Goal: Information Seeking & Learning: Check status

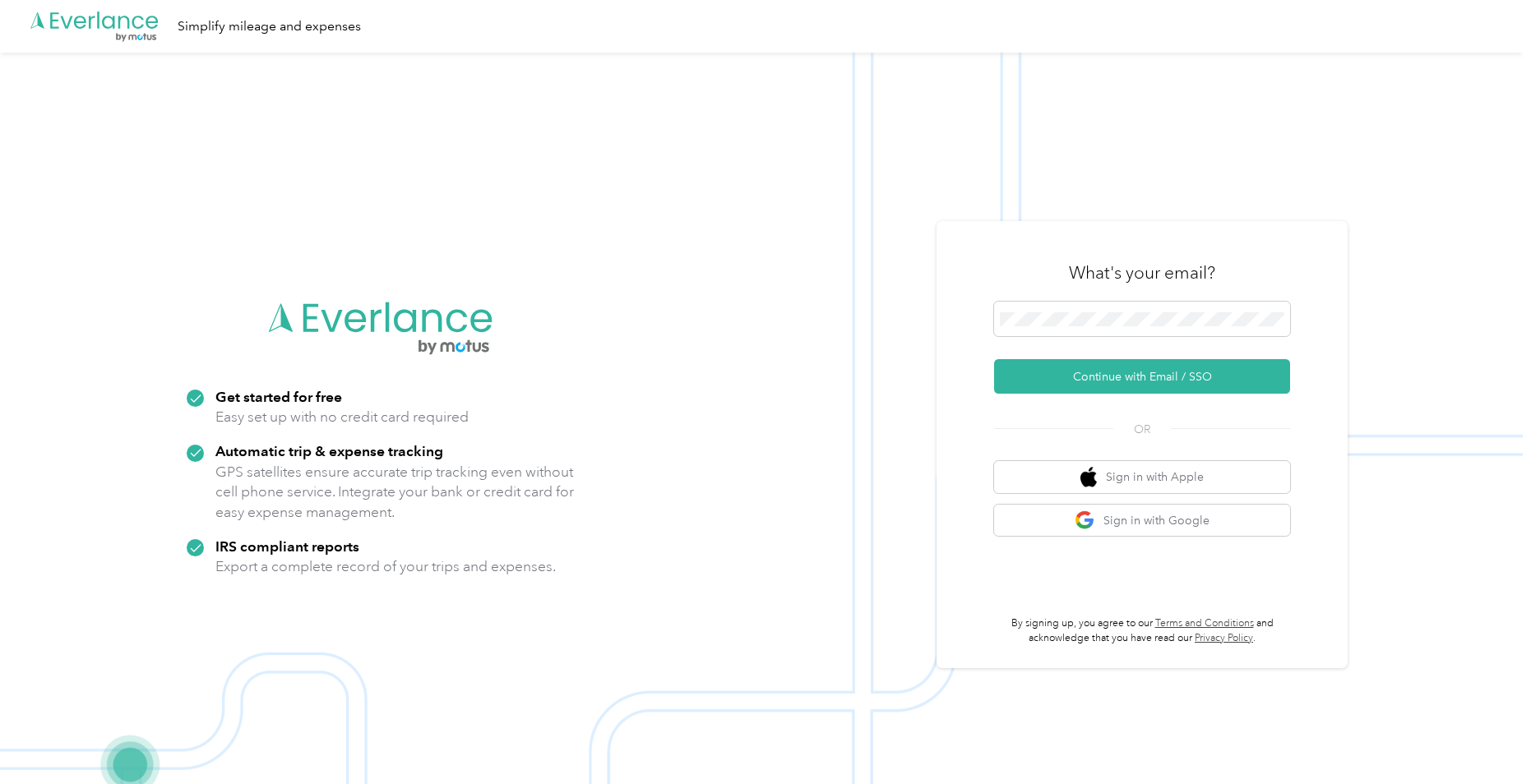
drag, startPoint x: 0, startPoint y: 0, endPoint x: 748, endPoint y: 244, distance: 786.8
click at [748, 244] on img at bounding box center [761, 444] width 1523 height 784
click at [1061, 336] on span at bounding box center [1142, 319] width 296 height 35
click at [1025, 375] on button "Continue with Email / SSO" at bounding box center [1142, 376] width 296 height 35
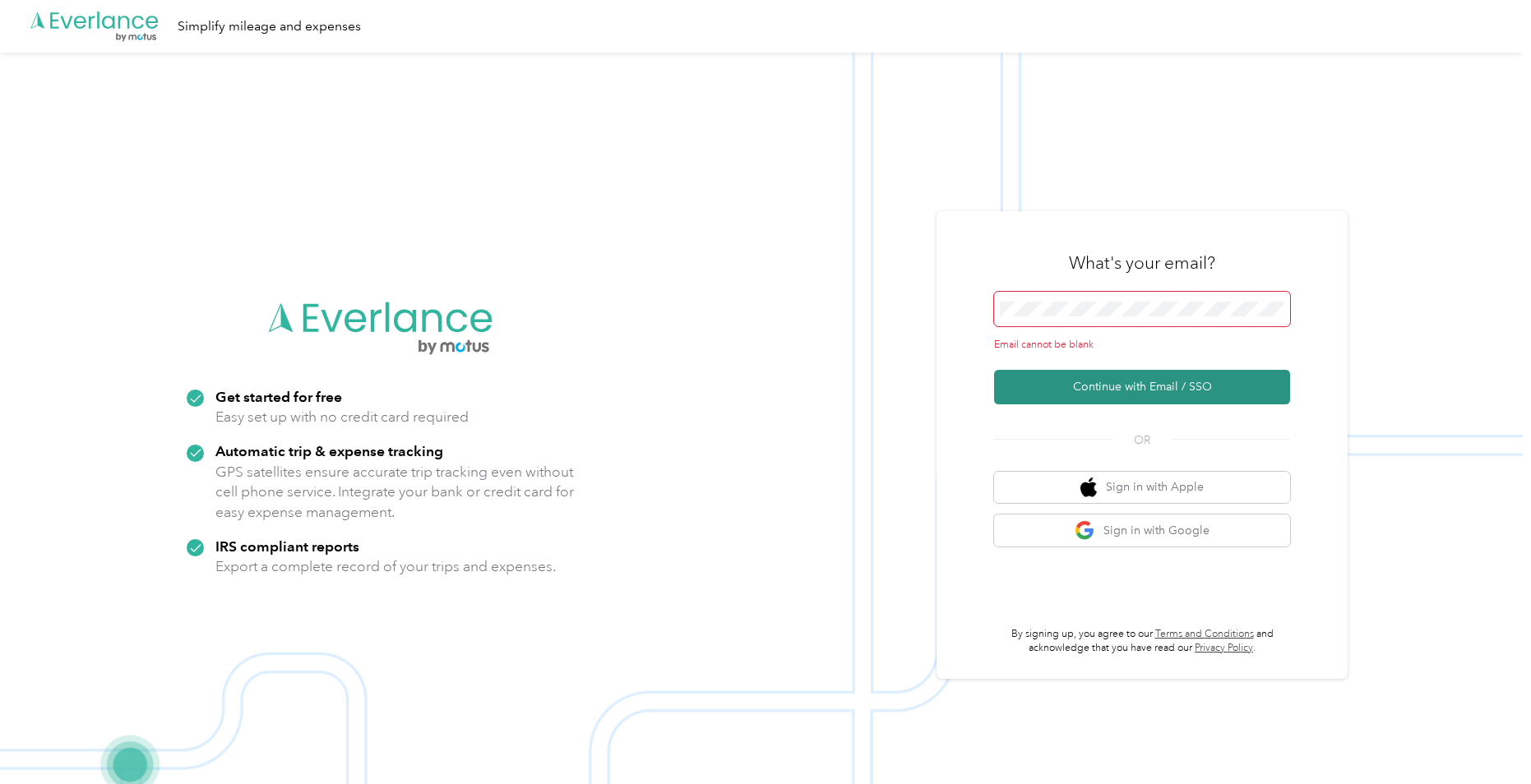
click at [1025, 375] on button "Continue with Email / SSO" at bounding box center [1142, 387] width 296 height 35
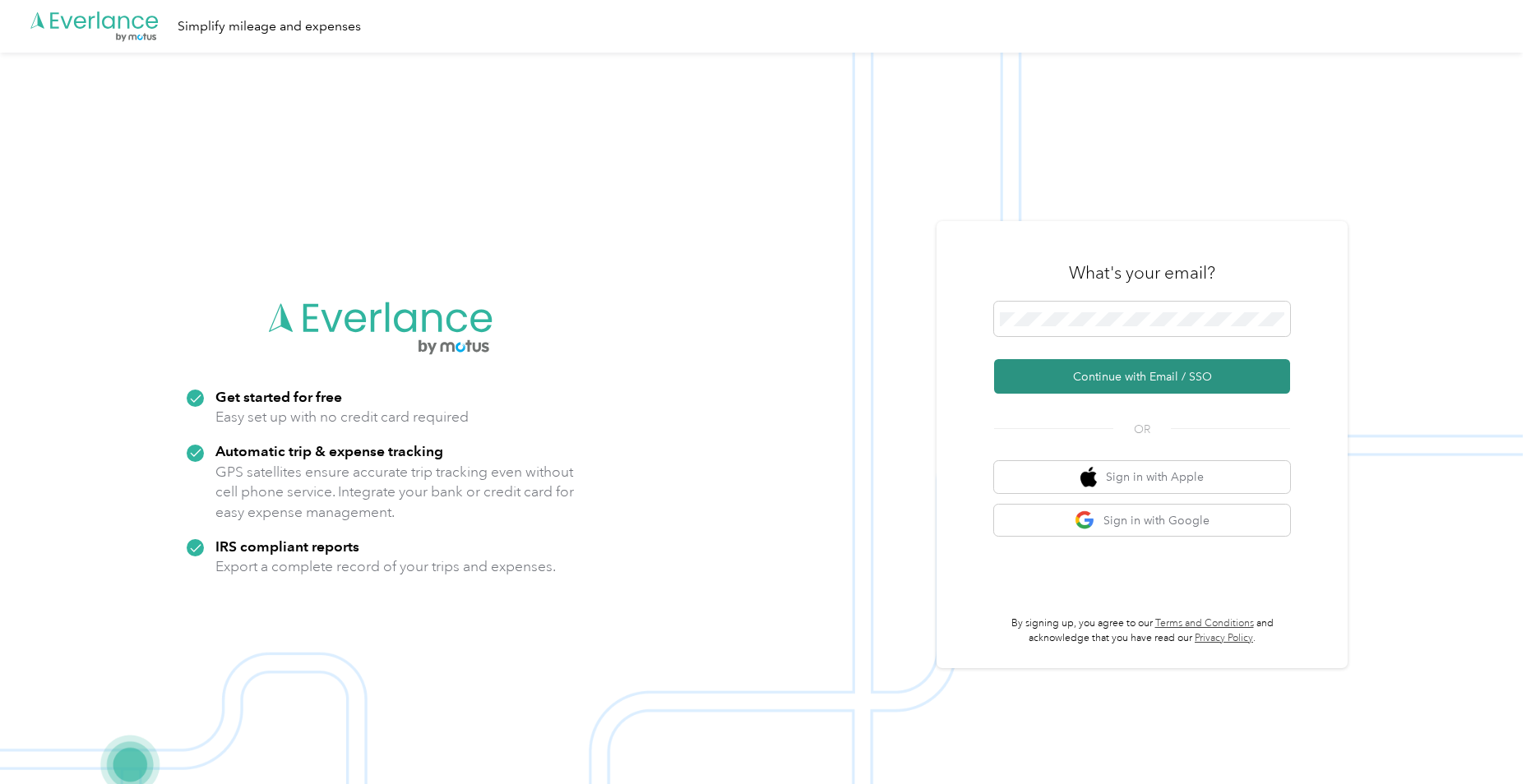
click at [1057, 368] on button "Continue with Email / SSO" at bounding box center [1142, 376] width 296 height 35
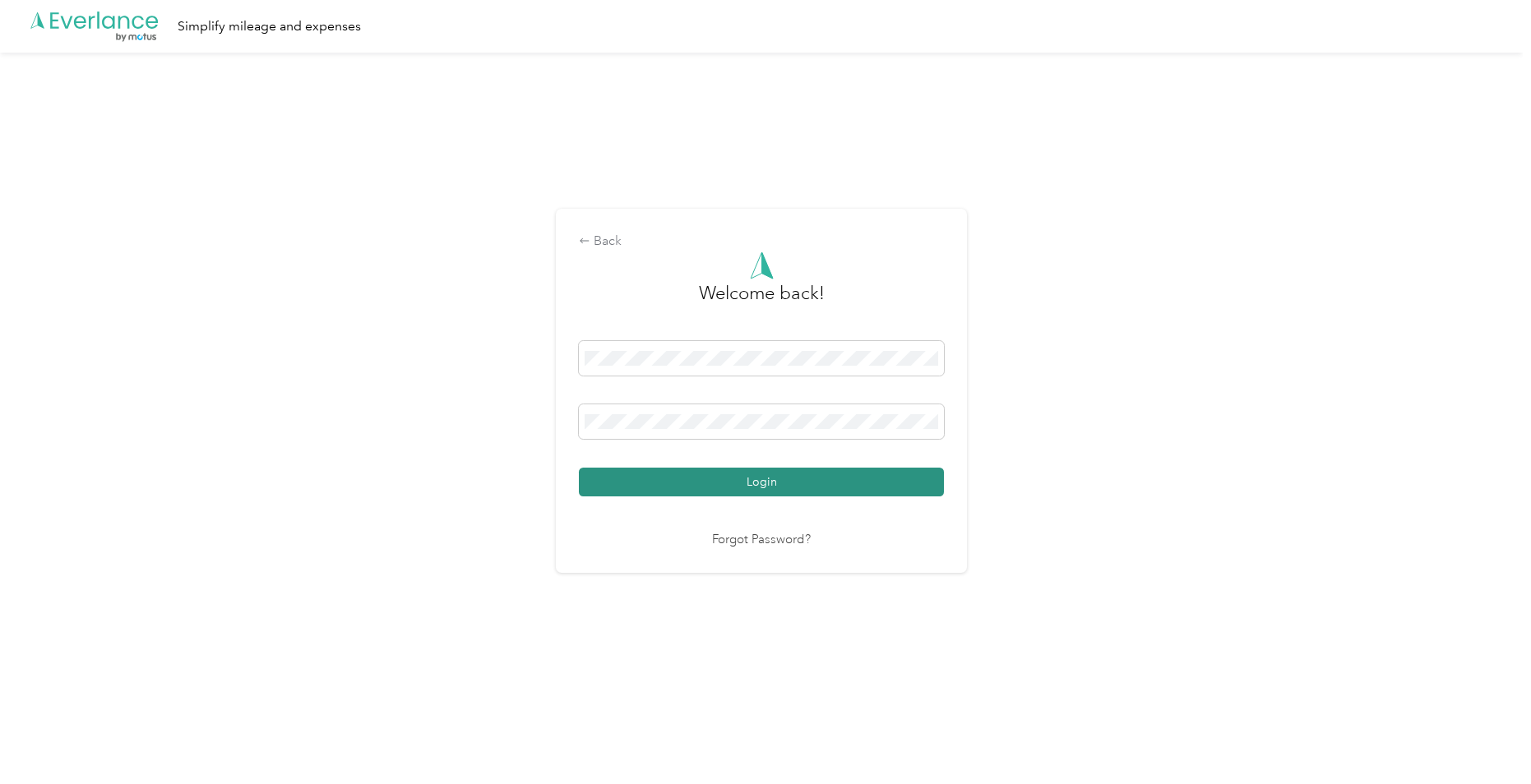
click at [817, 486] on button "Login" at bounding box center [761, 482] width 365 height 29
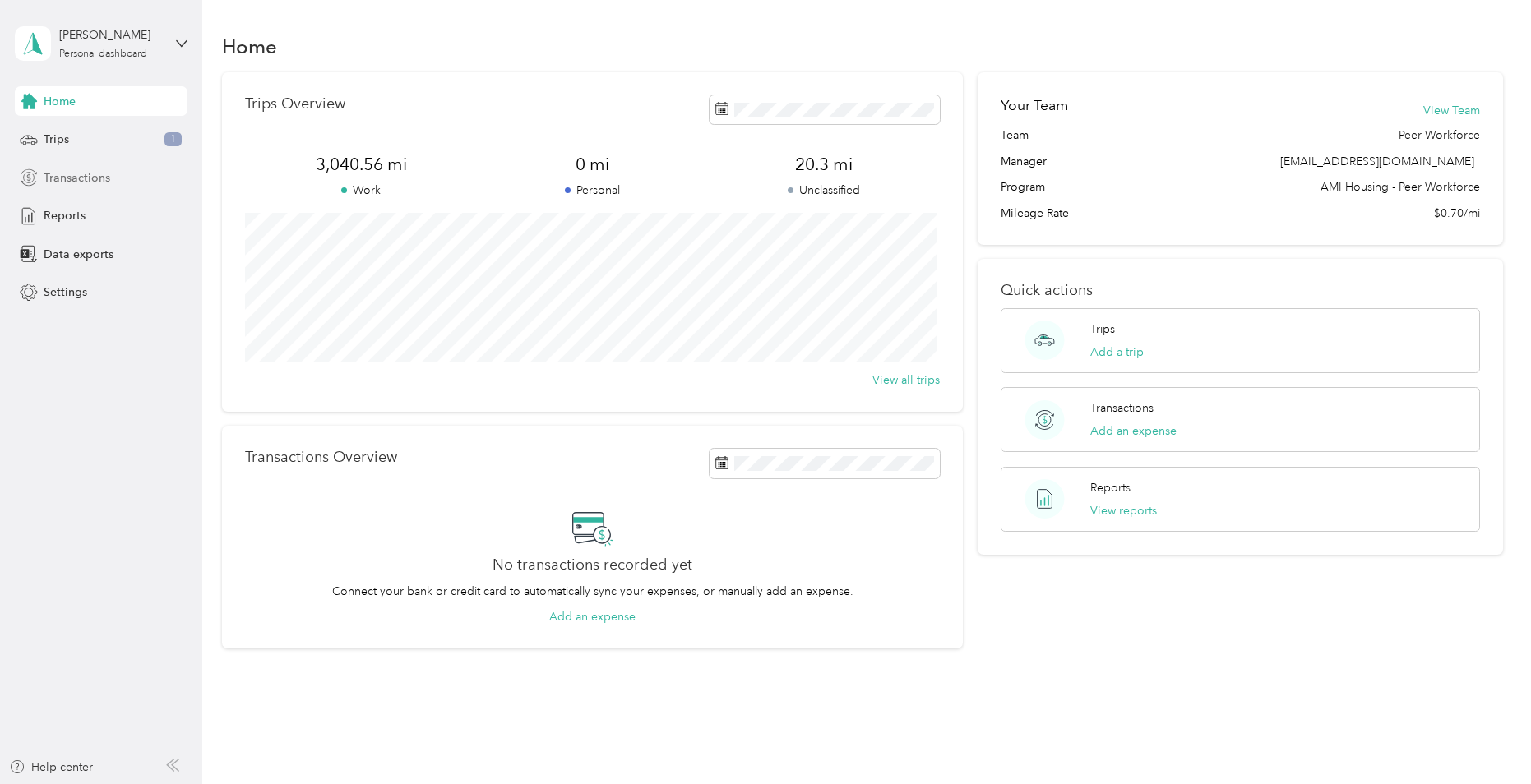
click at [97, 177] on span "Transactions" at bounding box center [77, 178] width 67 height 17
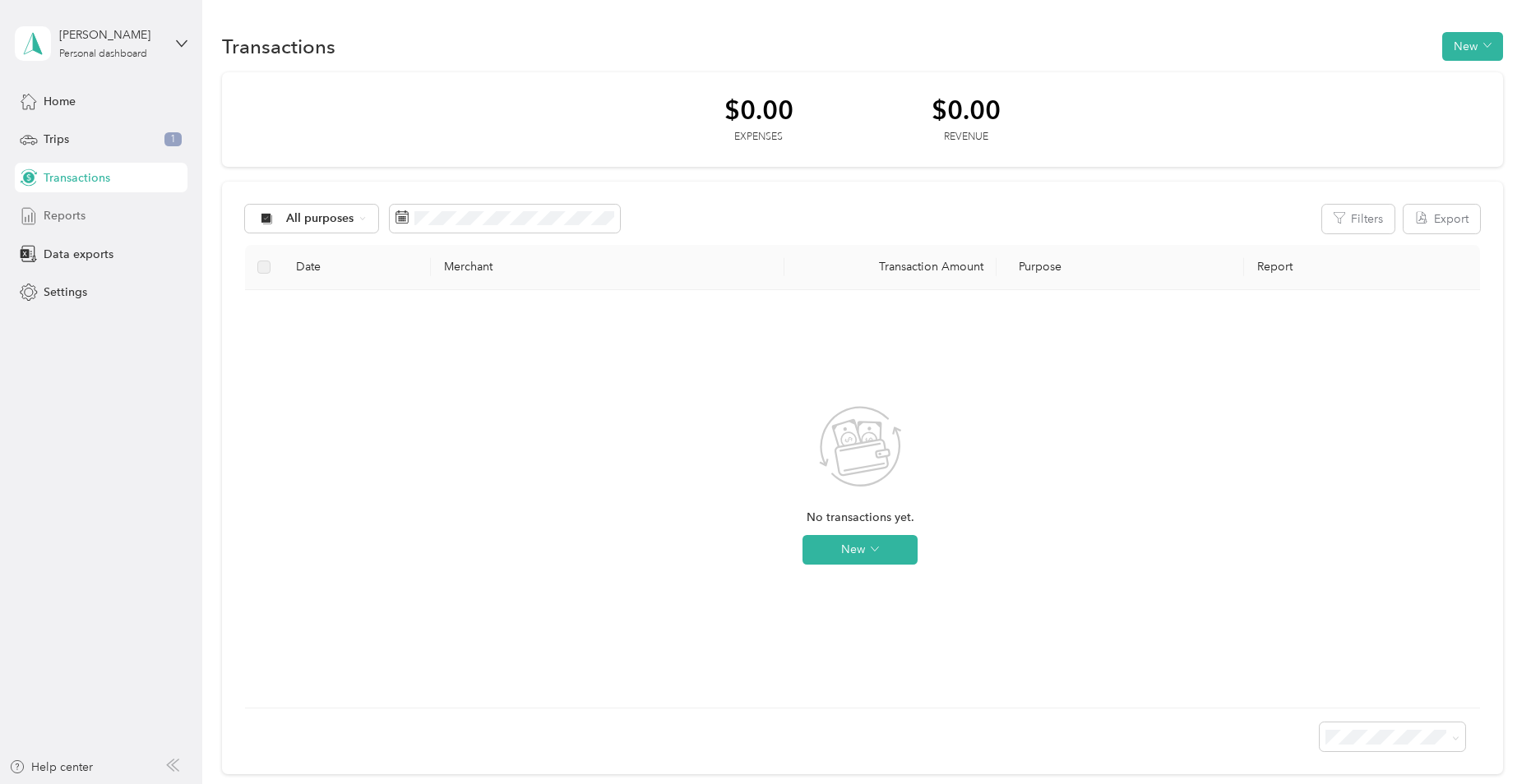
click at [72, 215] on span "Reports" at bounding box center [65, 216] width 42 height 17
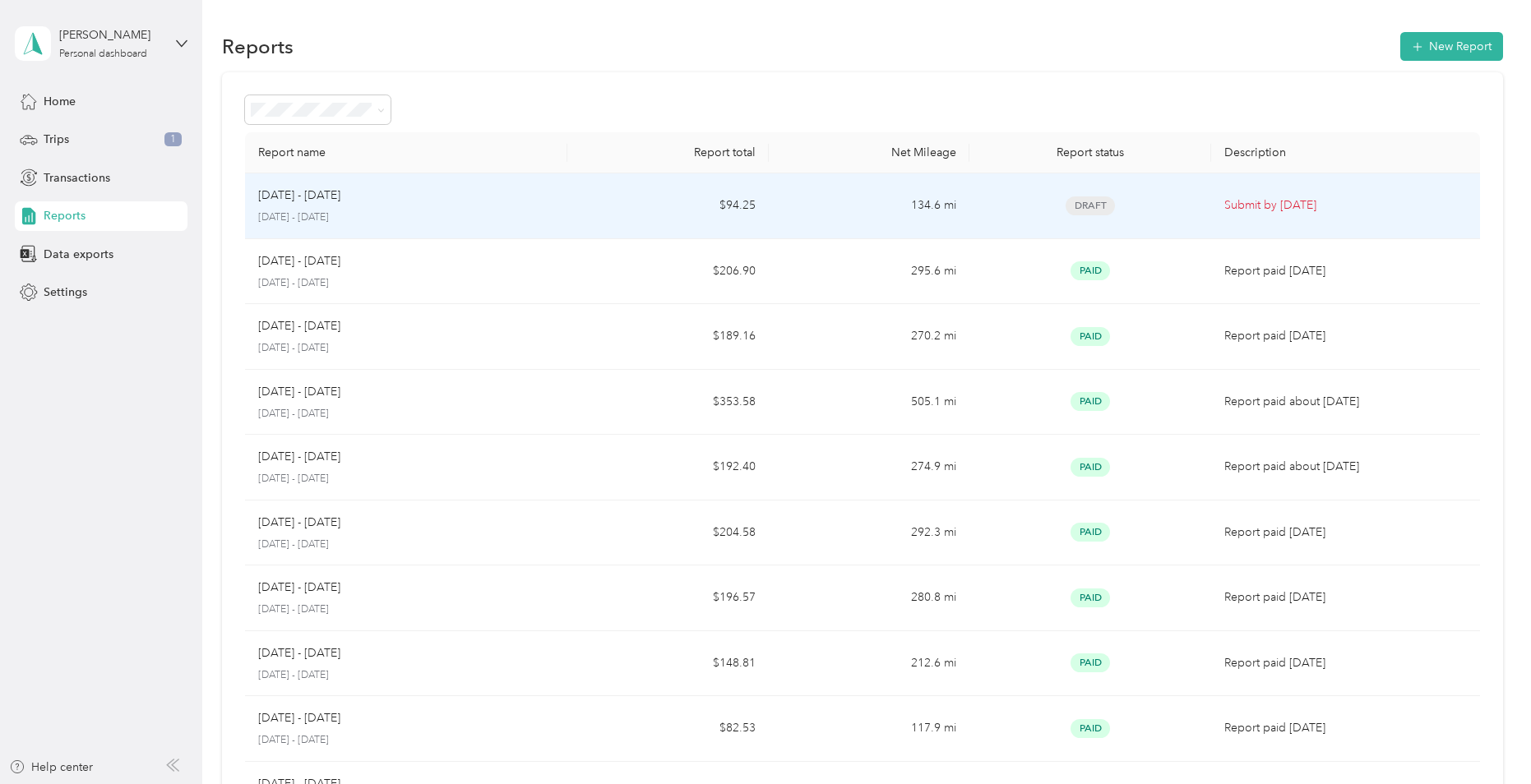
click at [481, 214] on p "[DATE] - [DATE]" at bounding box center [406, 218] width 296 height 15
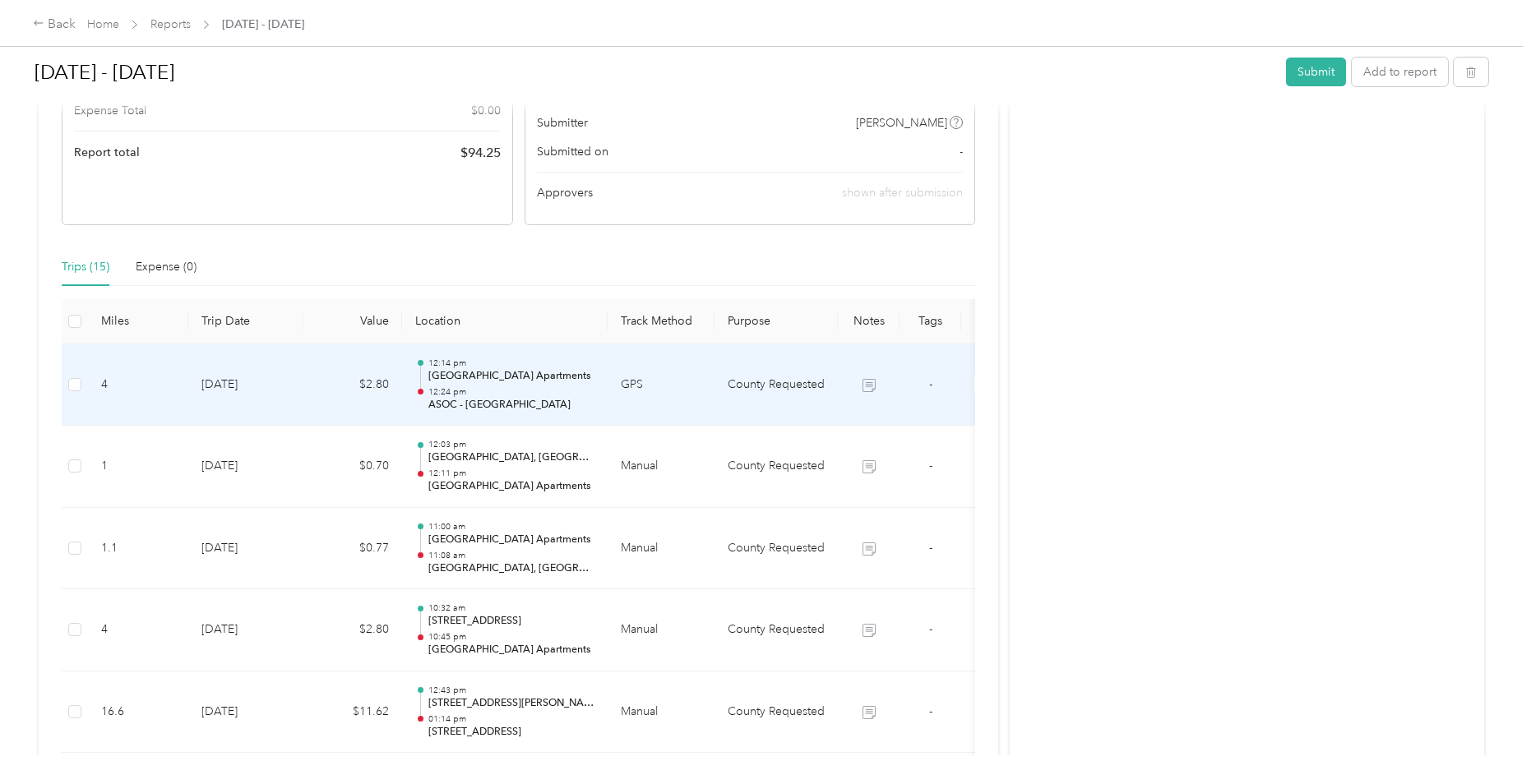
scroll to position [246, 0]
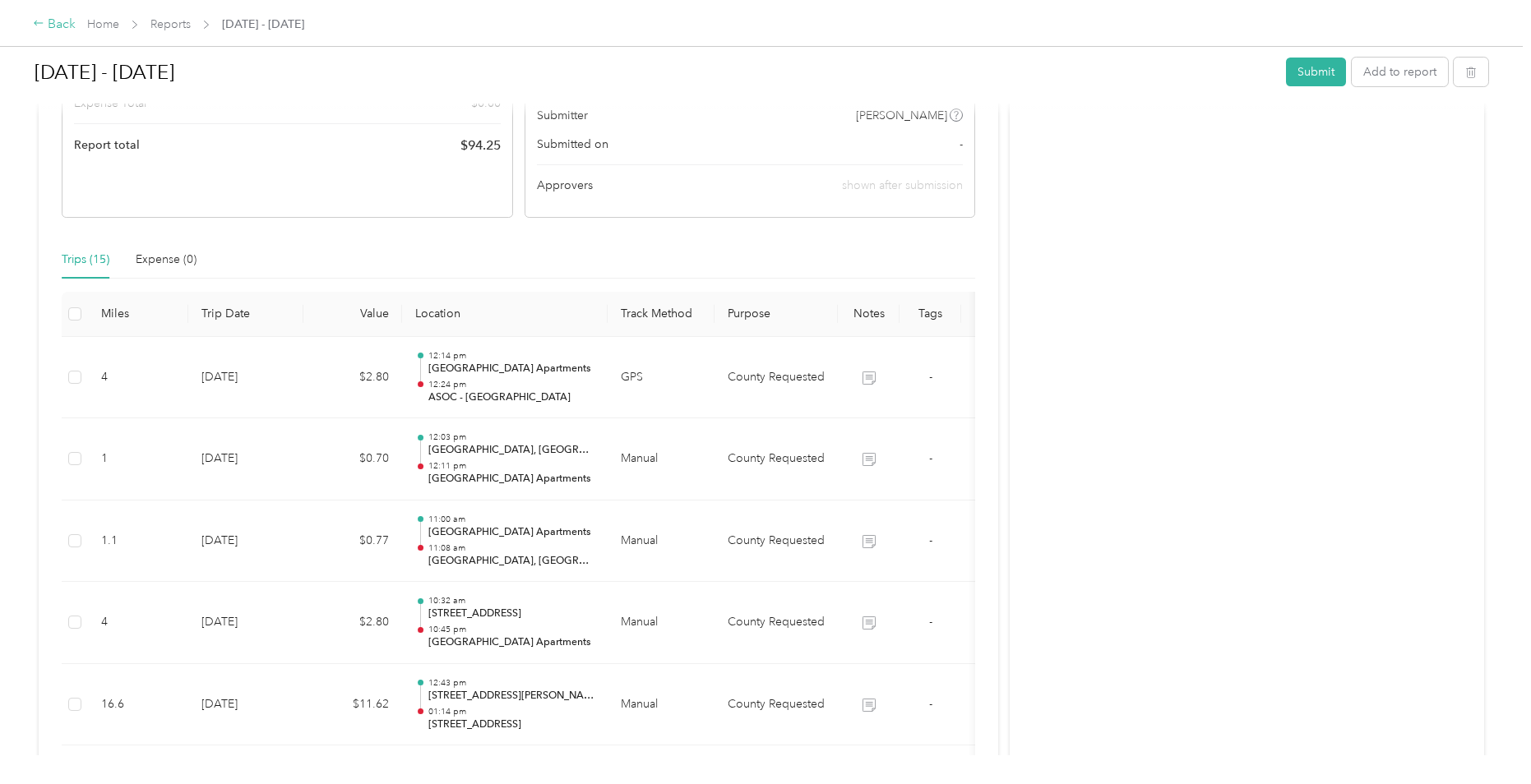
click at [40, 24] on icon at bounding box center [38, 23] width 9 height 5
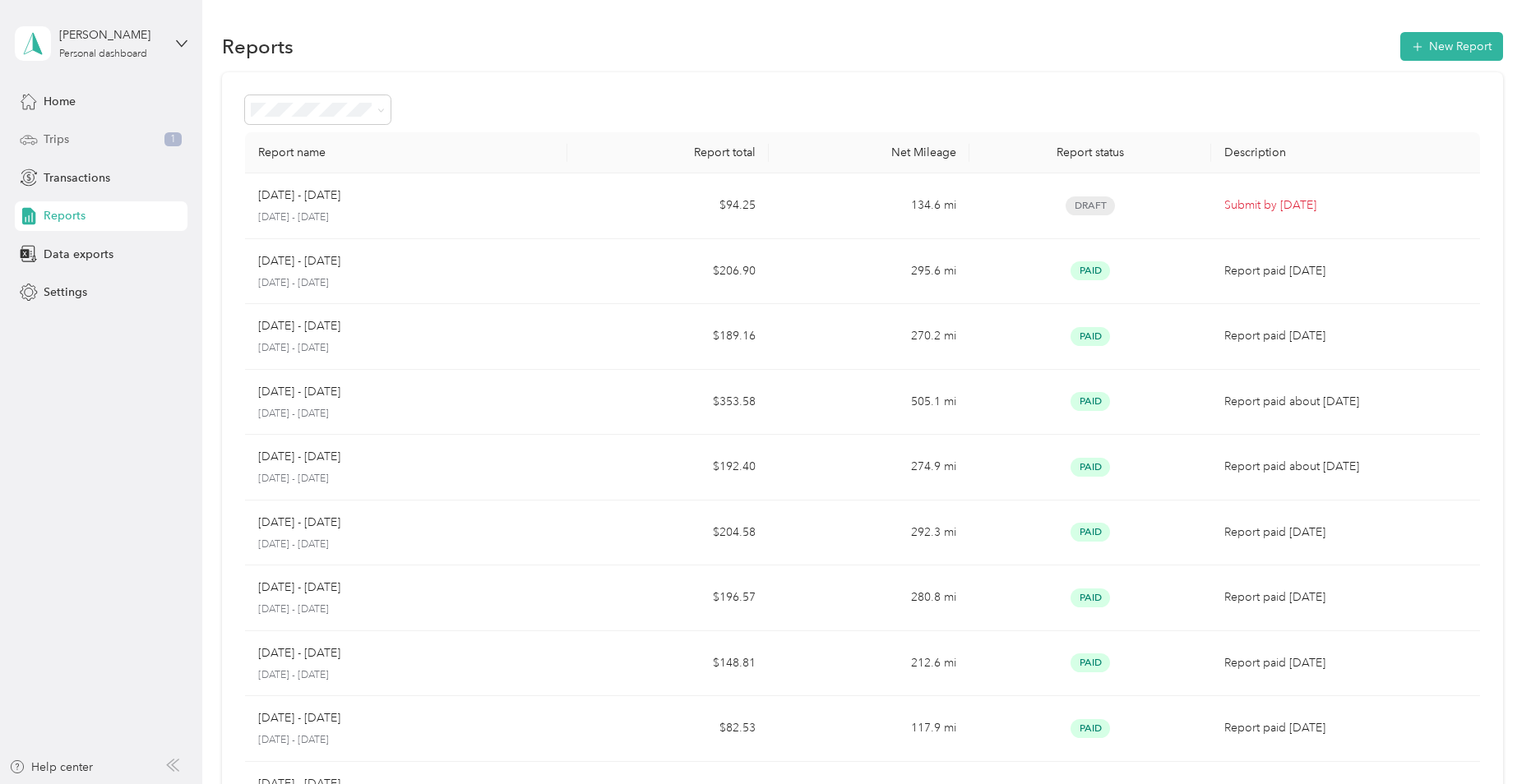
click at [50, 146] on span "Trips" at bounding box center [57, 139] width 25 height 17
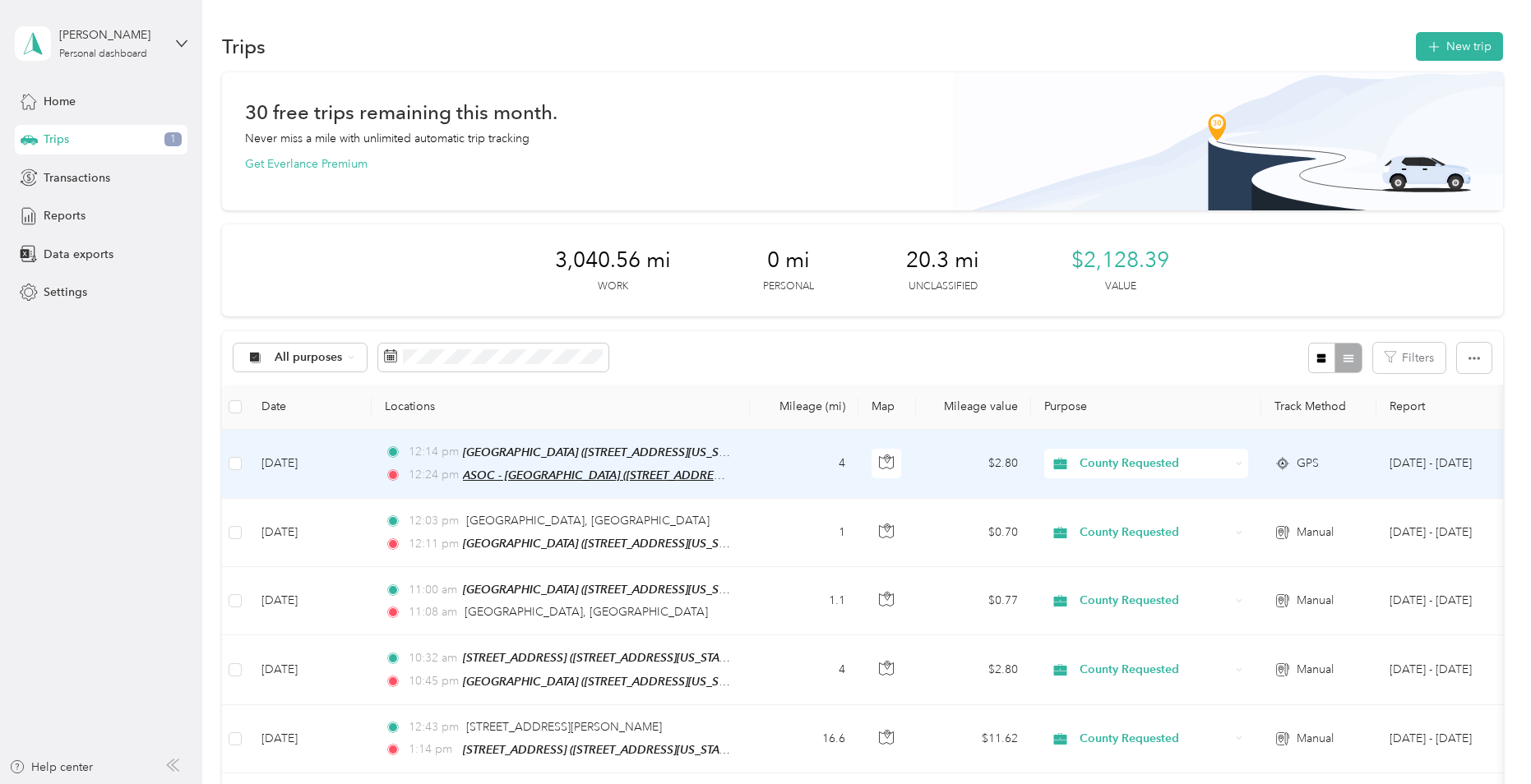
click at [539, 470] on span "ASOC - [GEOGRAPHIC_DATA] ([STREET_ADDRESS][US_STATE])" at bounding box center [627, 475] width 328 height 14
click at [350, 471] on td "[DATE]" at bounding box center [310, 464] width 123 height 69
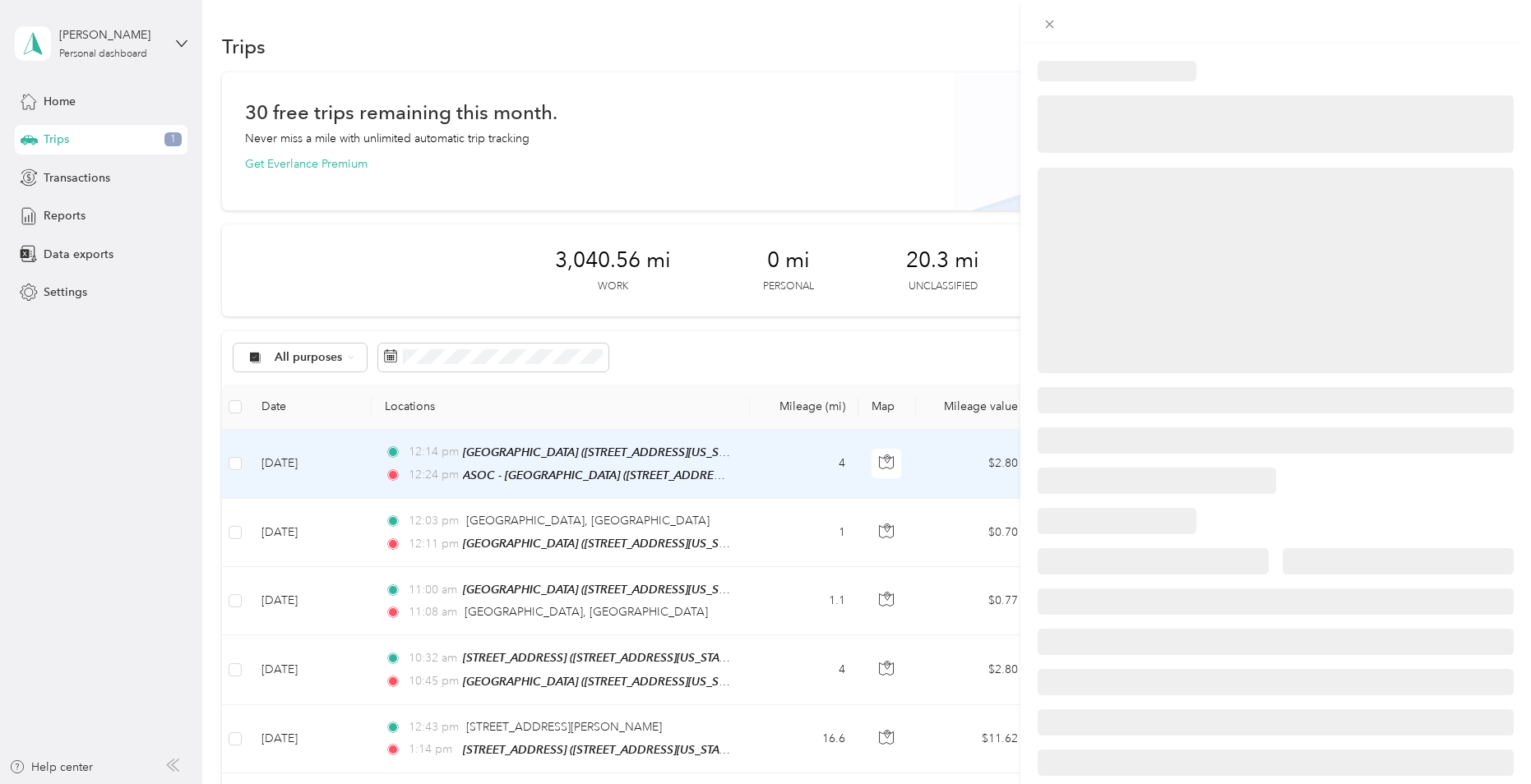
click at [350, 471] on div at bounding box center [765, 392] width 1531 height 784
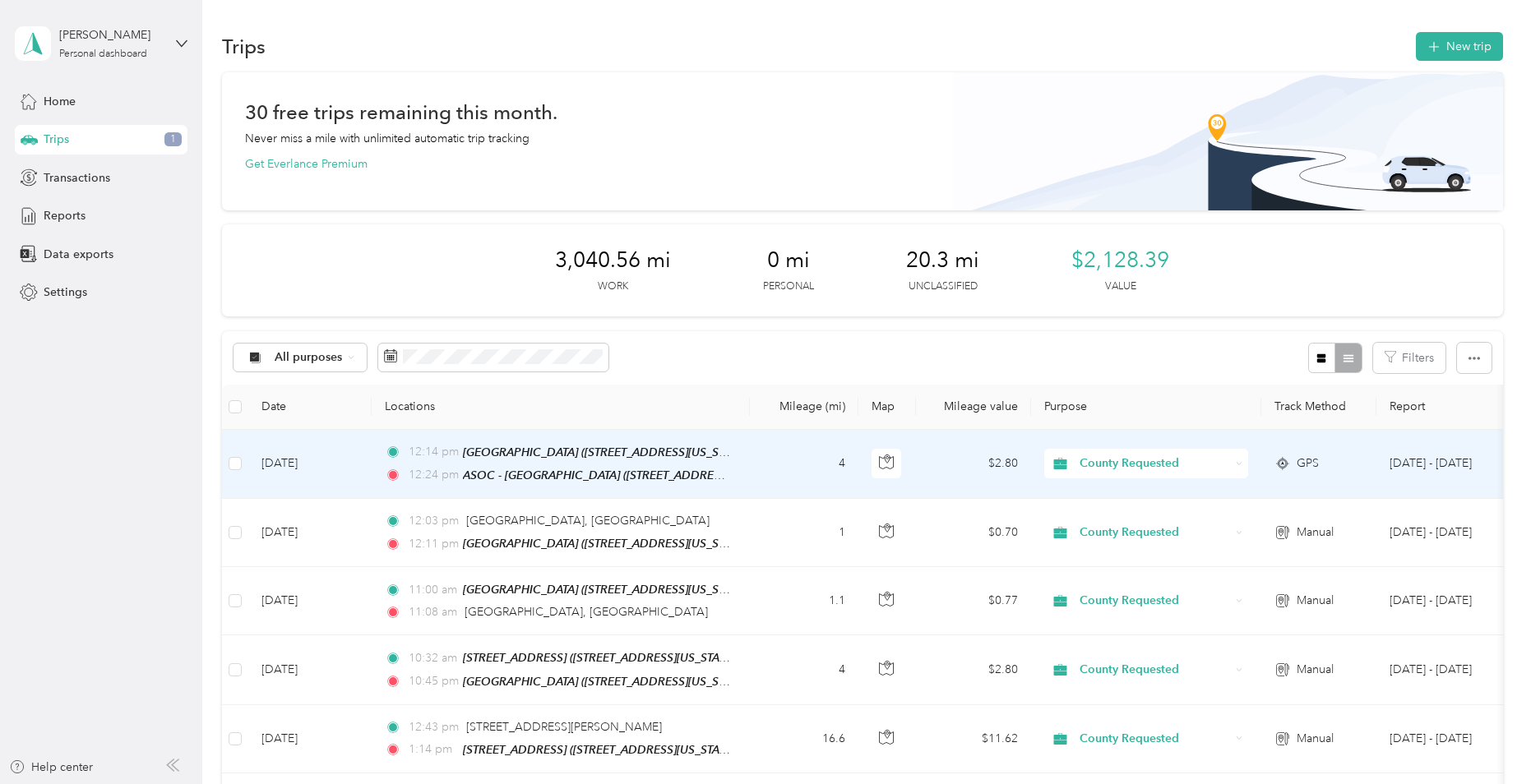
click at [352, 471] on td "[DATE]" at bounding box center [310, 464] width 123 height 69
click at [352, 471] on div at bounding box center [765, 392] width 1531 height 784
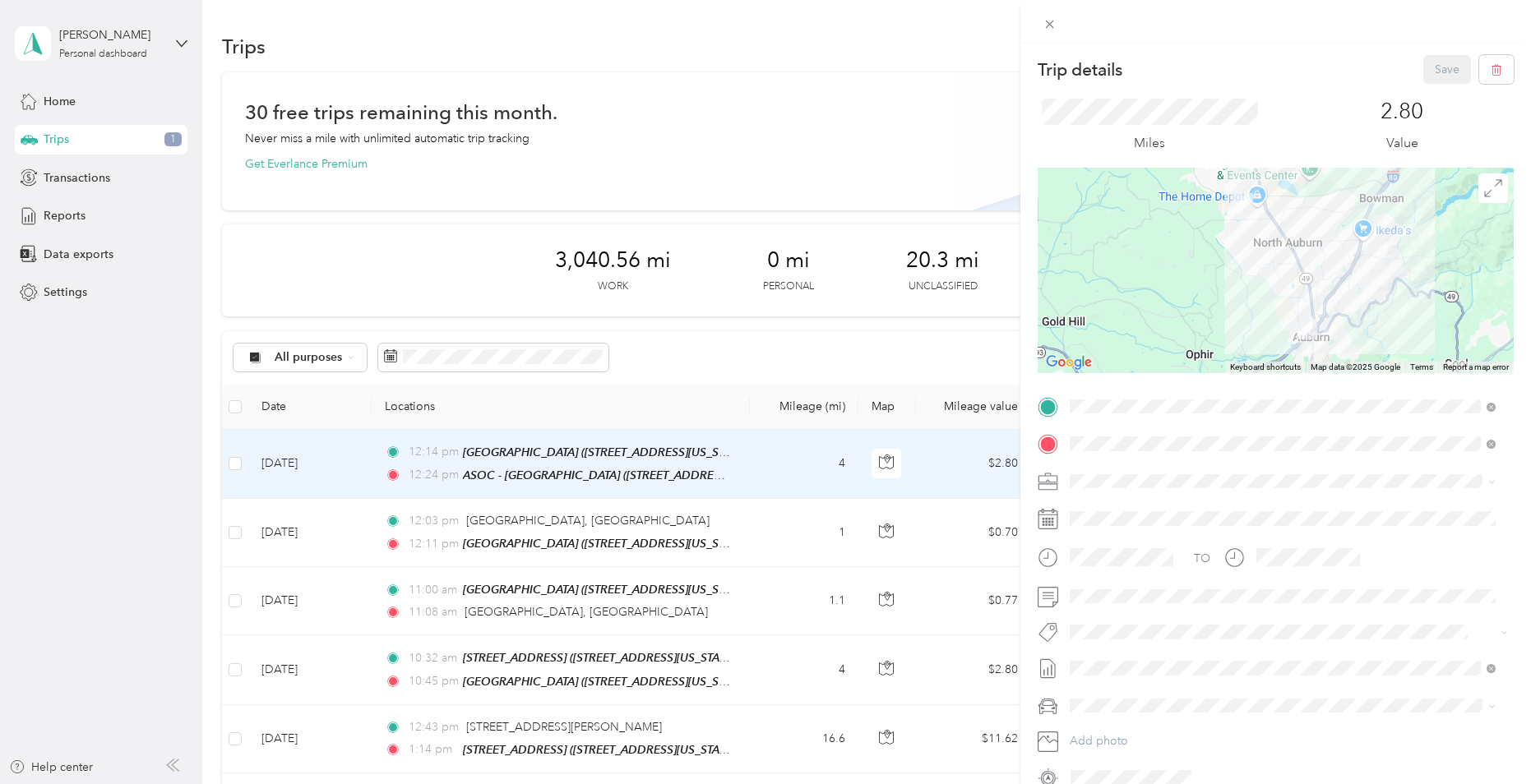
click at [358, 534] on div "Trip details Save This trip cannot be edited because it is either under review,…" at bounding box center [765, 392] width 1531 height 784
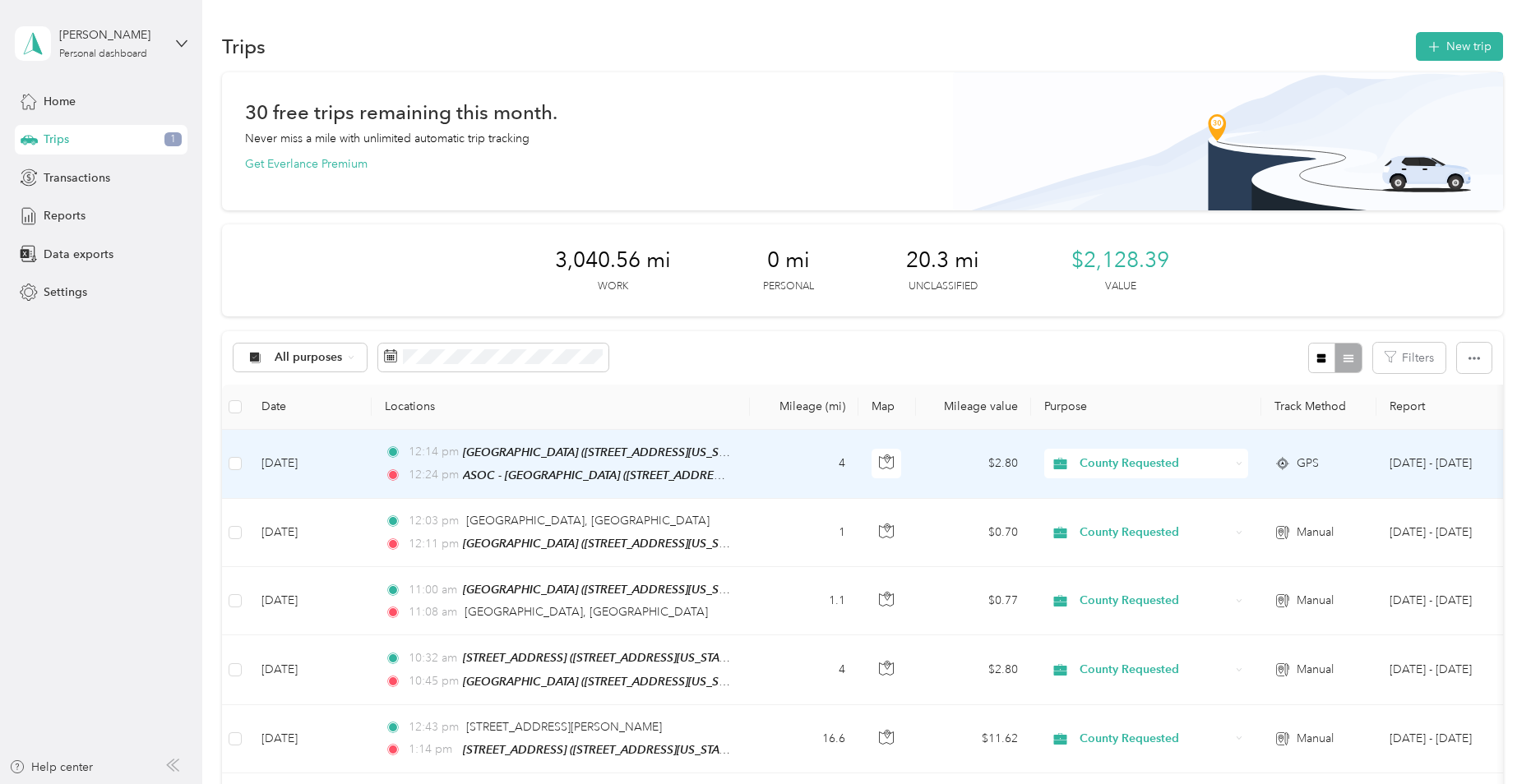
click at [358, 534] on div at bounding box center [765, 392] width 1531 height 784
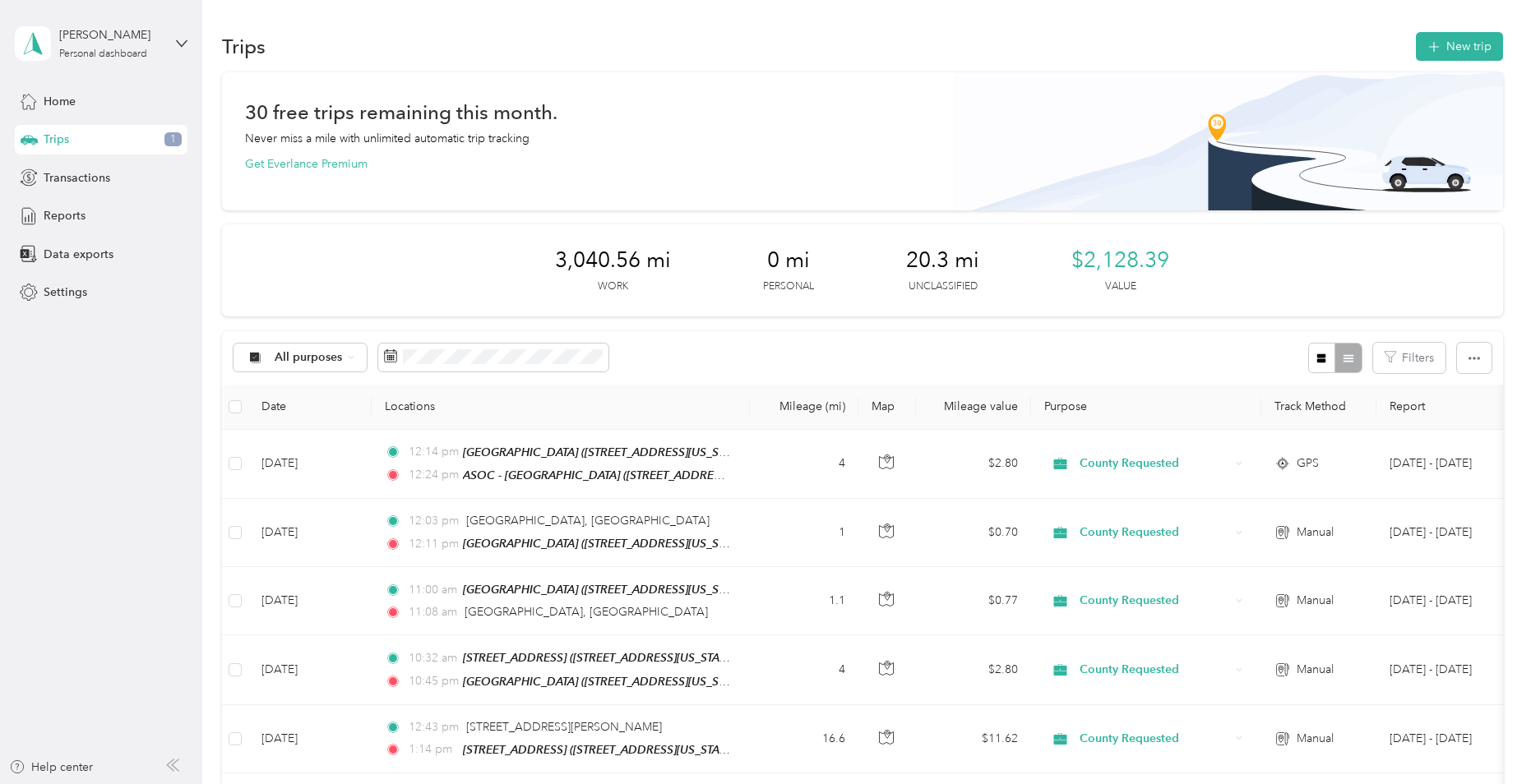
click at [358, 534] on div at bounding box center [765, 392] width 1531 height 784
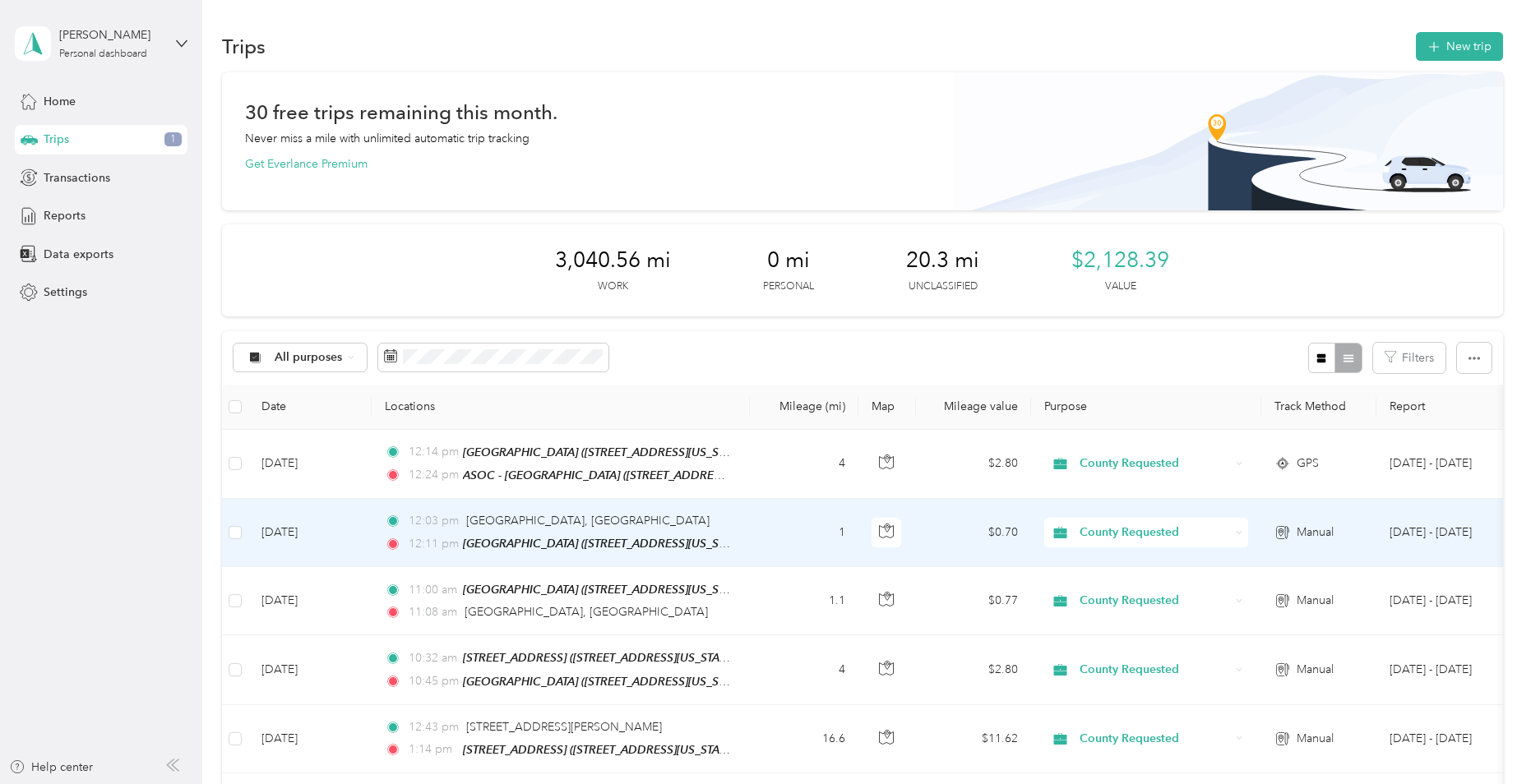
click at [358, 534] on td "[DATE]" at bounding box center [310, 533] width 123 height 68
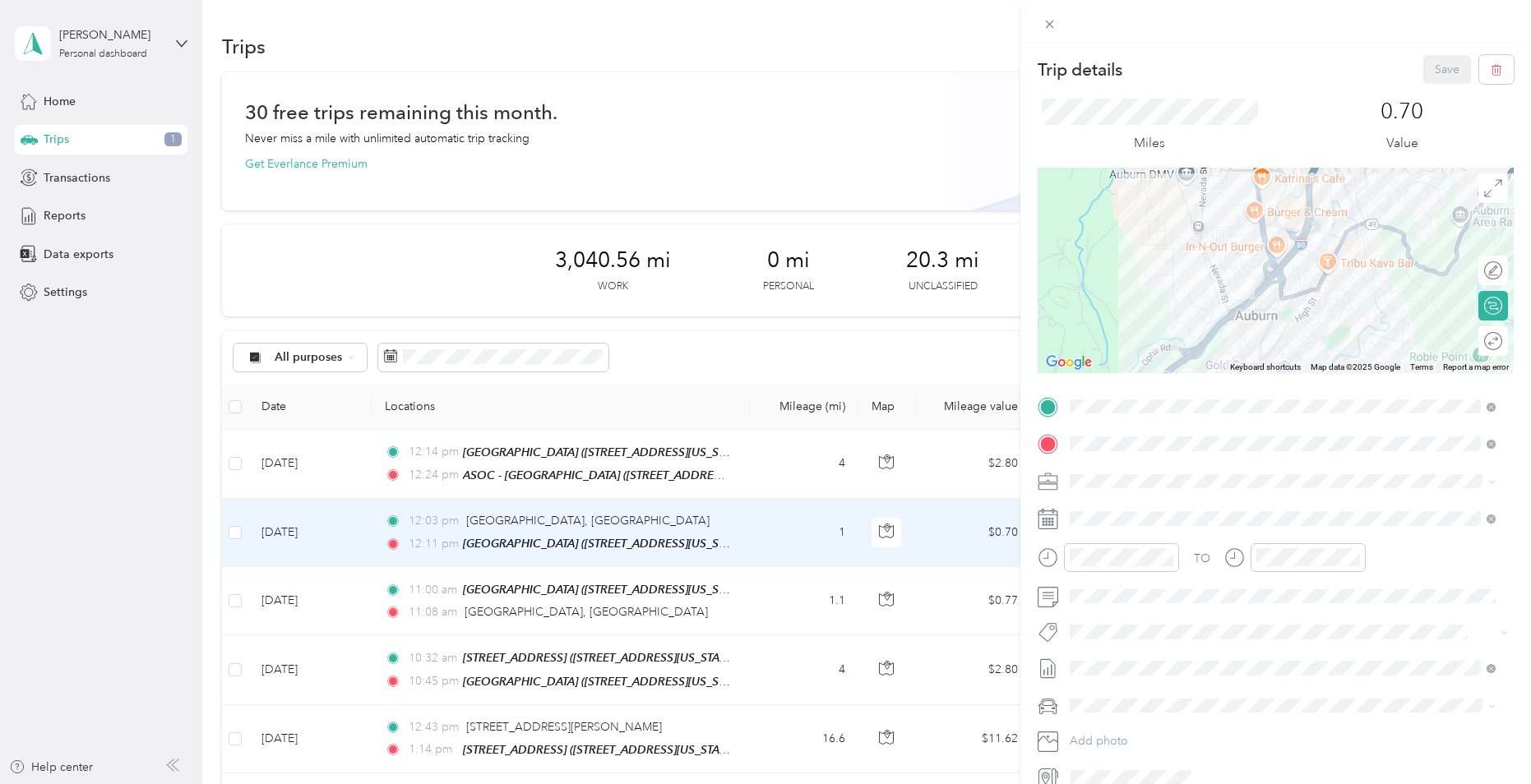
click at [362, 587] on div "Trip details Save This trip cannot be edited because it is either under review,…" at bounding box center [765, 392] width 1531 height 784
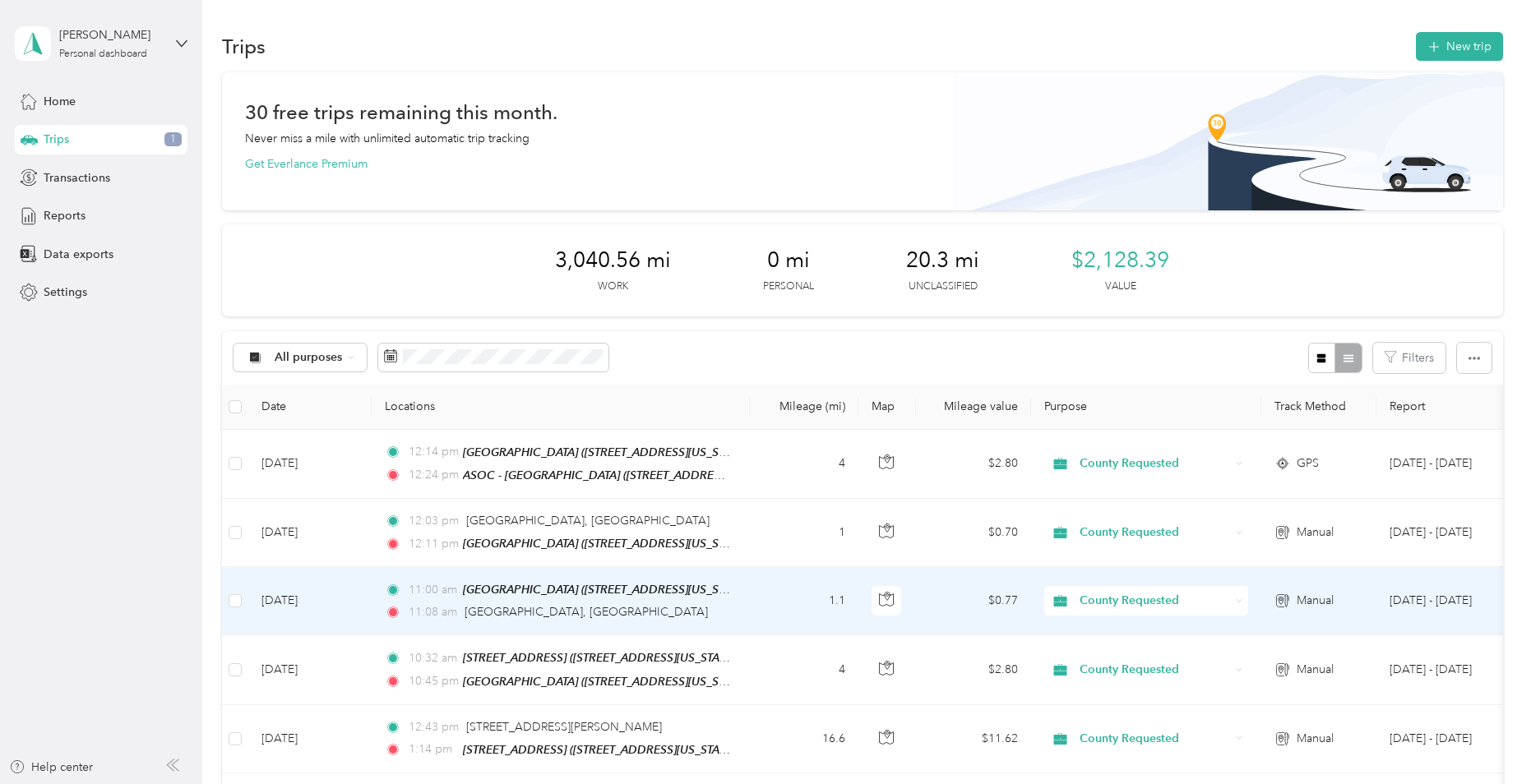
click at [362, 587] on td "[DATE]" at bounding box center [310, 601] width 123 height 68
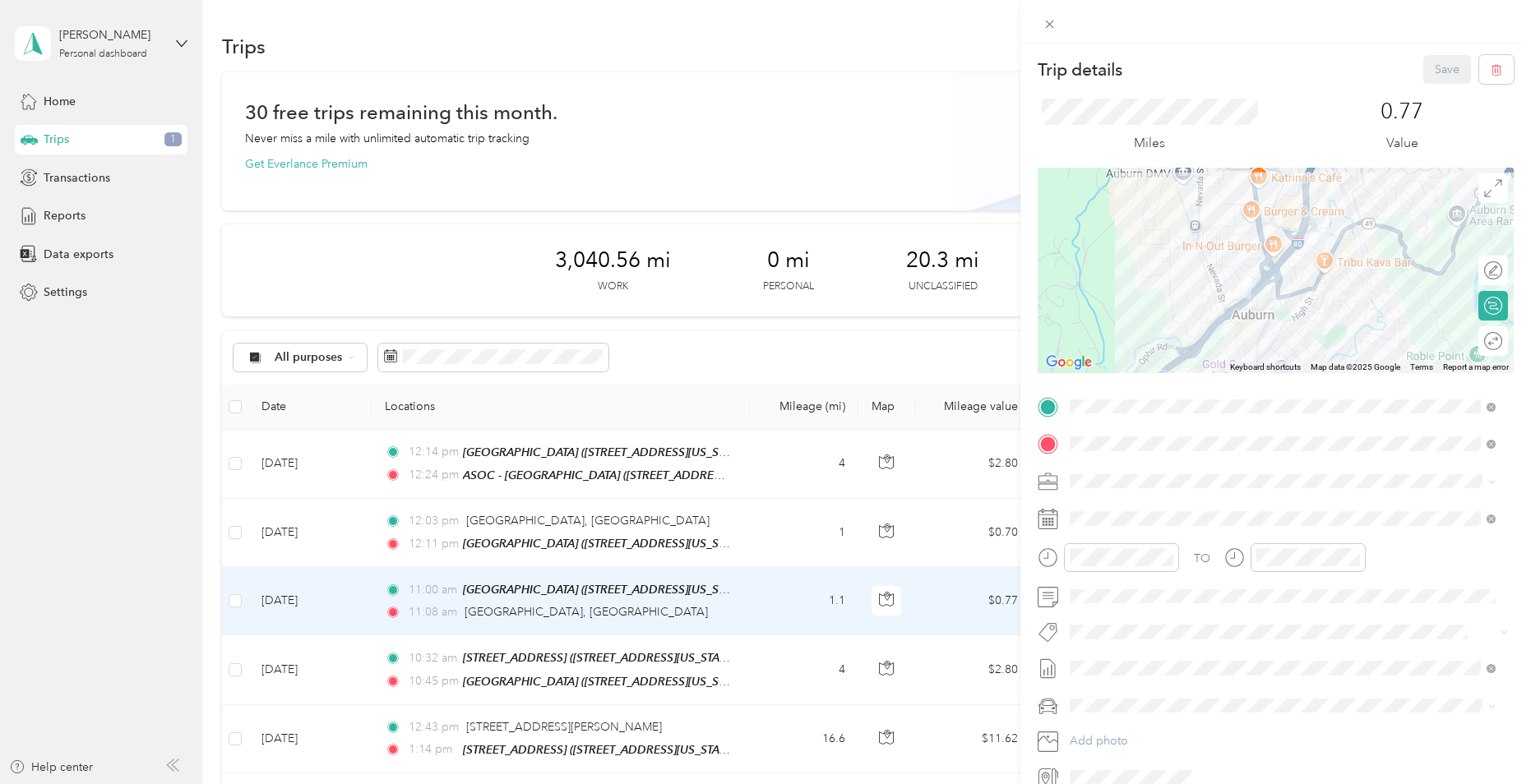
click at [360, 672] on div "Trip details Save This trip cannot be edited because it is either under review,…" at bounding box center [765, 392] width 1531 height 784
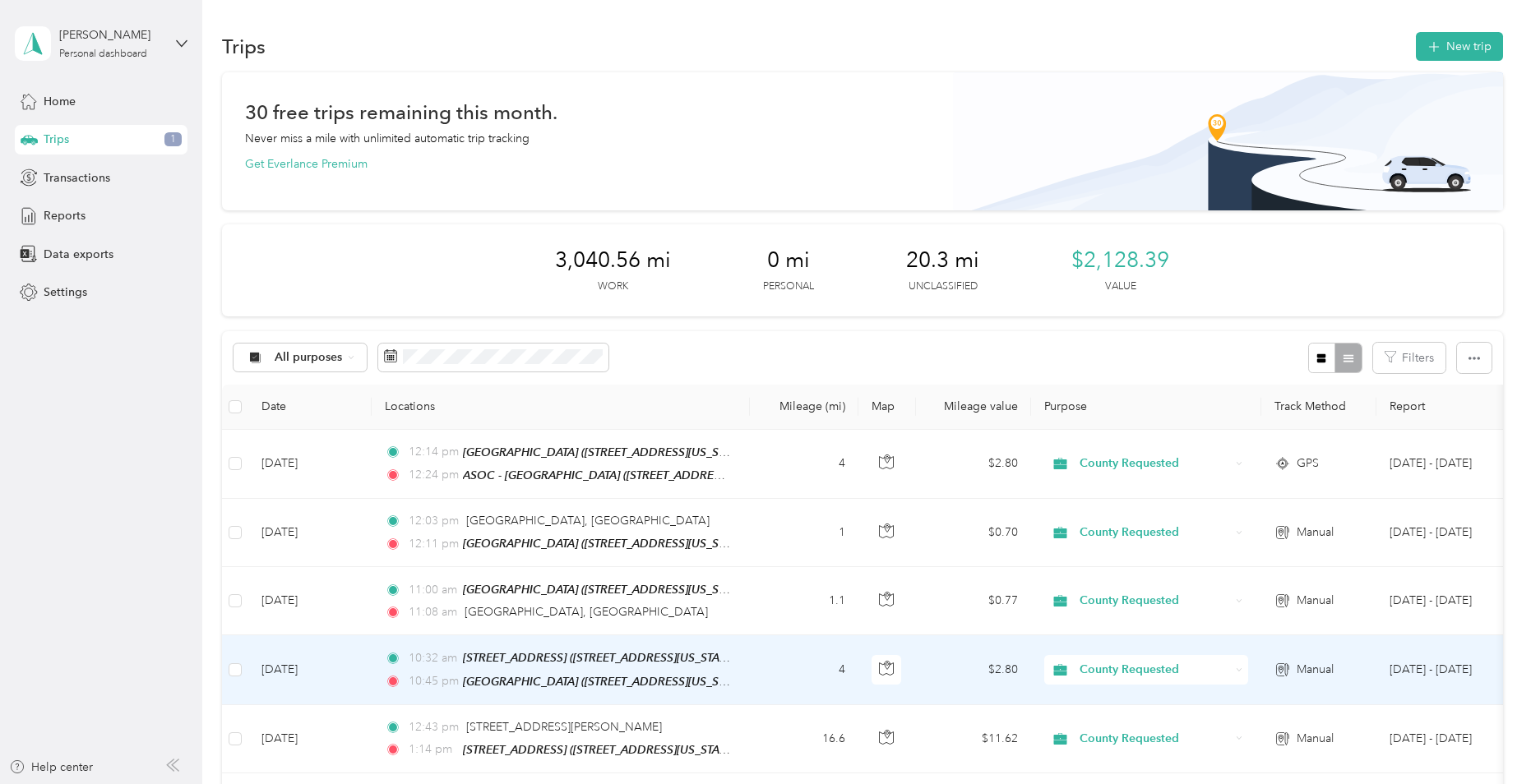
click at [360, 672] on td "[DATE]" at bounding box center [310, 670] width 123 height 69
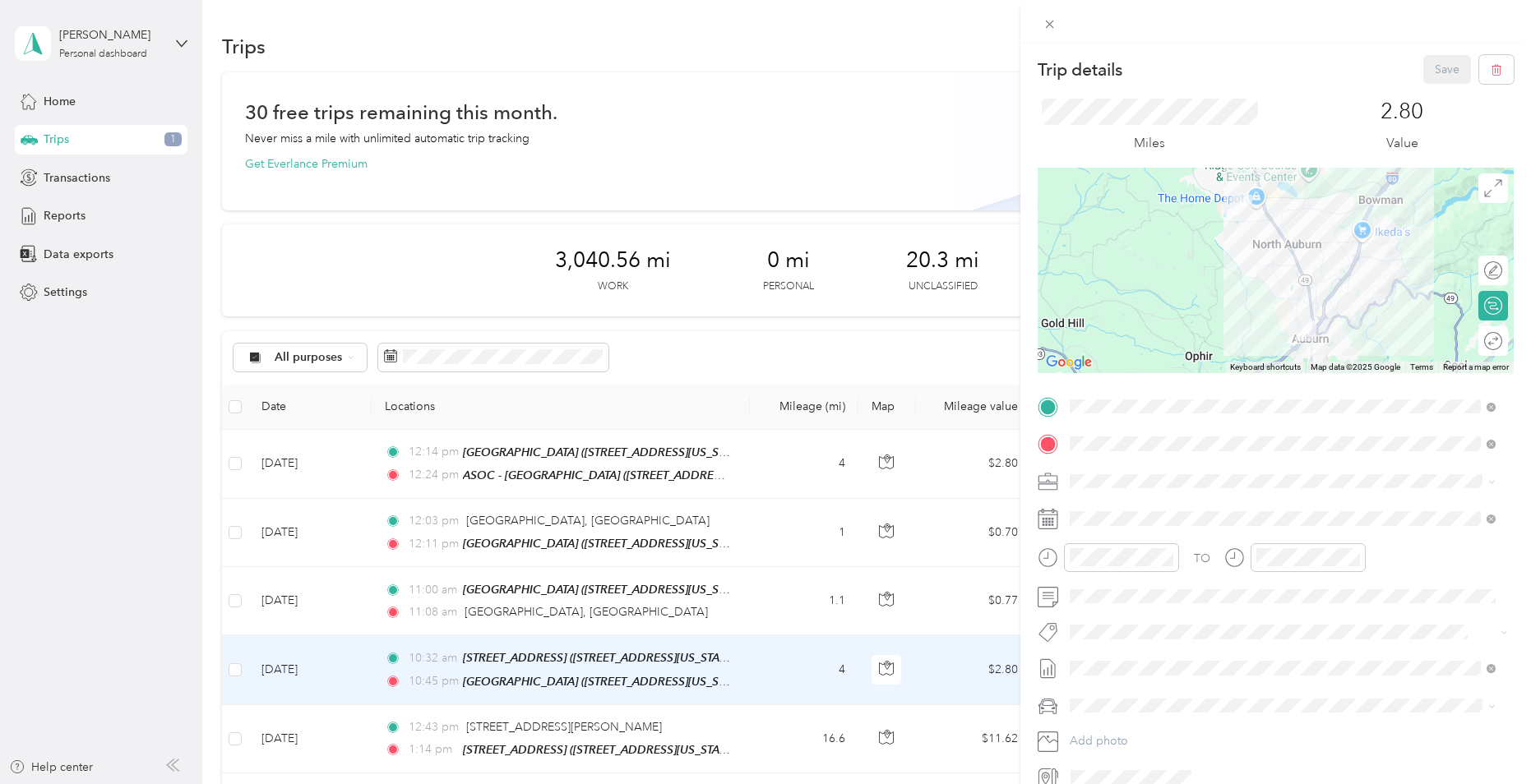
click at [358, 599] on div "Trip details Save This trip cannot be edited because it is either under review,…" at bounding box center [765, 392] width 1531 height 784
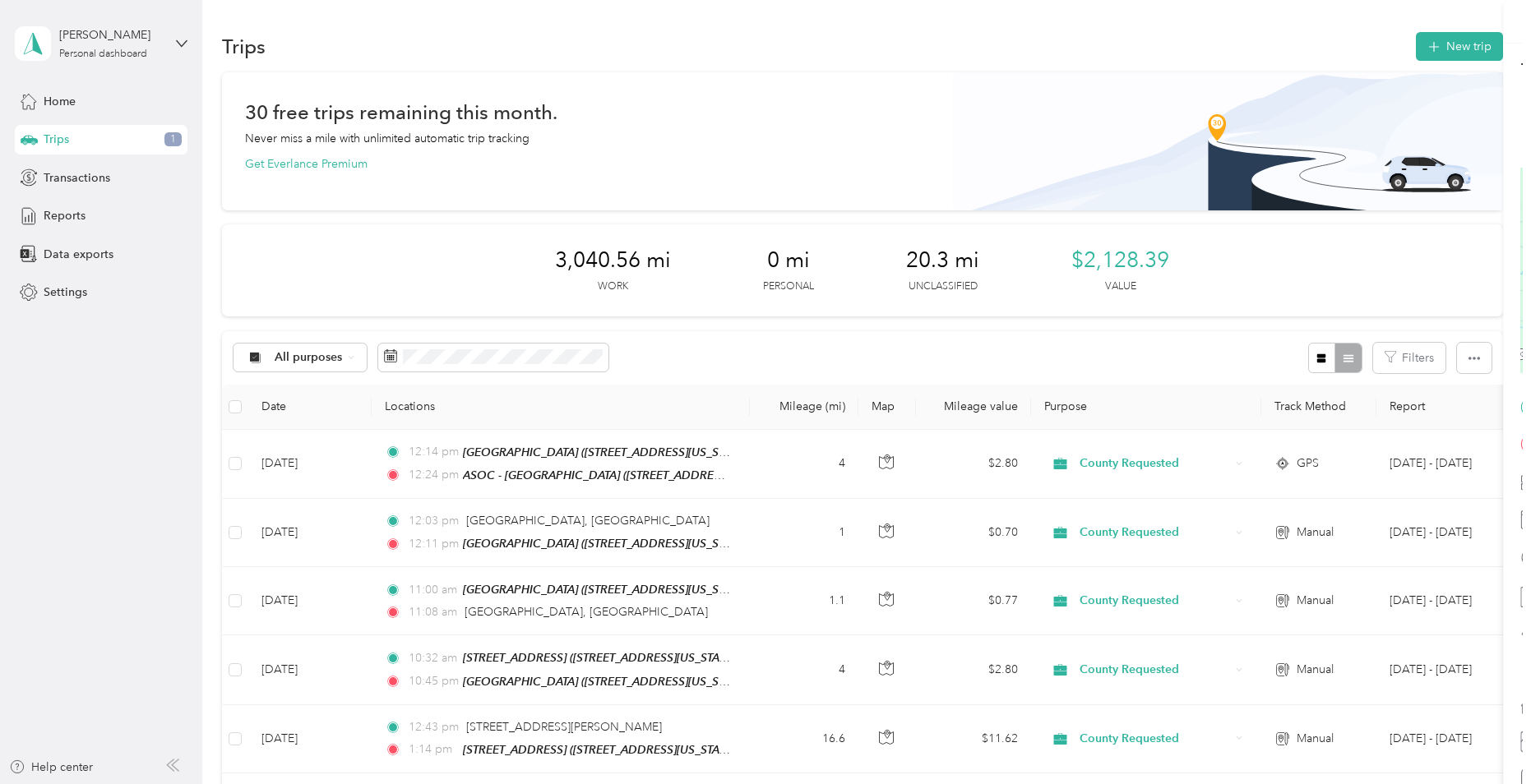
click at [358, 599] on div at bounding box center [765, 392] width 1531 height 784
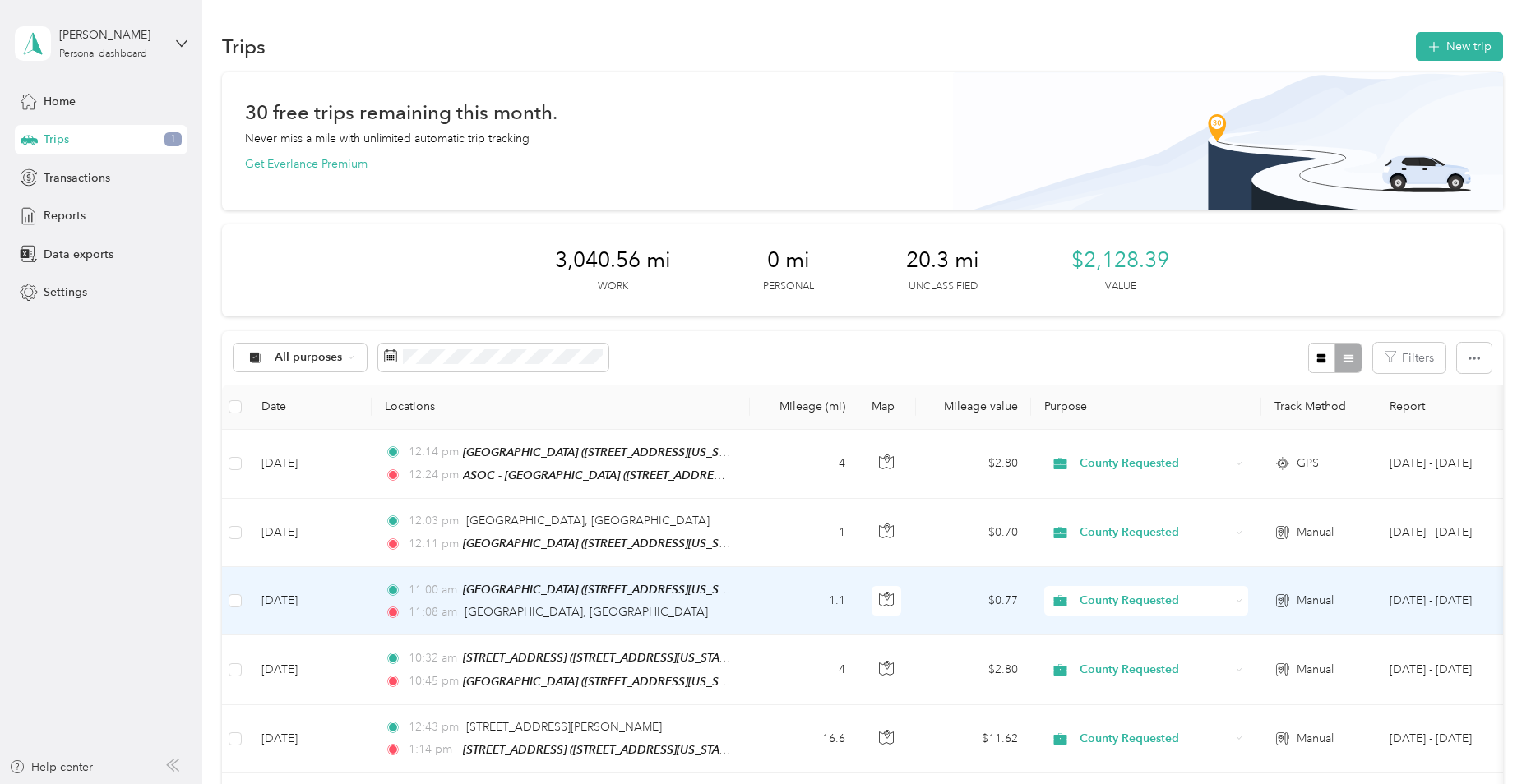
click at [358, 599] on td "[DATE]" at bounding box center [310, 601] width 123 height 68
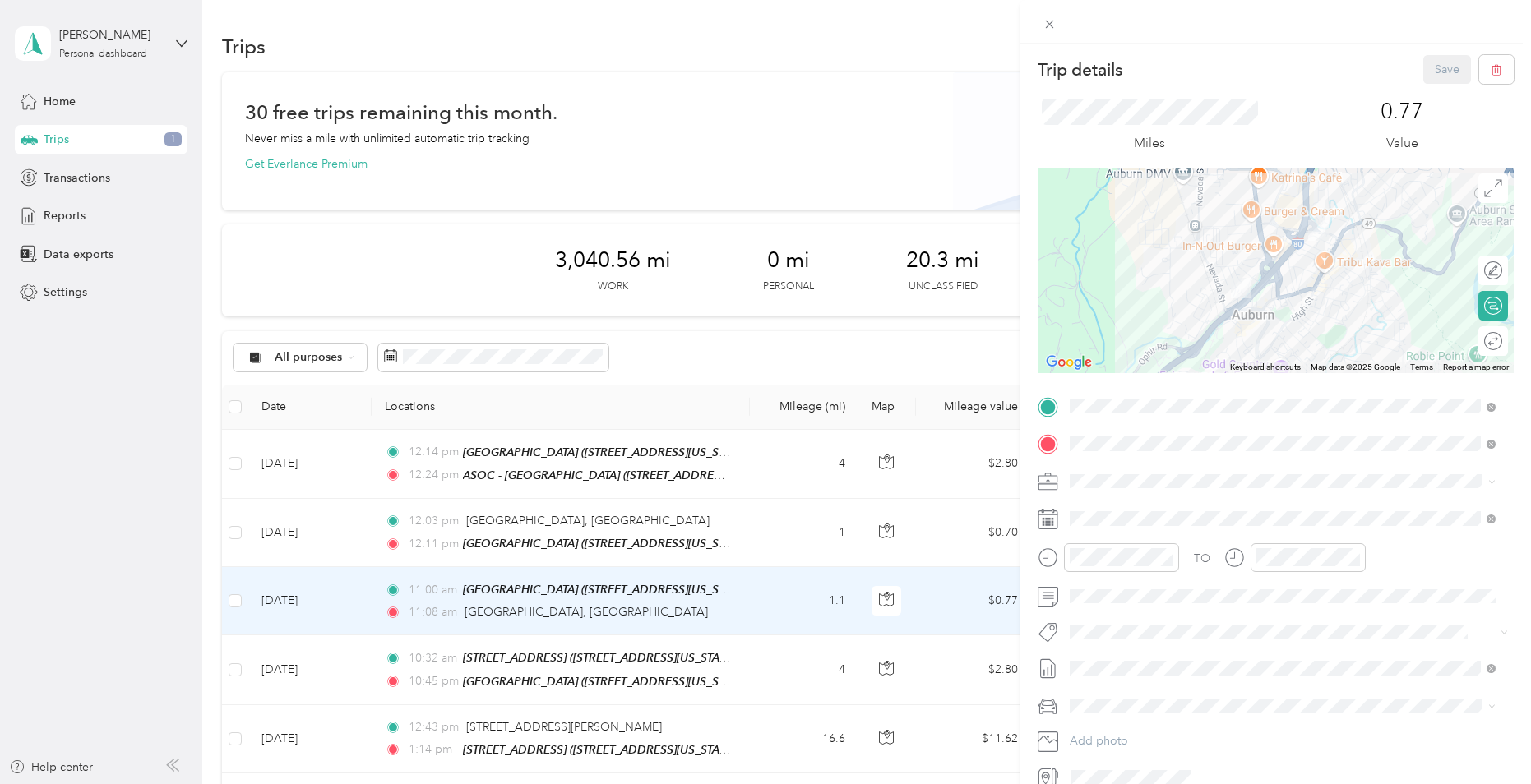
click at [349, 731] on div "Trip details Save This trip cannot be edited because it is either under review,…" at bounding box center [765, 392] width 1531 height 784
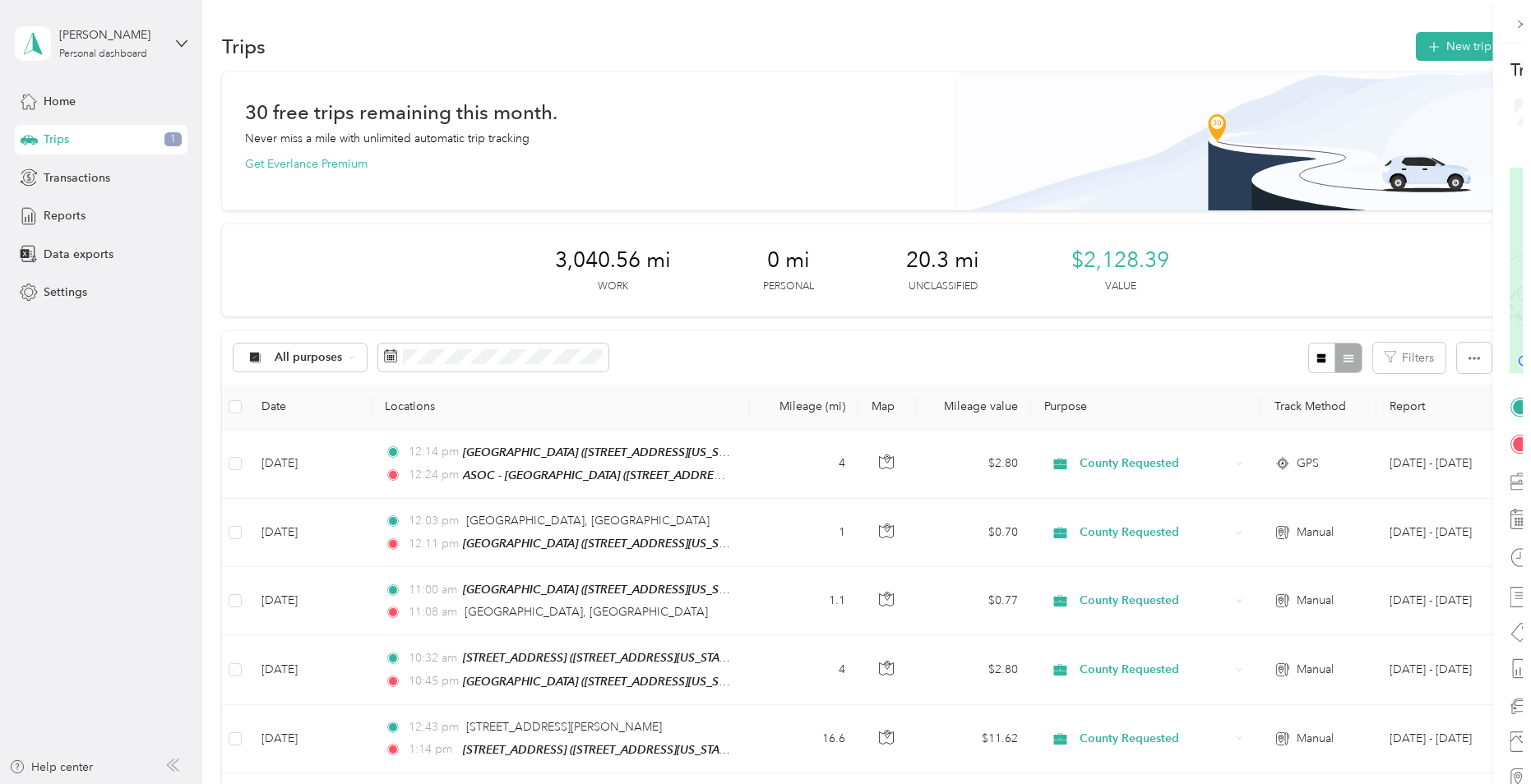
click at [349, 731] on div at bounding box center [765, 392] width 1531 height 784
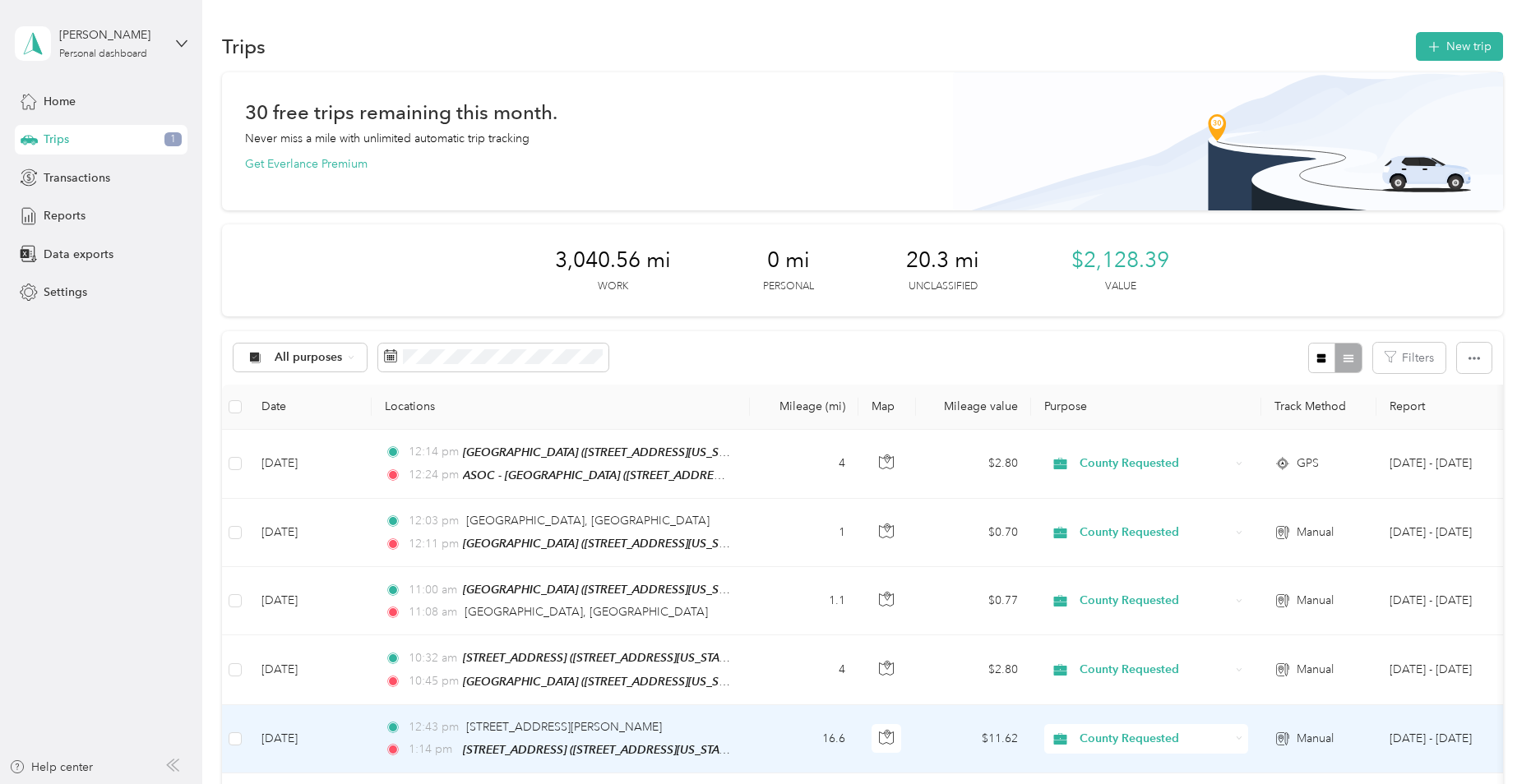
click at [349, 731] on td "[DATE]" at bounding box center [310, 738] width 123 height 68
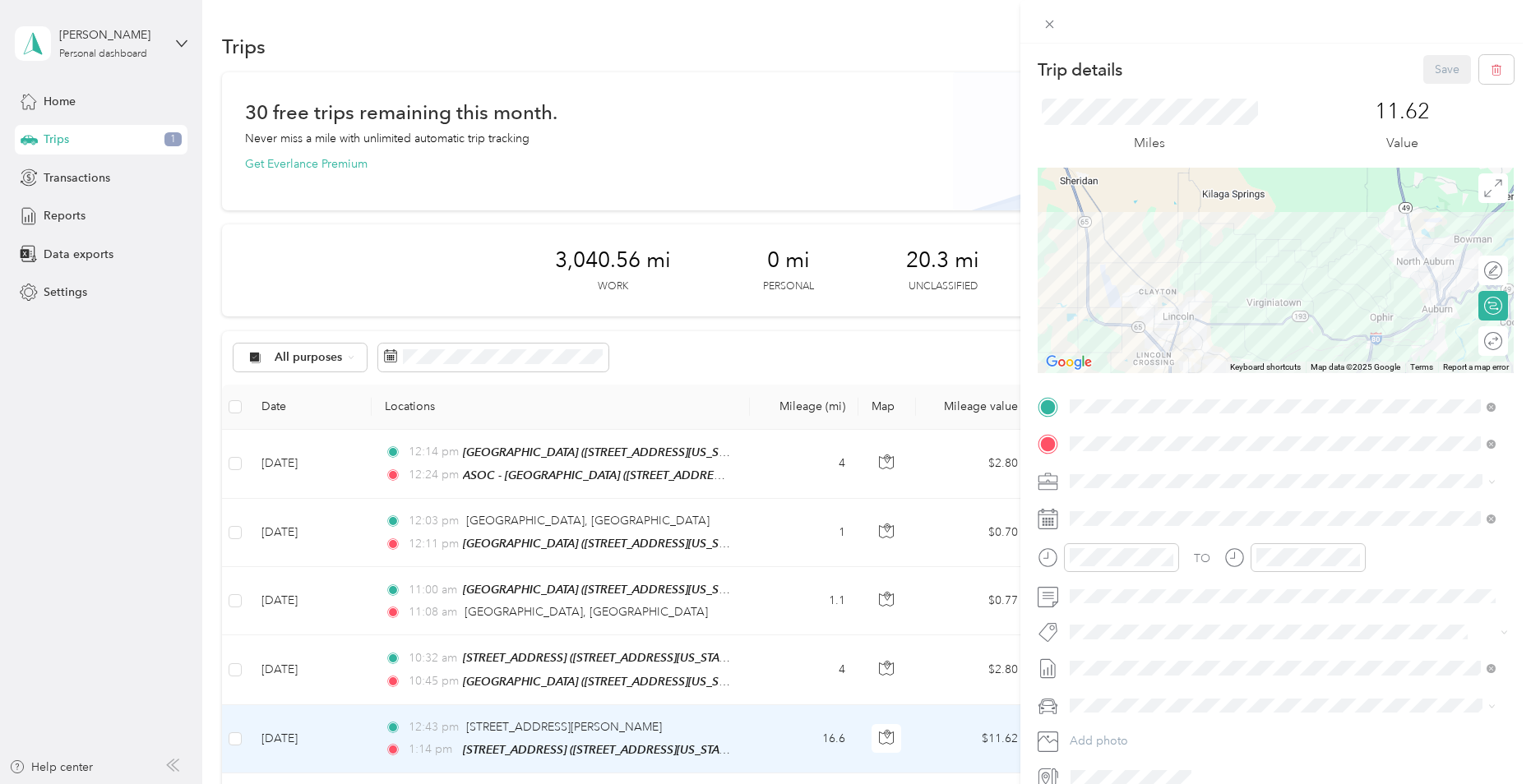
click at [337, 724] on div "Trip details Save This trip cannot be edited because it is either under review,…" at bounding box center [765, 392] width 1531 height 784
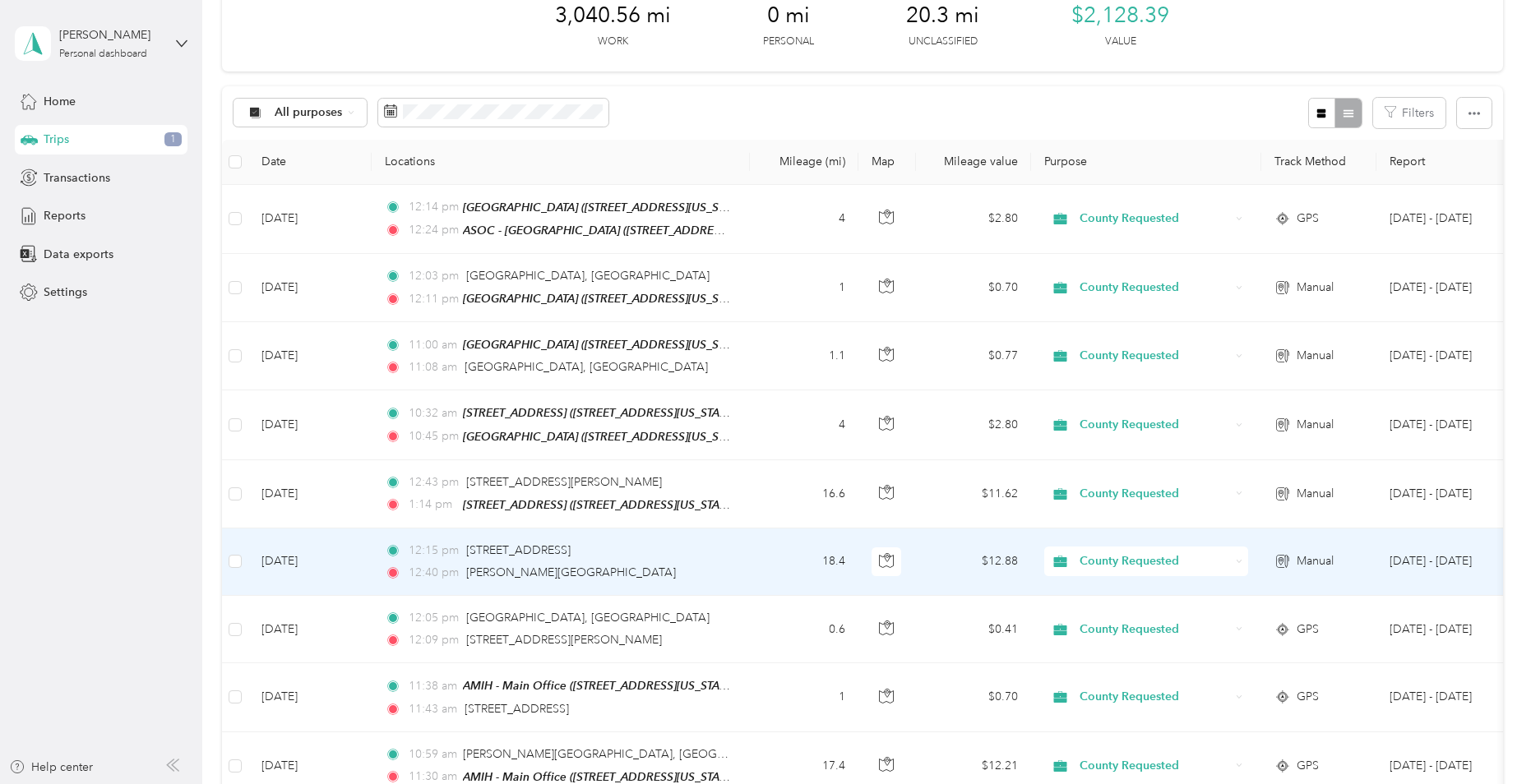
scroll to position [246, 0]
click at [348, 566] on td "[DATE]" at bounding box center [310, 561] width 123 height 67
click at [348, 783] on div at bounding box center [761, 784] width 1523 height 0
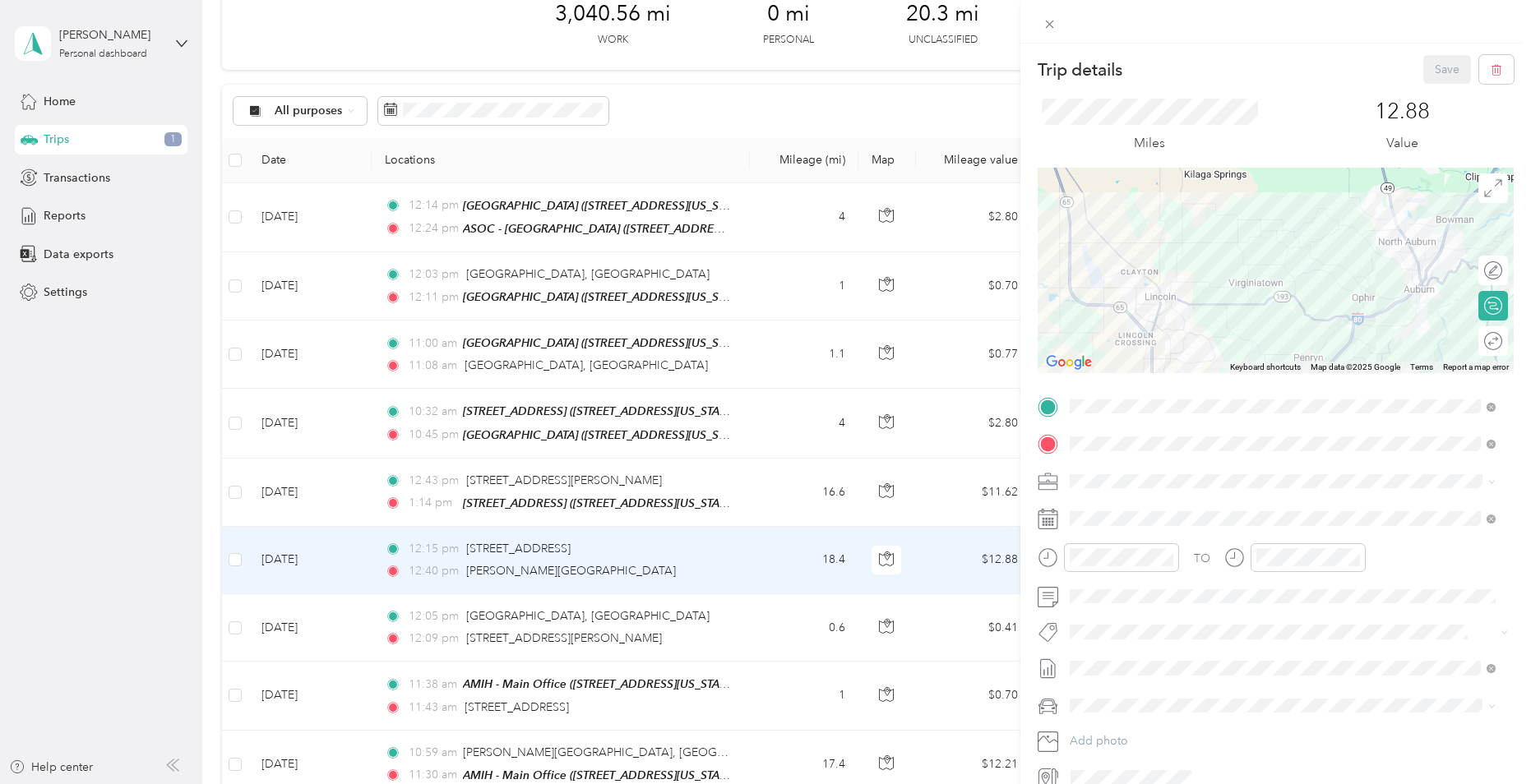
click at [362, 619] on div "Trip details Save This trip cannot be edited because it is either under review,…" at bounding box center [765, 392] width 1531 height 784
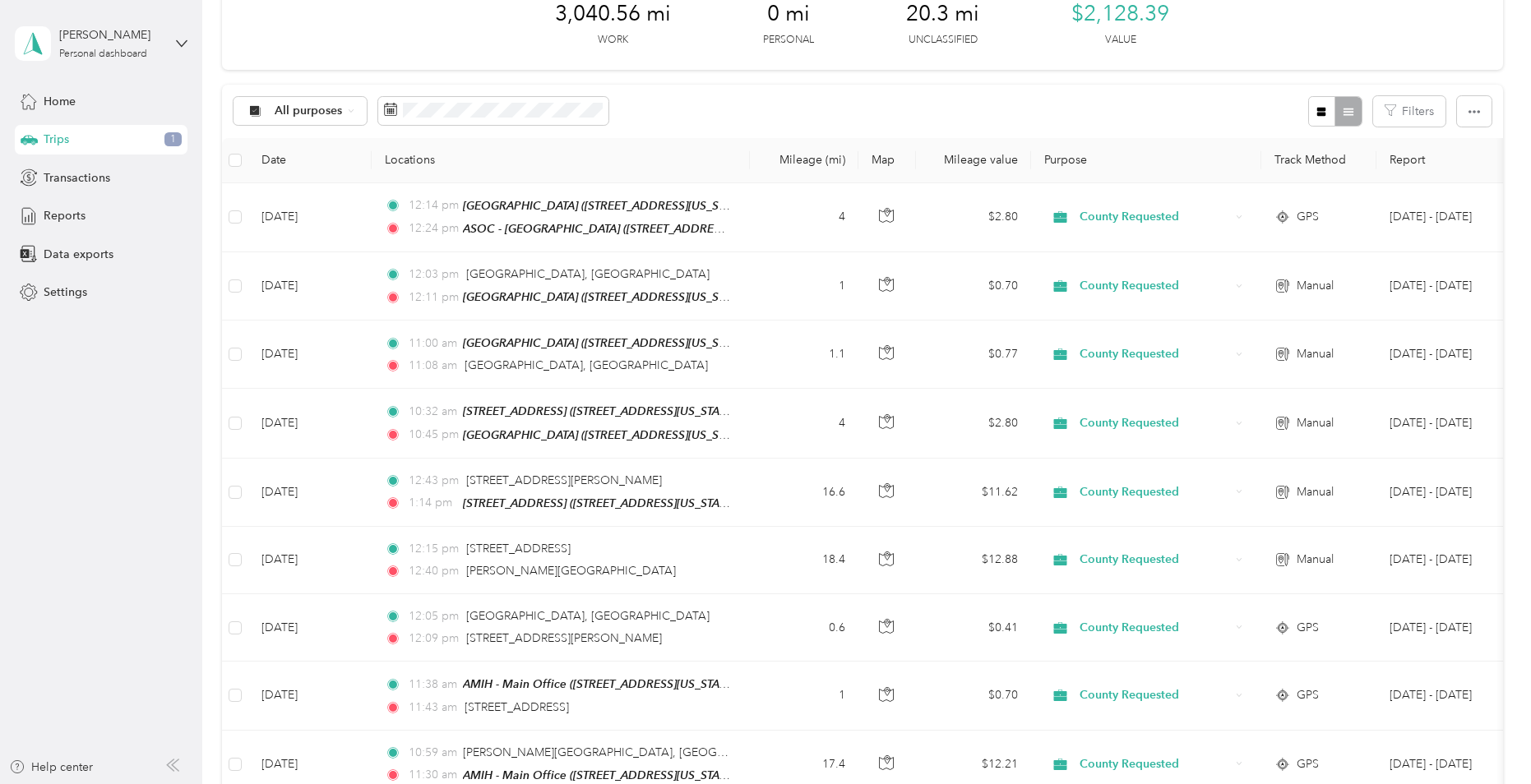
click at [362, 619] on td "[DATE]" at bounding box center [310, 628] width 123 height 67
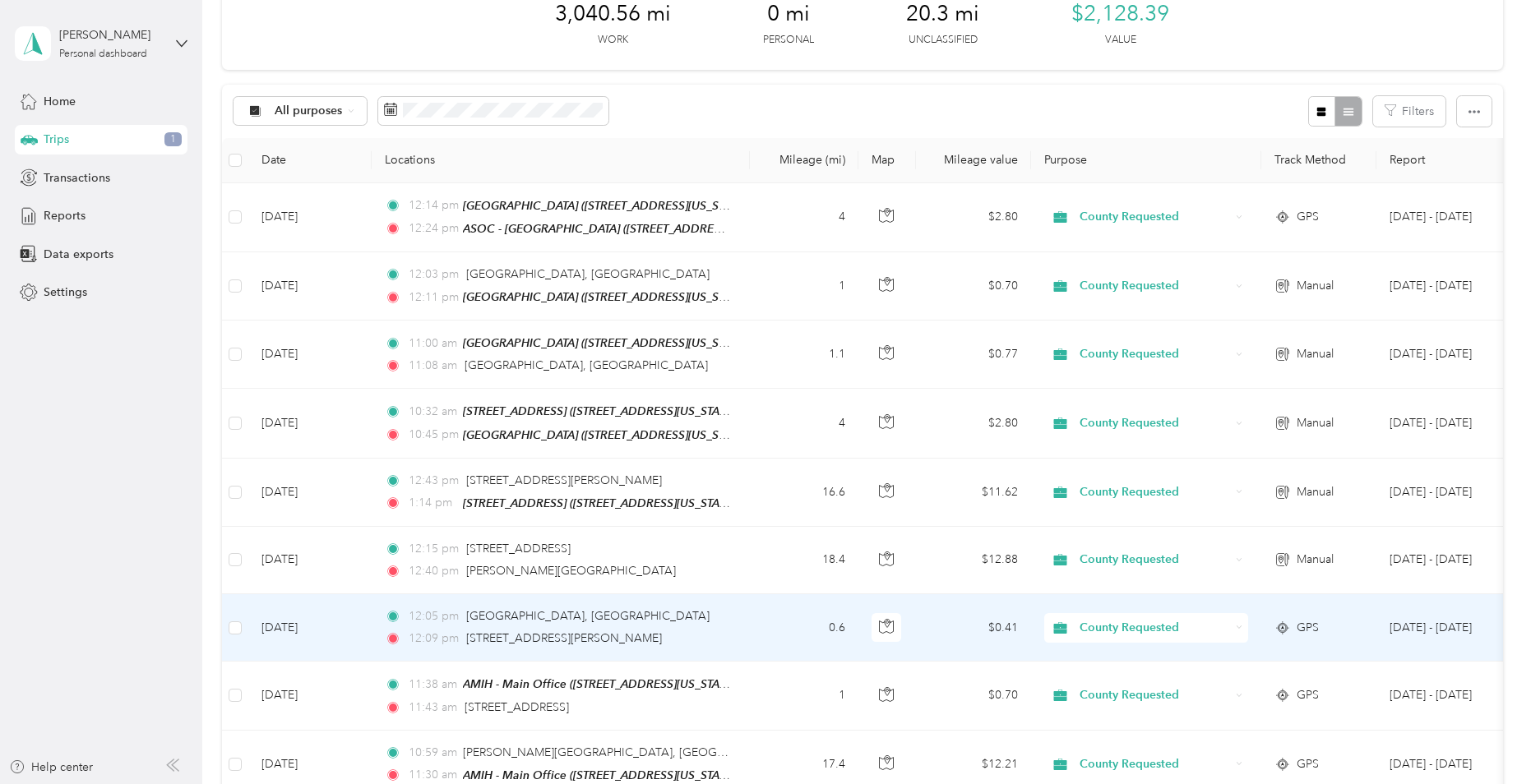
click at [362, 619] on div at bounding box center [765, 392] width 1531 height 784
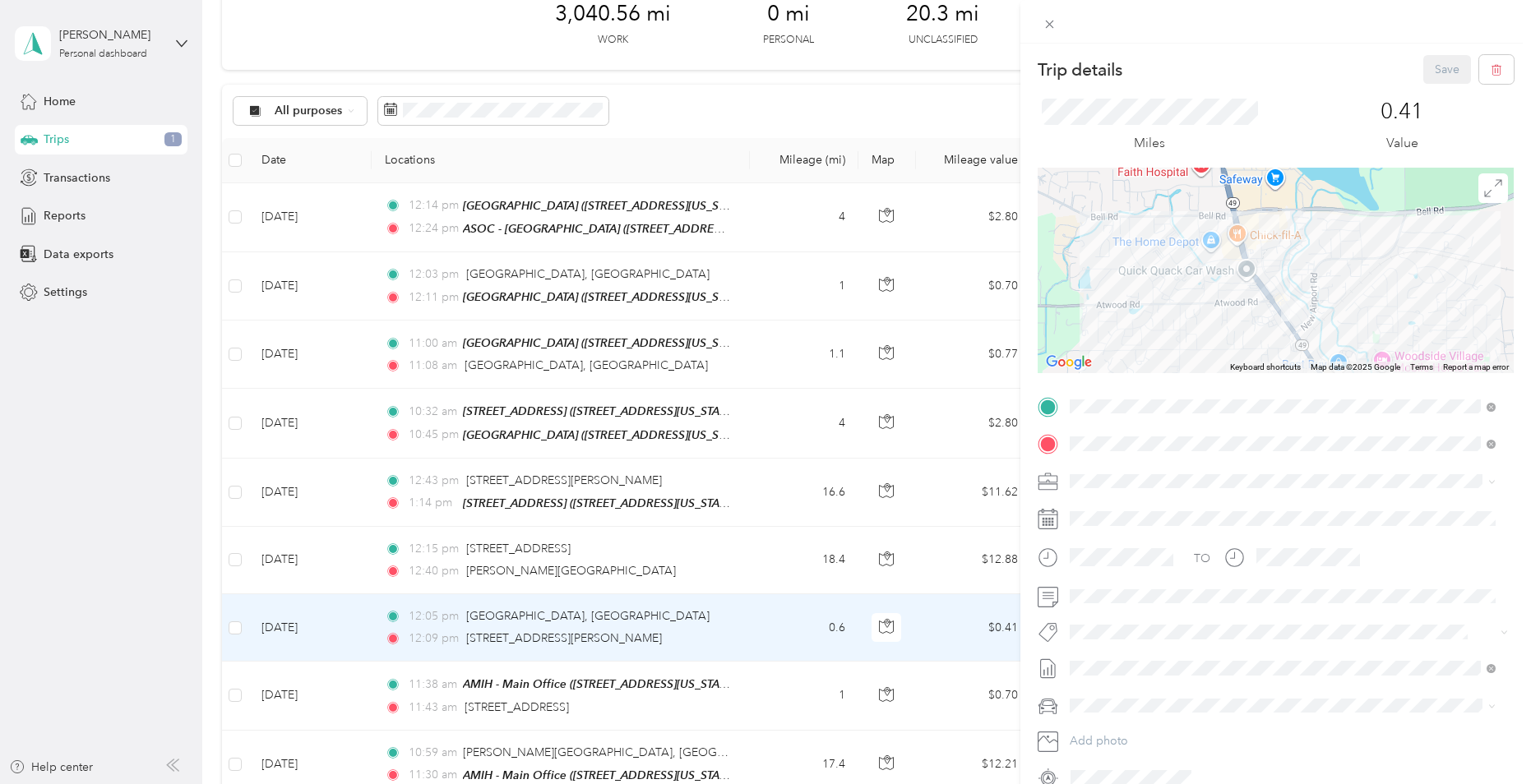
click at [364, 690] on div "Trip details Save This trip cannot be edited because it is either under review,…" at bounding box center [765, 392] width 1531 height 784
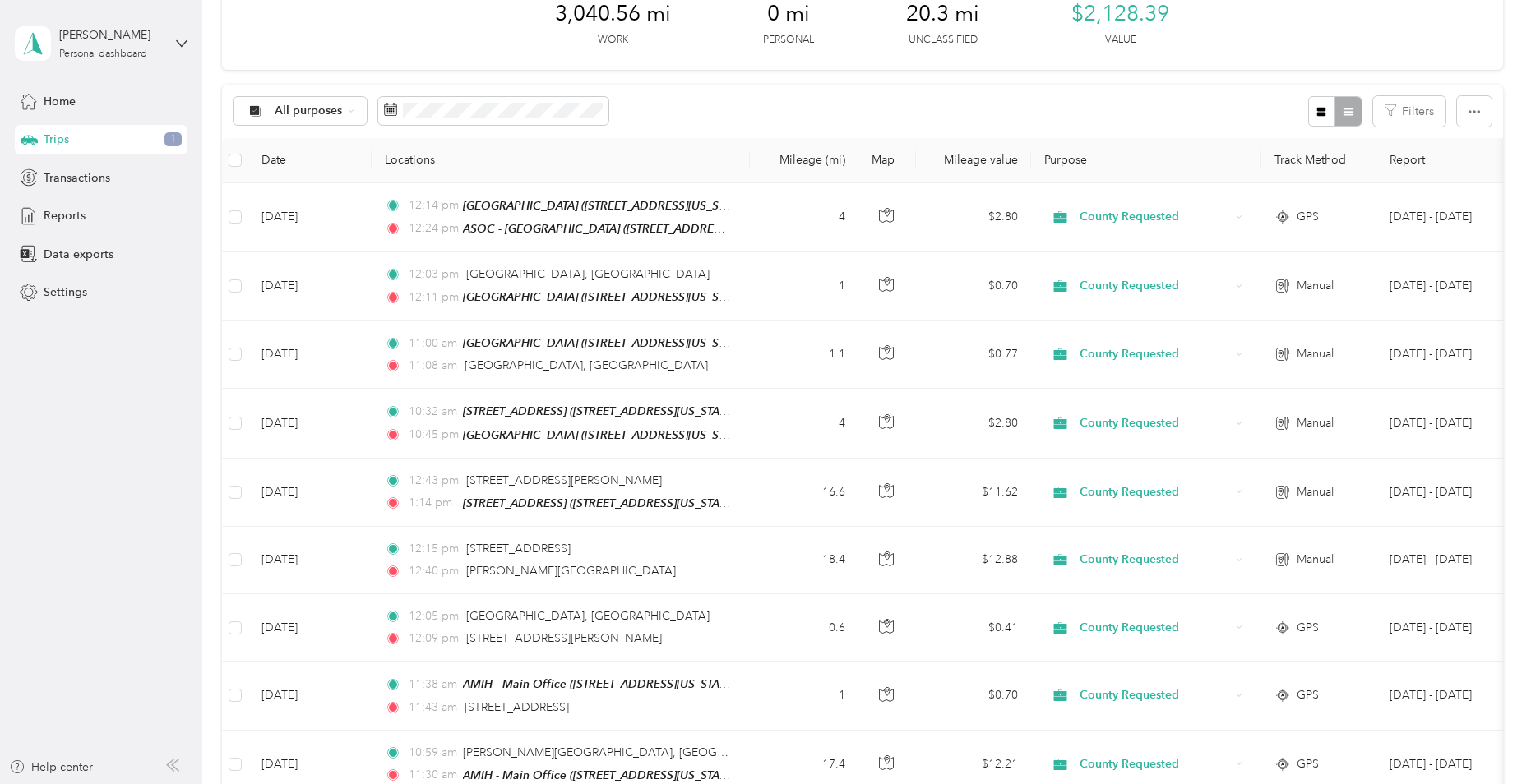
click at [364, 690] on div at bounding box center [765, 392] width 1531 height 784
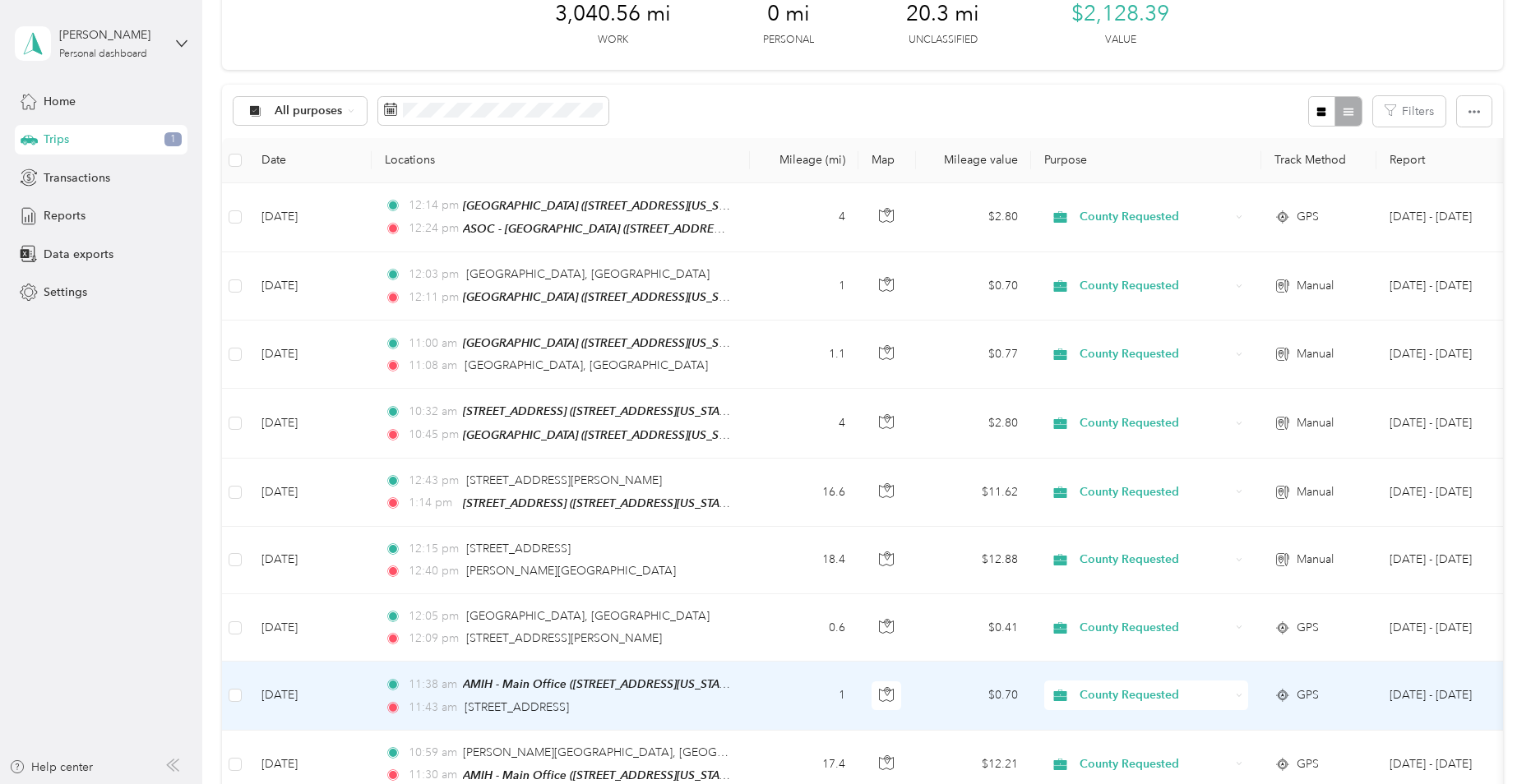
click at [364, 690] on td "[DATE]" at bounding box center [310, 695] width 123 height 68
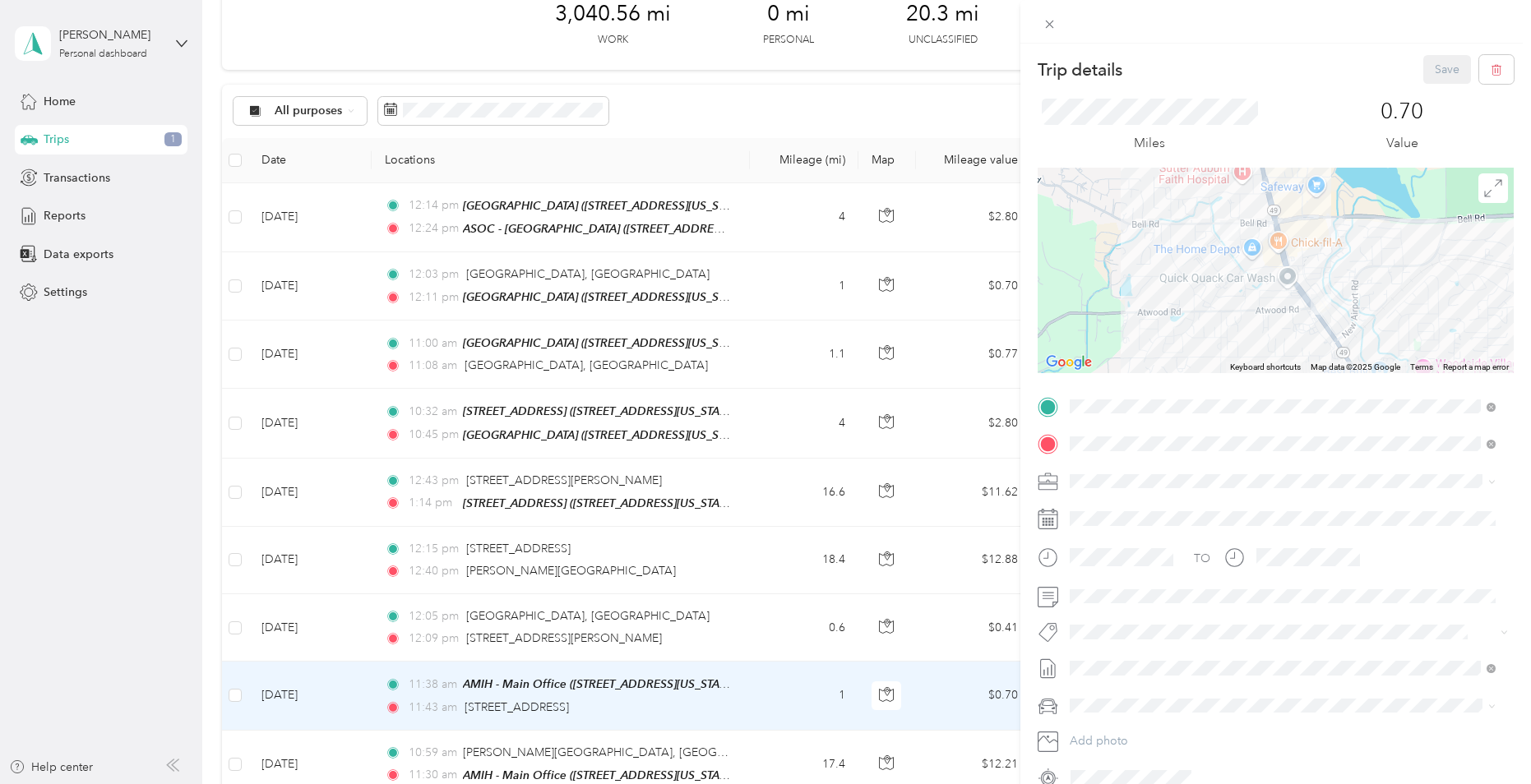
click at [366, 663] on div "Trip details Save This trip cannot be edited because it is either under review,…" at bounding box center [765, 392] width 1531 height 784
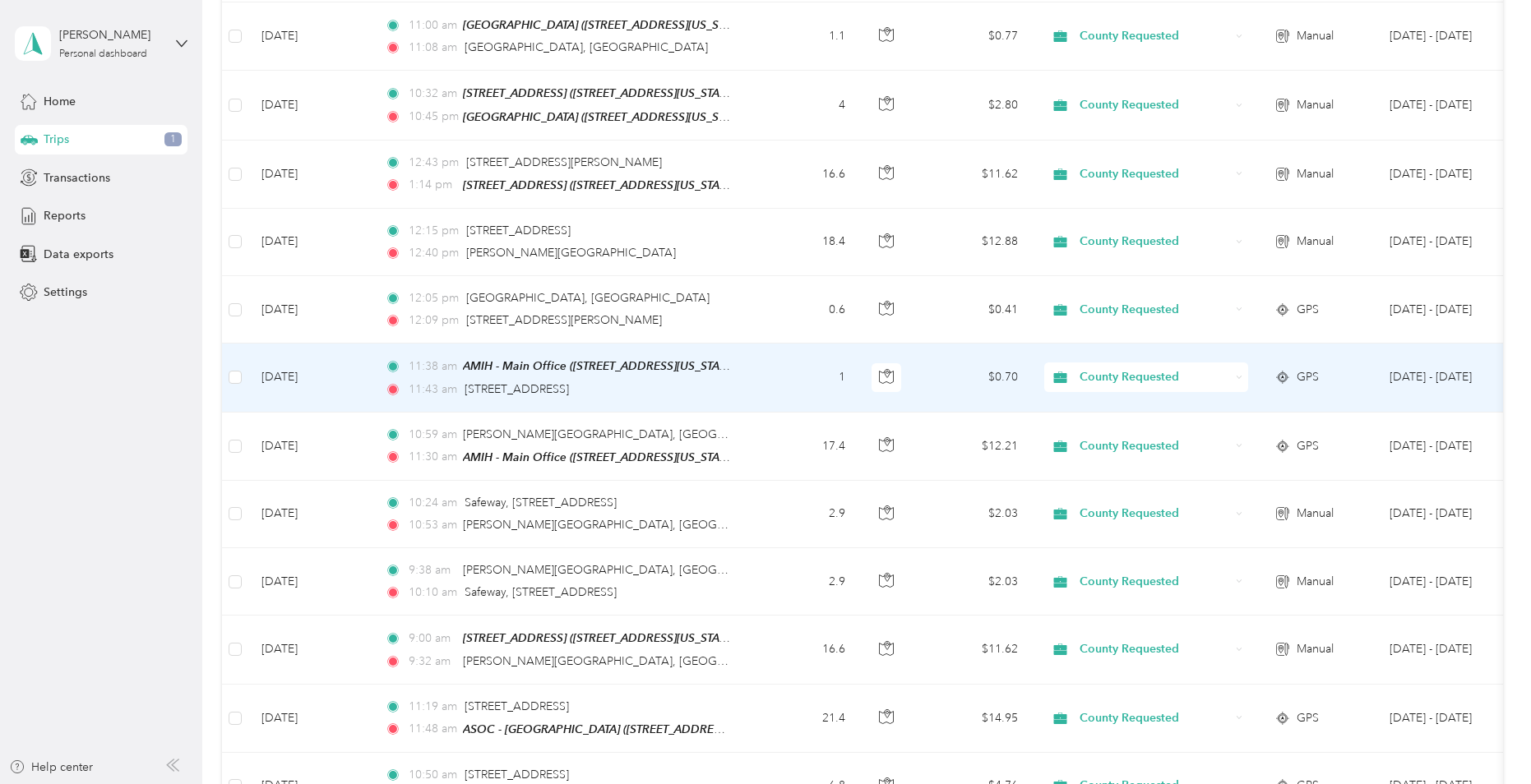
scroll to position [575, 0]
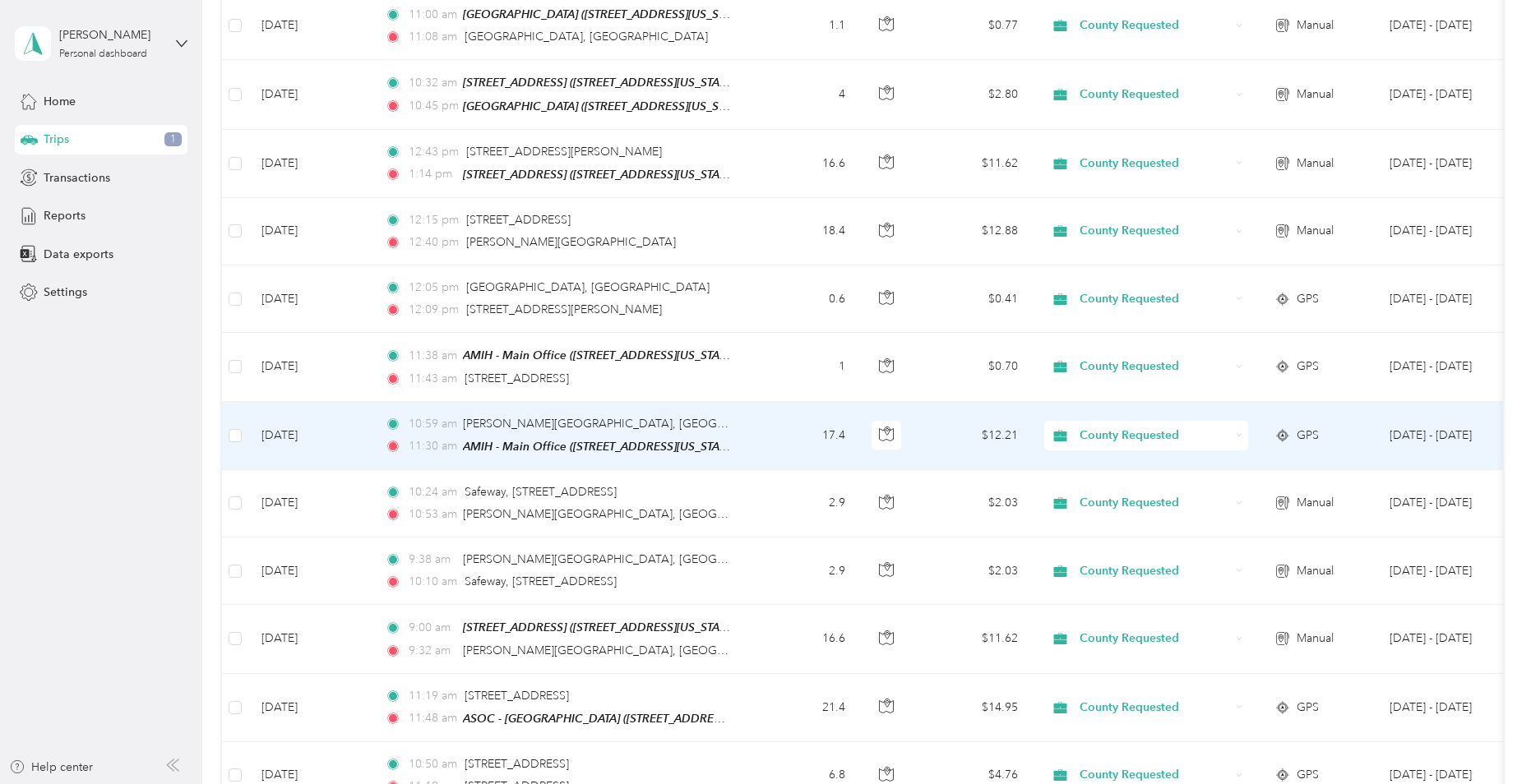
click at [352, 434] on td "[DATE]" at bounding box center [310, 436] width 123 height 68
click at [352, 783] on div at bounding box center [761, 784] width 1523 height 0
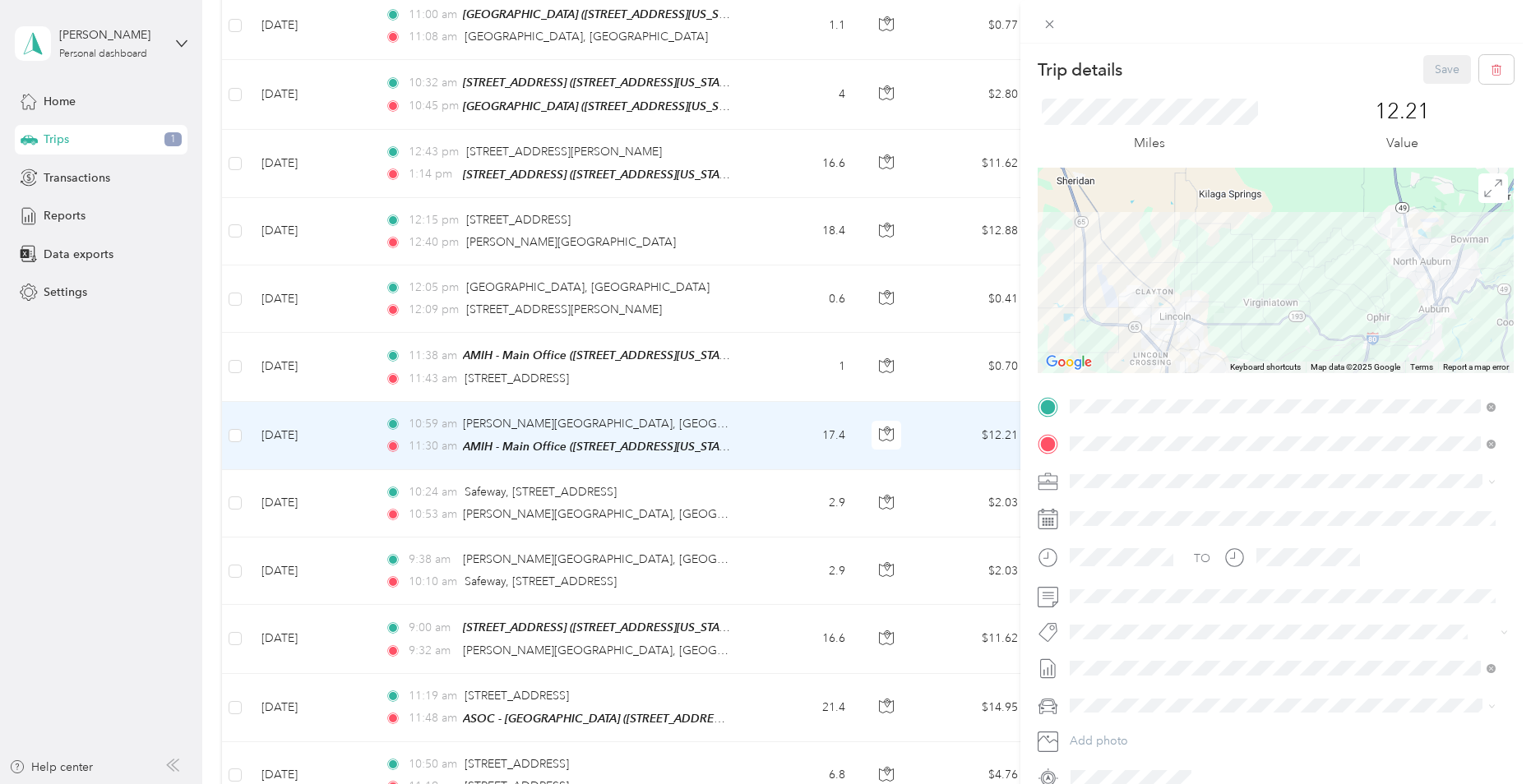
click at [354, 488] on div "Trip details Save This trip cannot be edited because it is either under review,…" at bounding box center [765, 392] width 1531 height 784
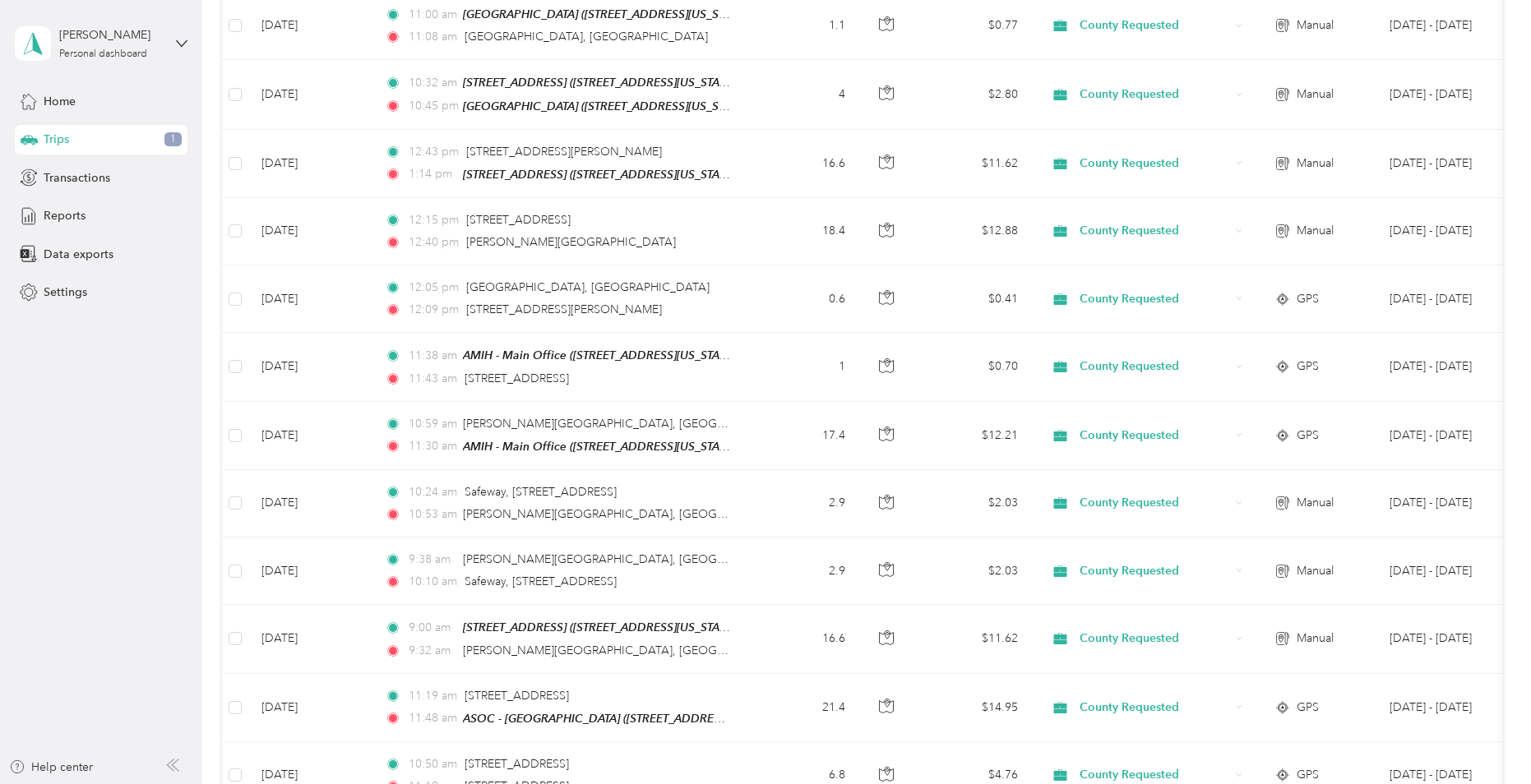
click at [354, 488] on div at bounding box center [765, 392] width 1531 height 784
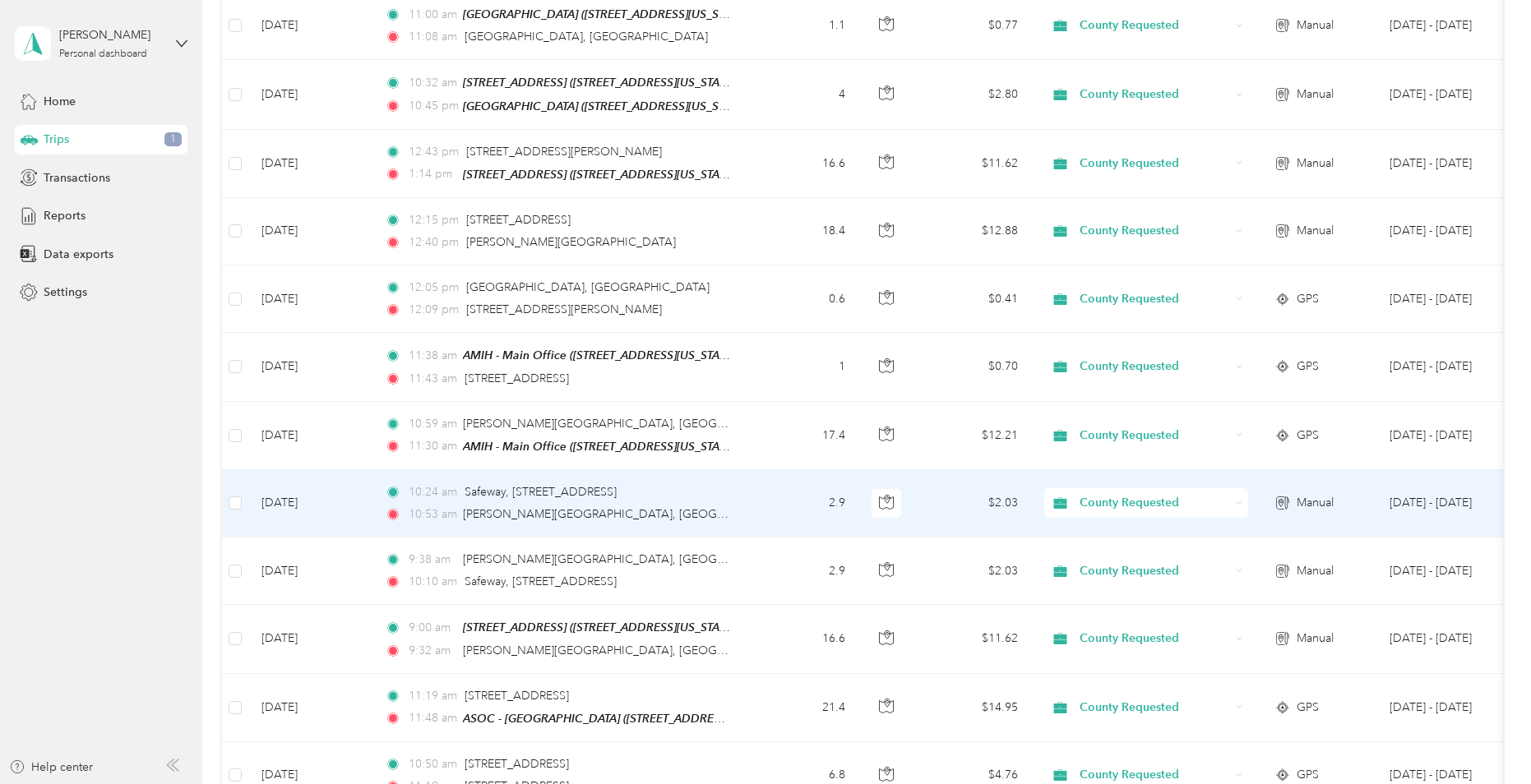
click at [354, 488] on td "[DATE]" at bounding box center [310, 504] width 123 height 67
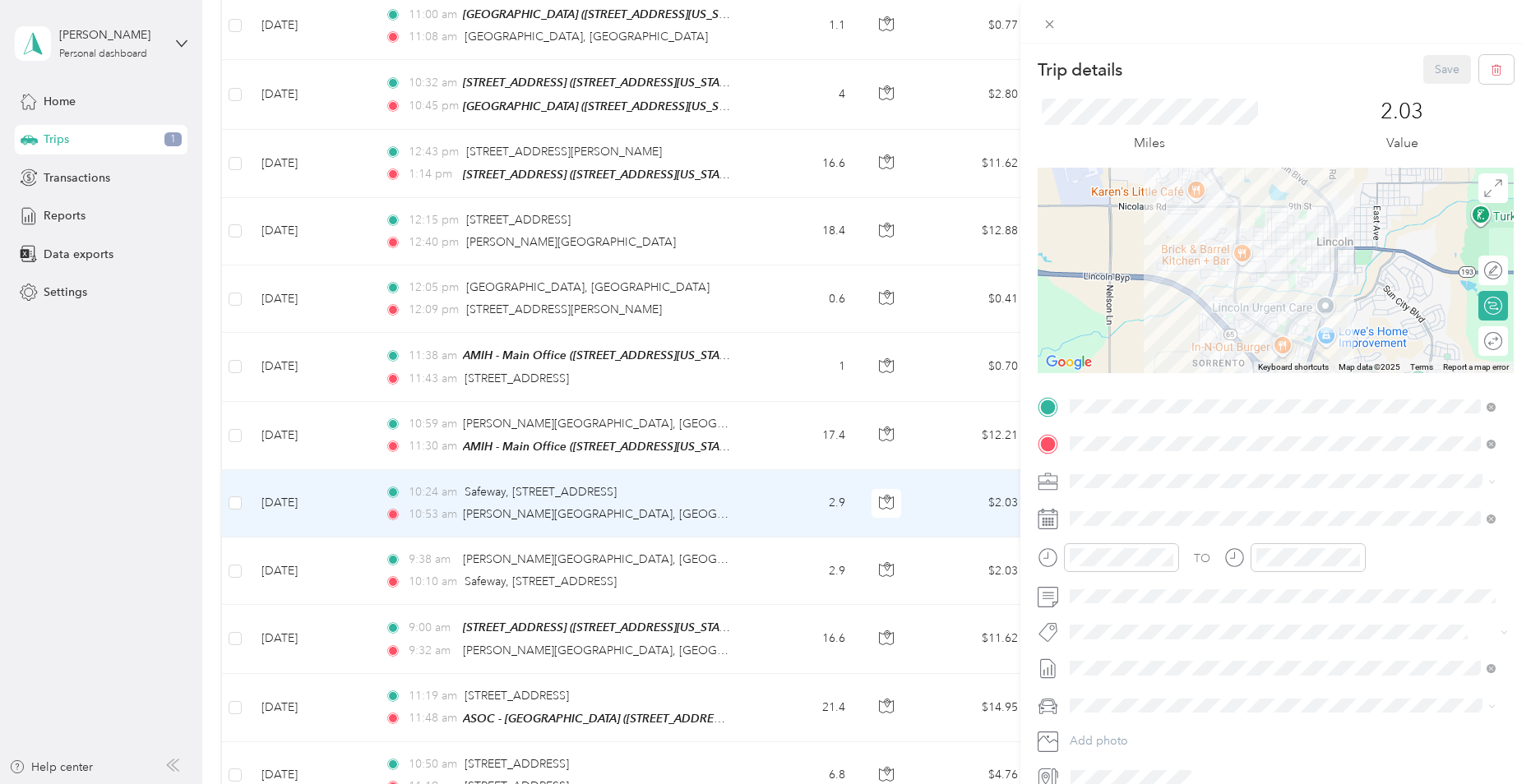
click at [350, 567] on div "Trip details Save This trip cannot be edited because it is either under review,…" at bounding box center [765, 392] width 1531 height 784
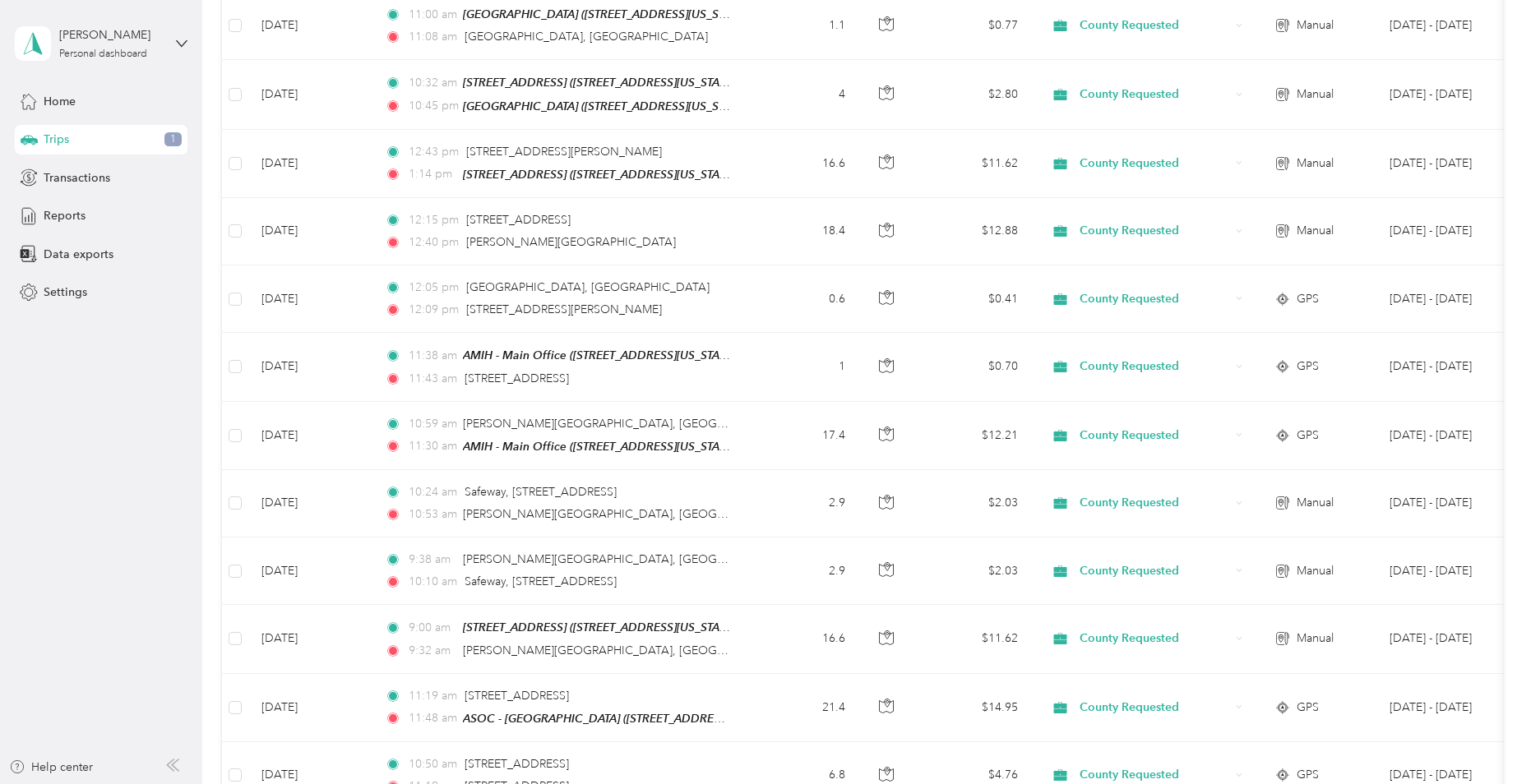
click at [350, 567] on div at bounding box center [765, 392] width 1531 height 784
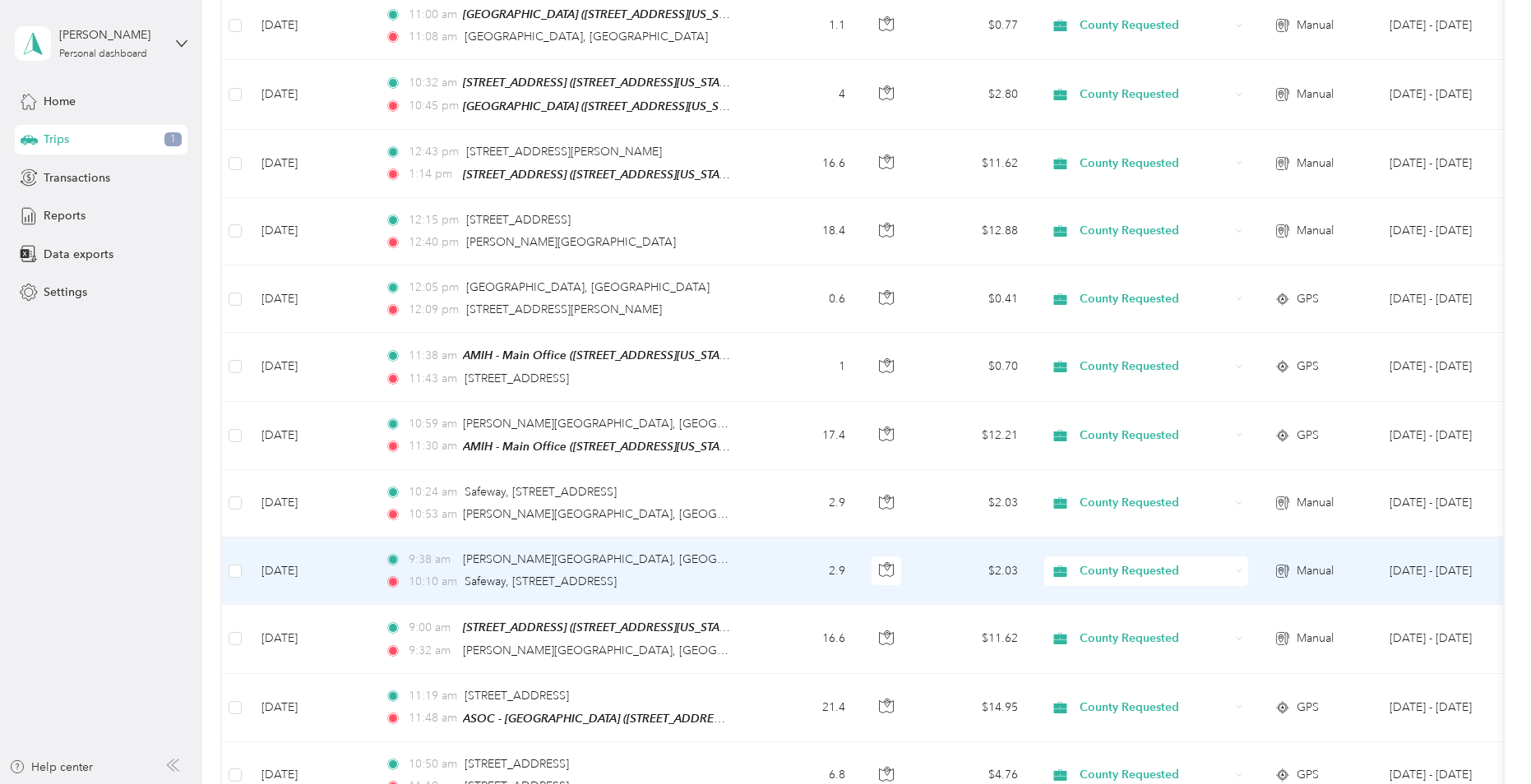
click at [350, 567] on td "[DATE]" at bounding box center [310, 572] width 123 height 67
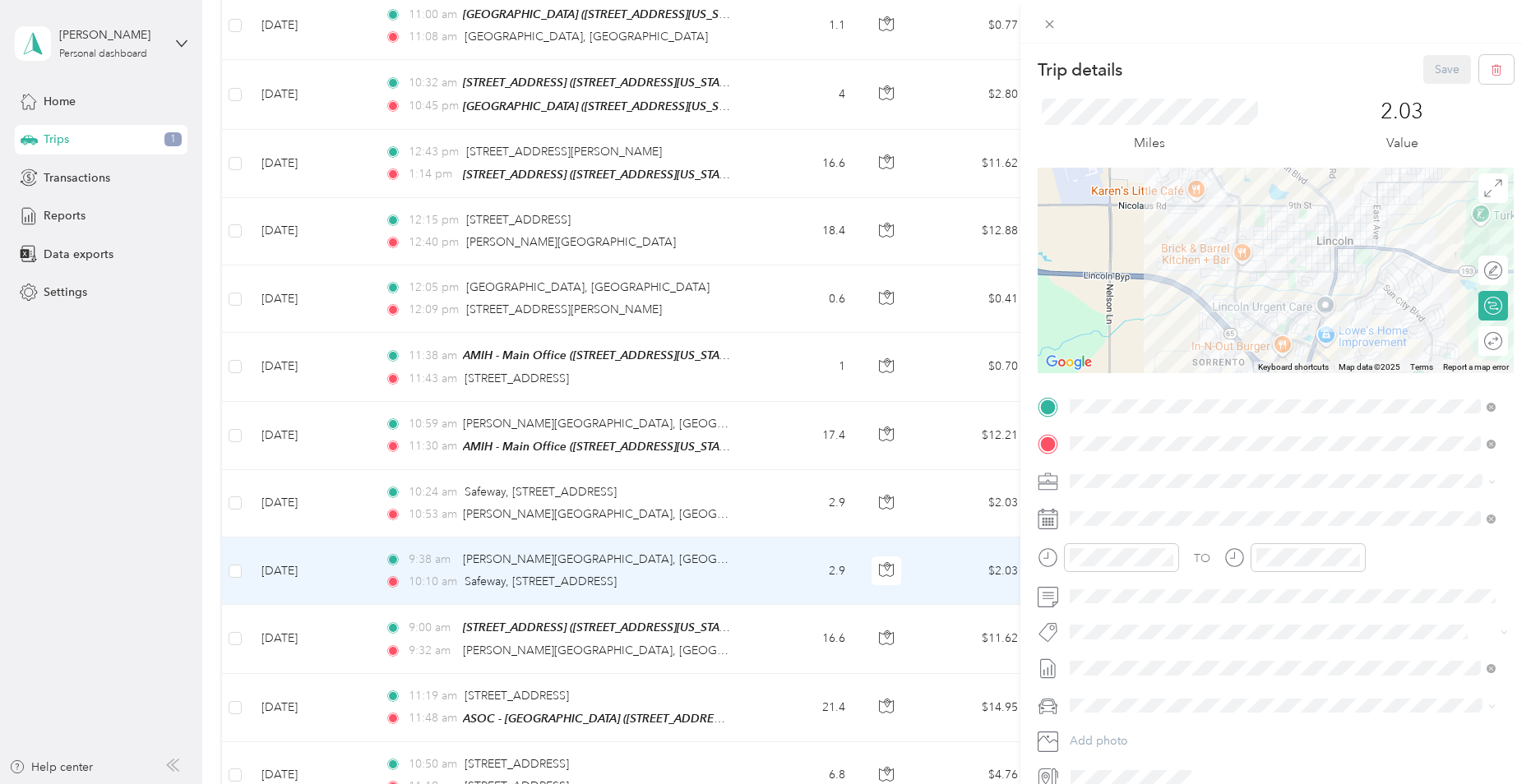
click at [359, 626] on div "Trip details Save This trip cannot be edited because it is either under review,…" at bounding box center [765, 392] width 1531 height 784
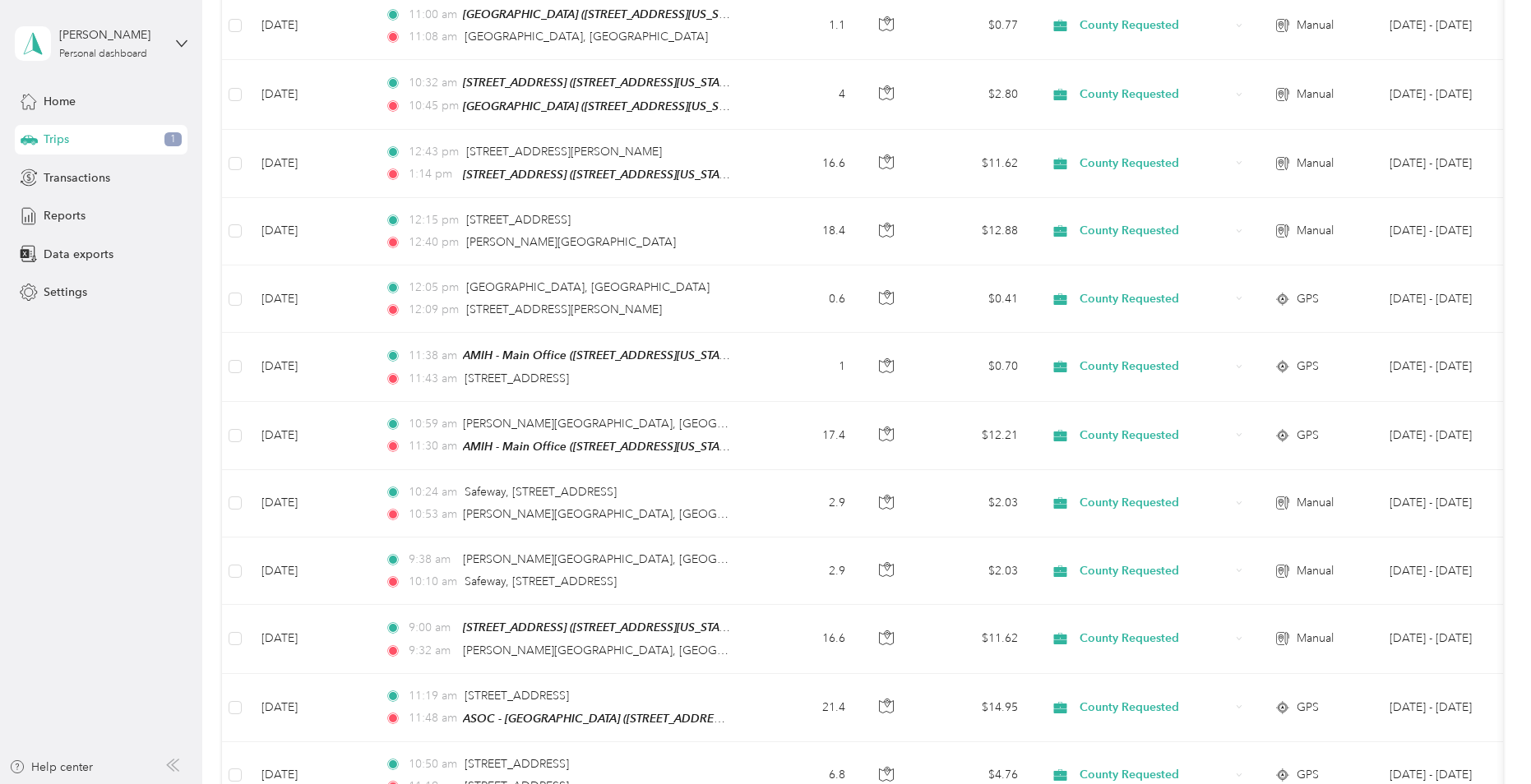
click at [359, 626] on div at bounding box center [765, 392] width 1531 height 784
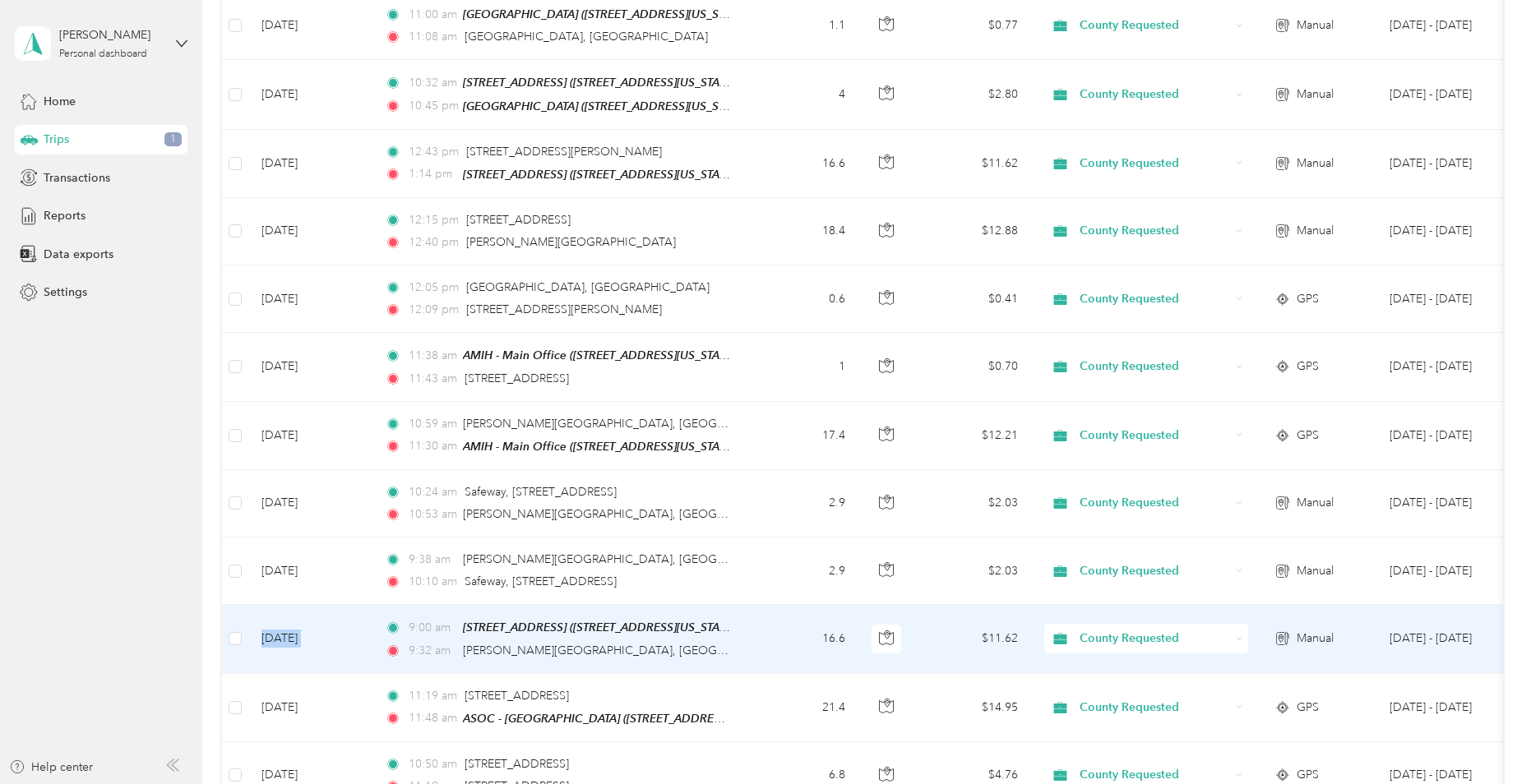
click at [359, 626] on td "[DATE]" at bounding box center [310, 638] width 123 height 68
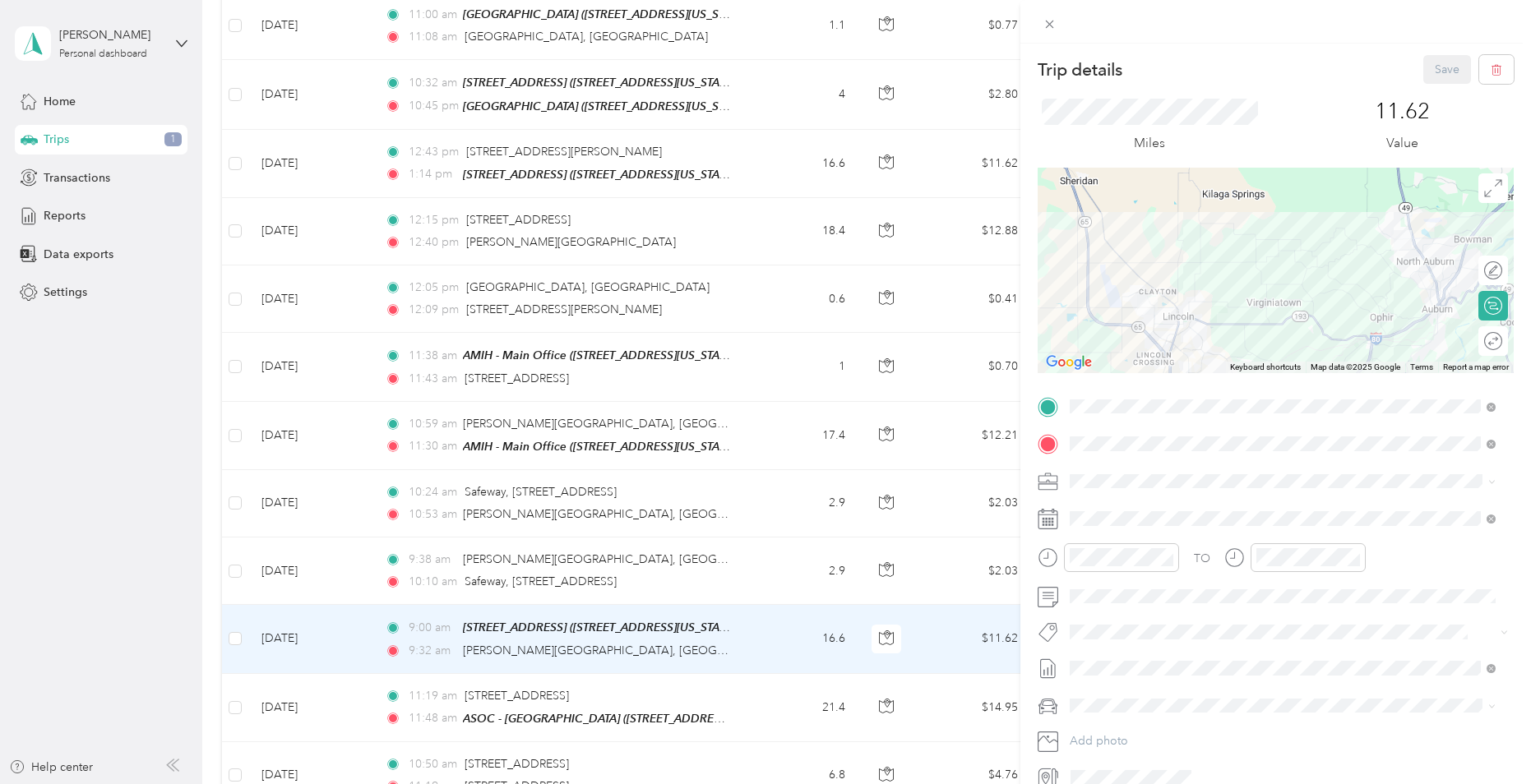
drag, startPoint x: 359, startPoint y: 626, endPoint x: 355, endPoint y: 697, distance: 71.1
click at [355, 697] on div "Trip details Save This trip cannot be edited because it is either under review,…" at bounding box center [765, 392] width 1531 height 784
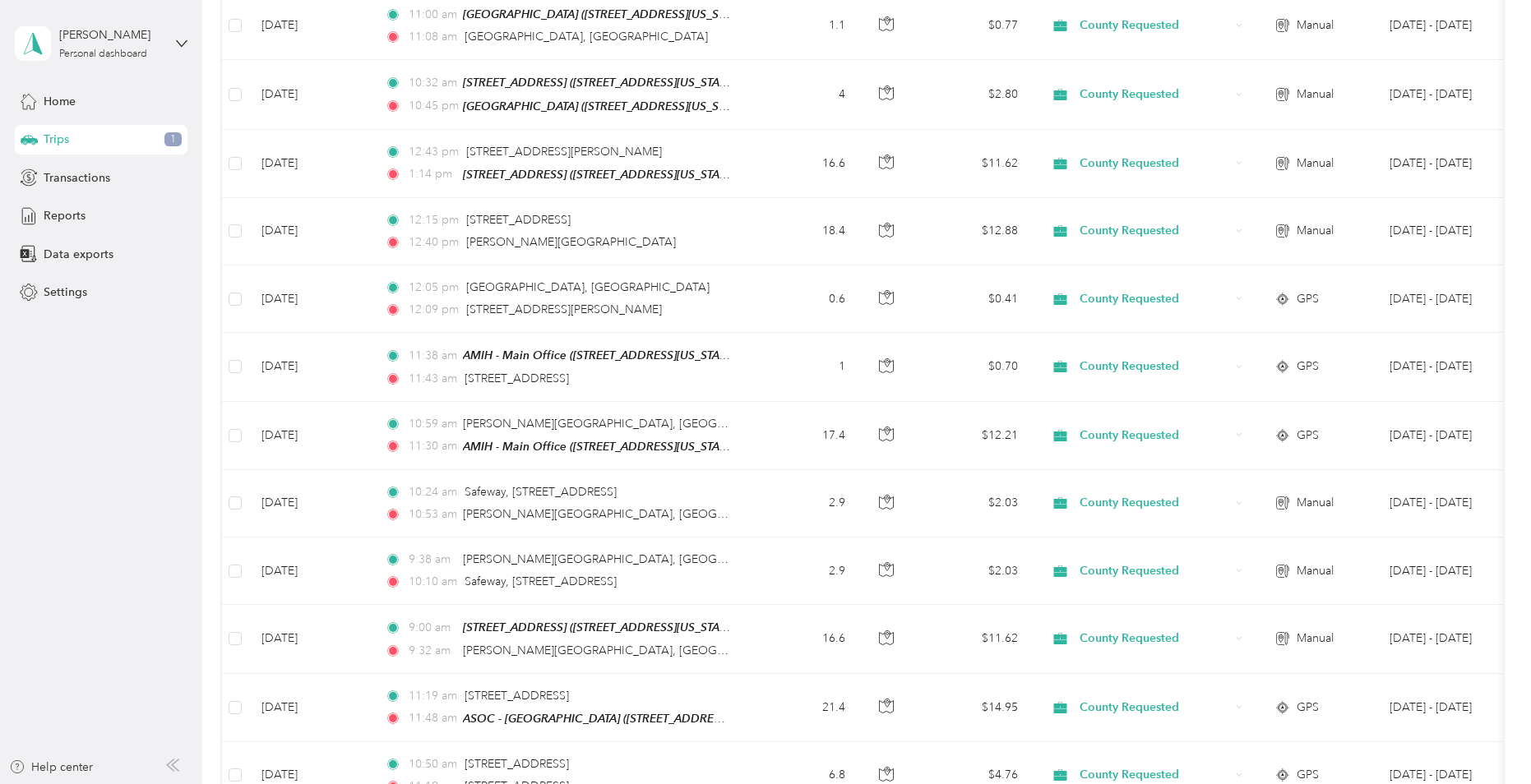
click at [355, 697] on div at bounding box center [765, 392] width 1531 height 784
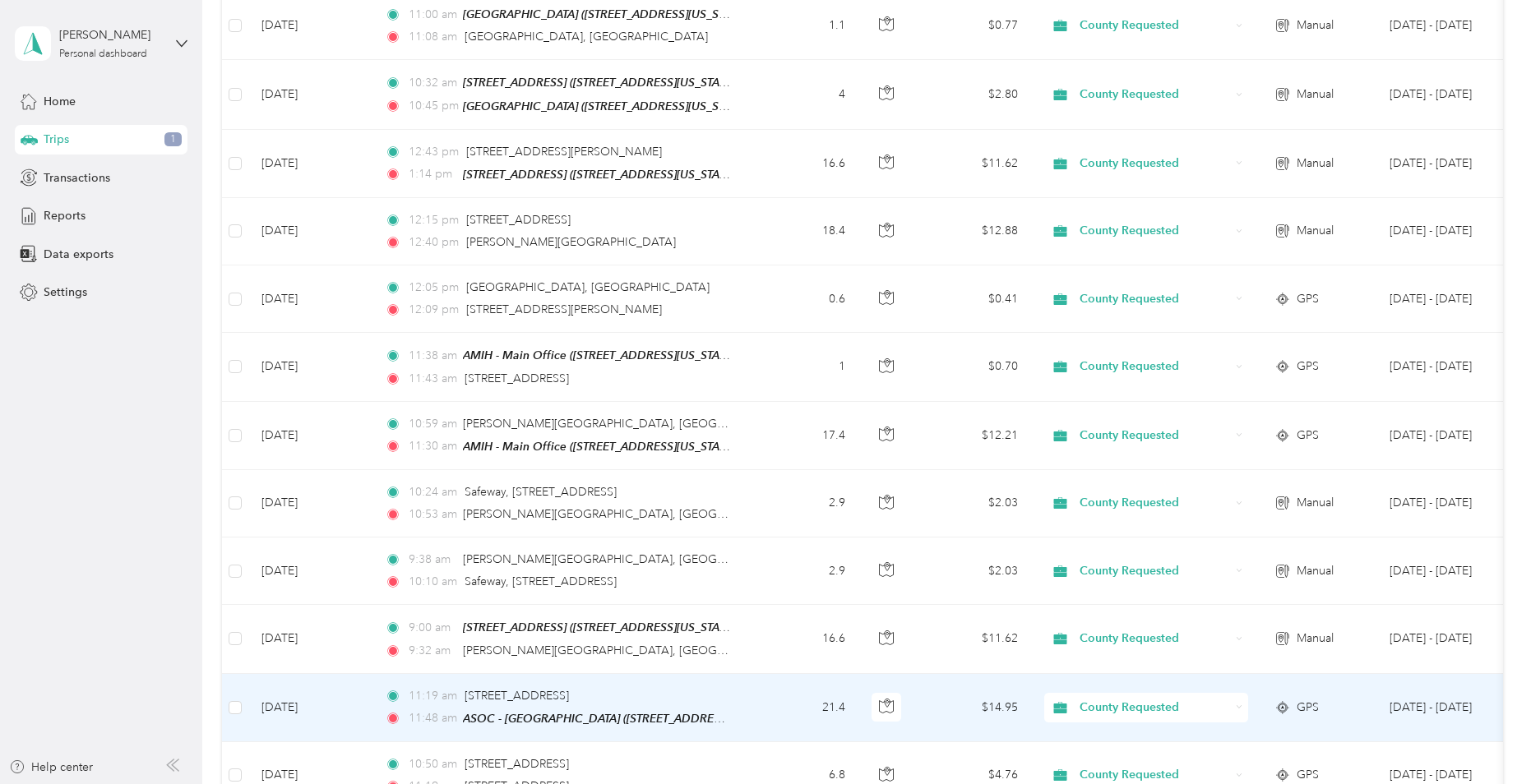
click at [355, 697] on td "[DATE]" at bounding box center [310, 707] width 123 height 68
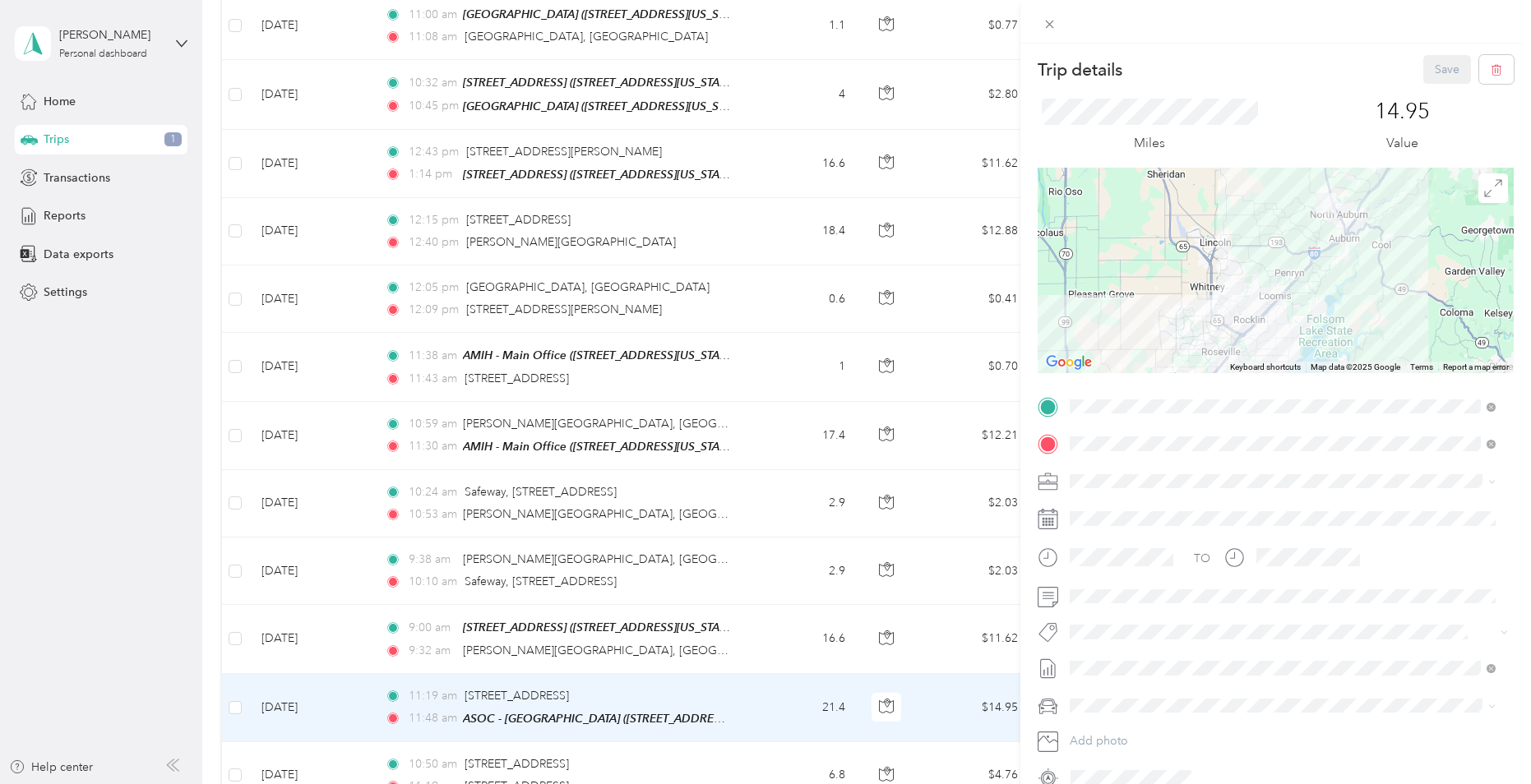
click at [358, 769] on div "Trip details Save This trip cannot be edited because it is either under review,…" at bounding box center [765, 392] width 1531 height 784
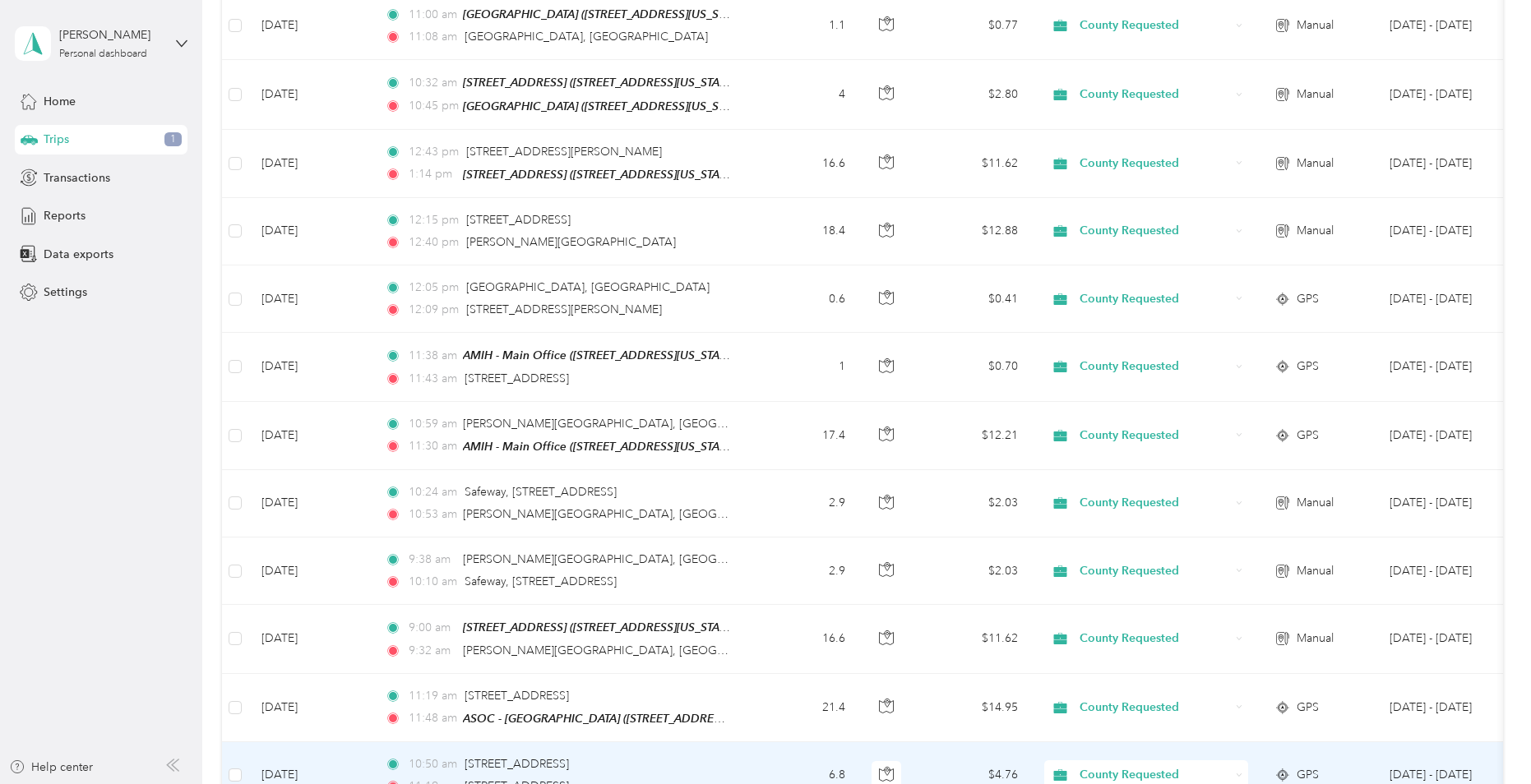
click at [358, 769] on td "[DATE]" at bounding box center [310, 776] width 123 height 67
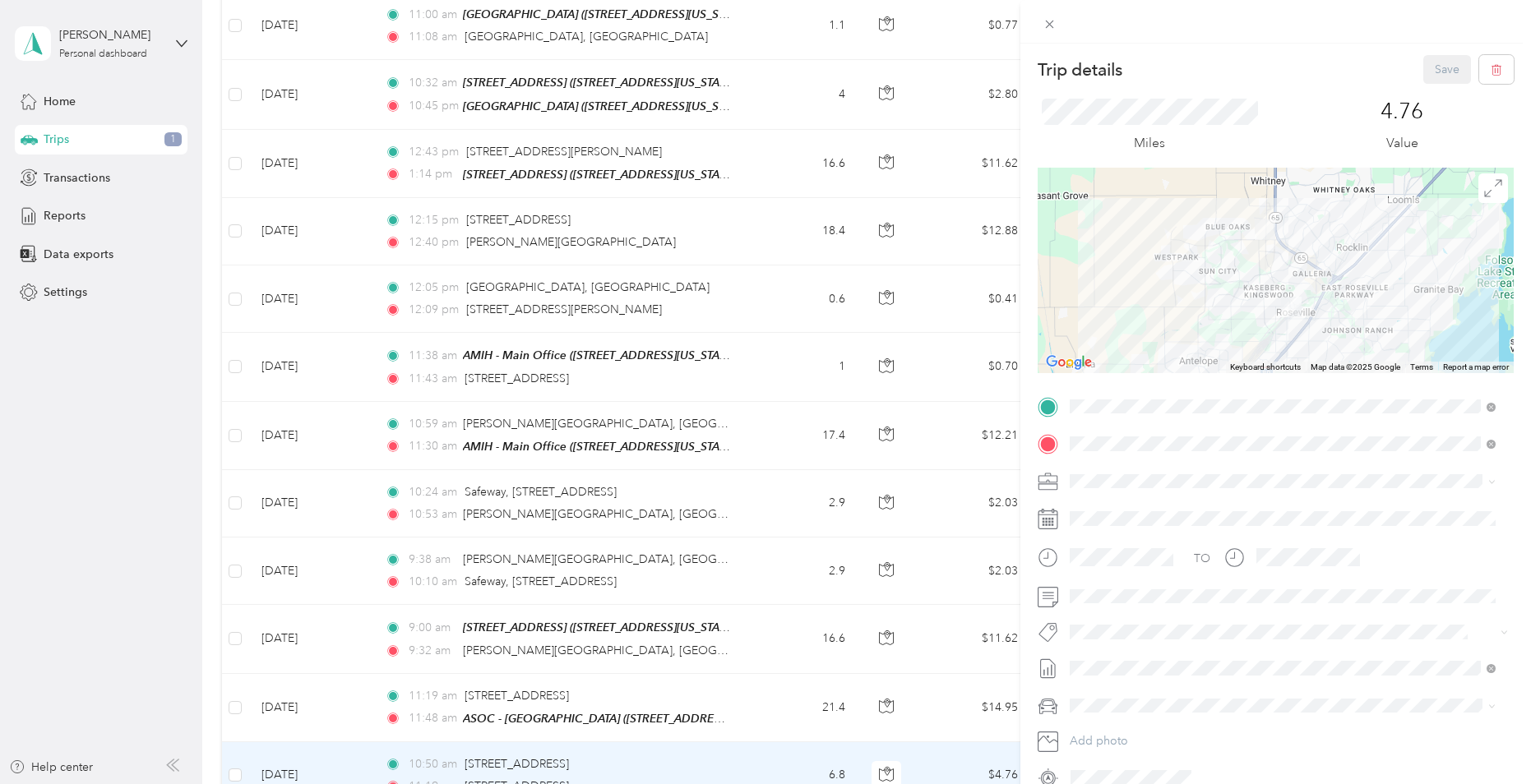
click at [374, 680] on div "Trip details Save This trip cannot be edited because it is either under review,…" at bounding box center [765, 392] width 1531 height 784
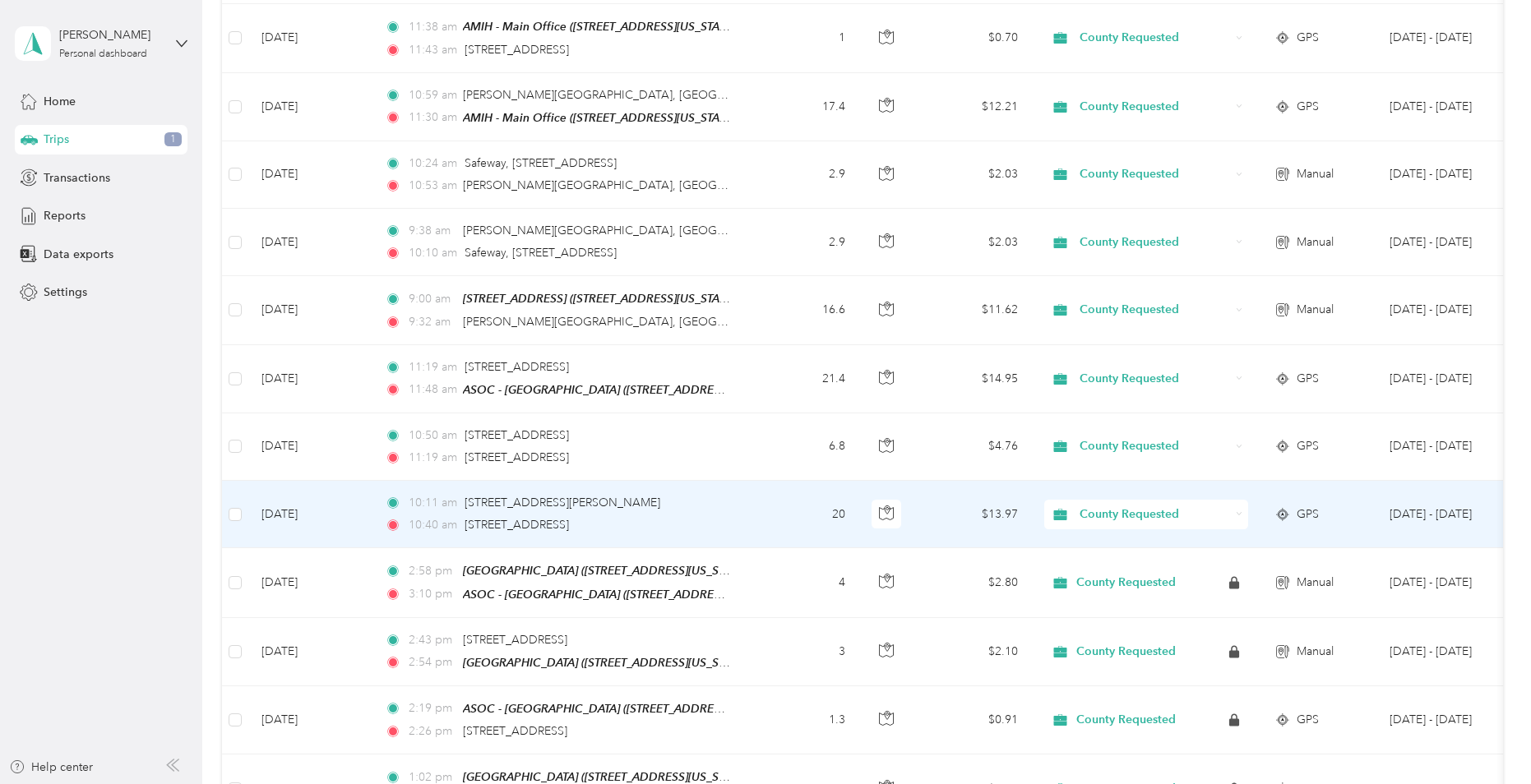
scroll to position [1151, 0]
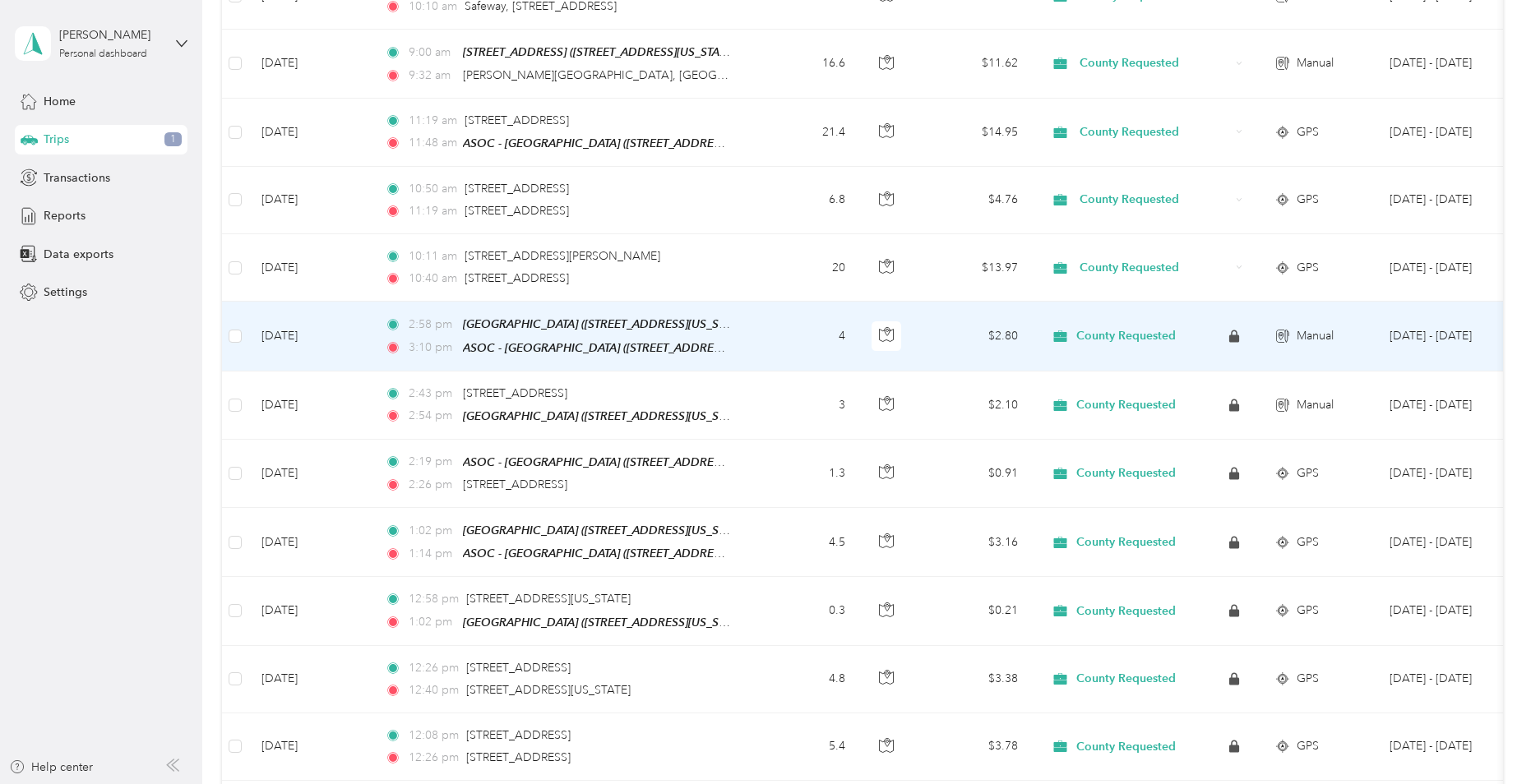
click at [358, 326] on td "[DATE]" at bounding box center [310, 336] width 123 height 69
click at [358, 783] on div at bounding box center [761, 784] width 1523 height 0
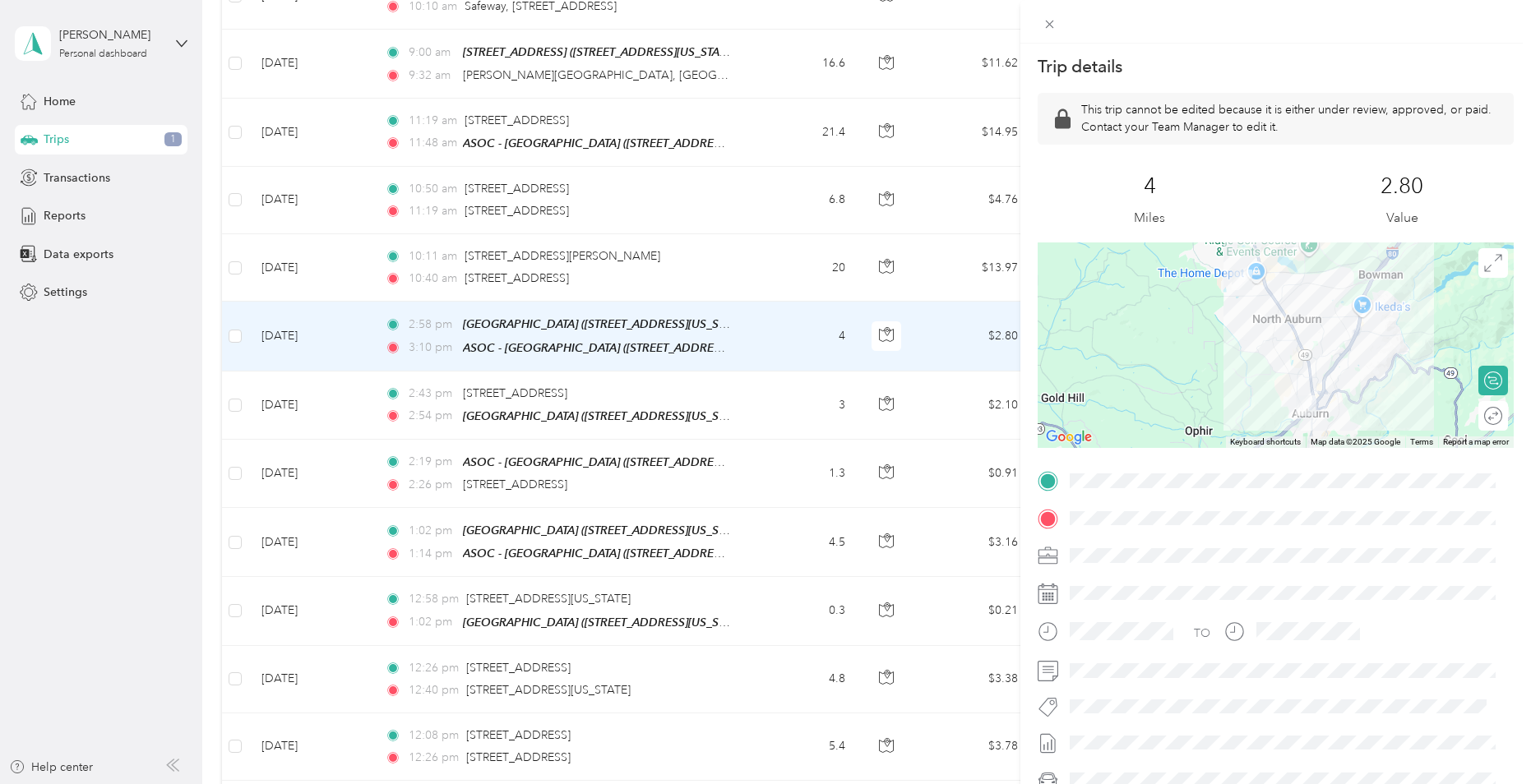
click at [364, 415] on div "Trip details This trip cannot be edited because it is either under review, appr…" at bounding box center [765, 392] width 1531 height 784
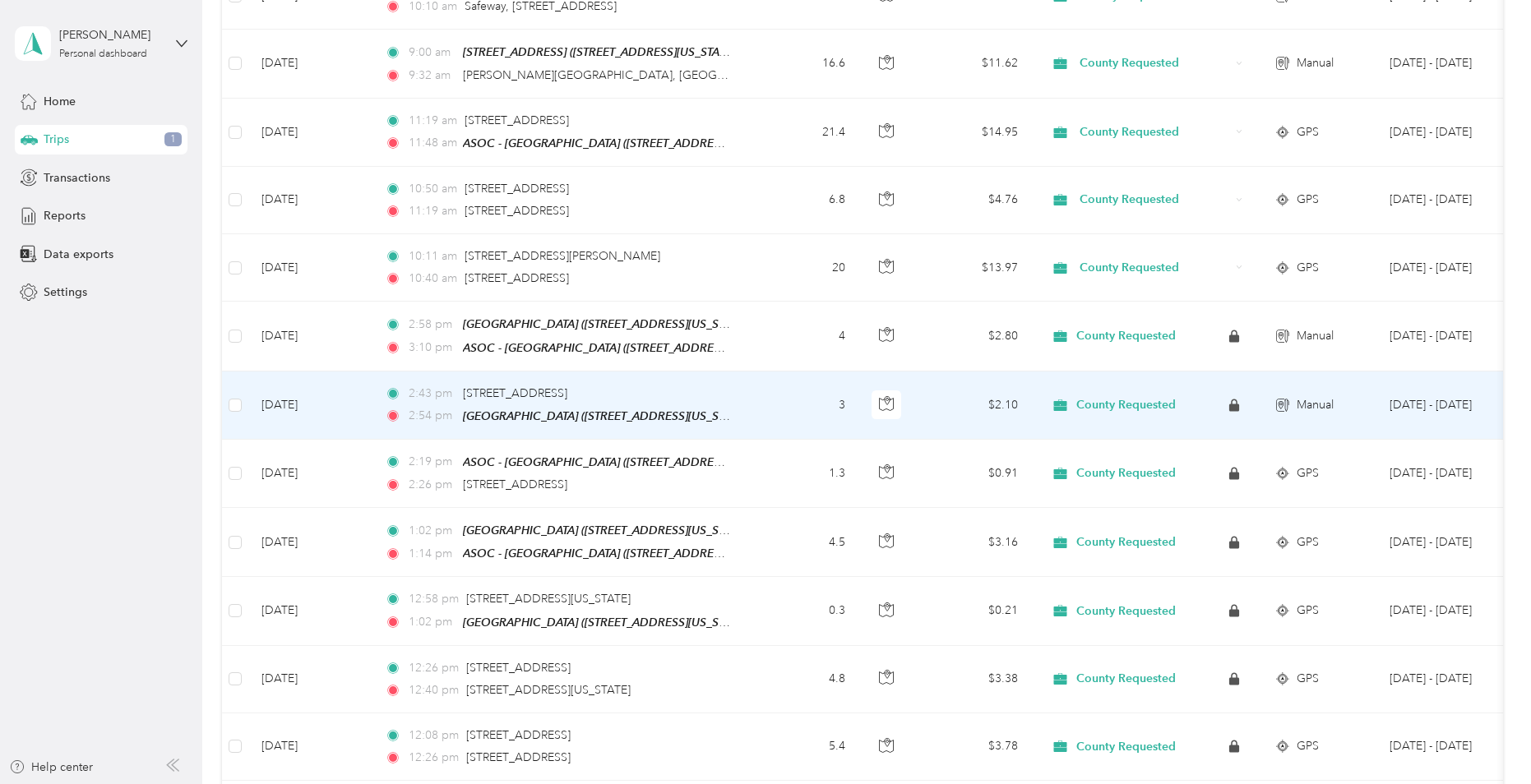
click at [364, 415] on td "[DATE]" at bounding box center [310, 405] width 123 height 68
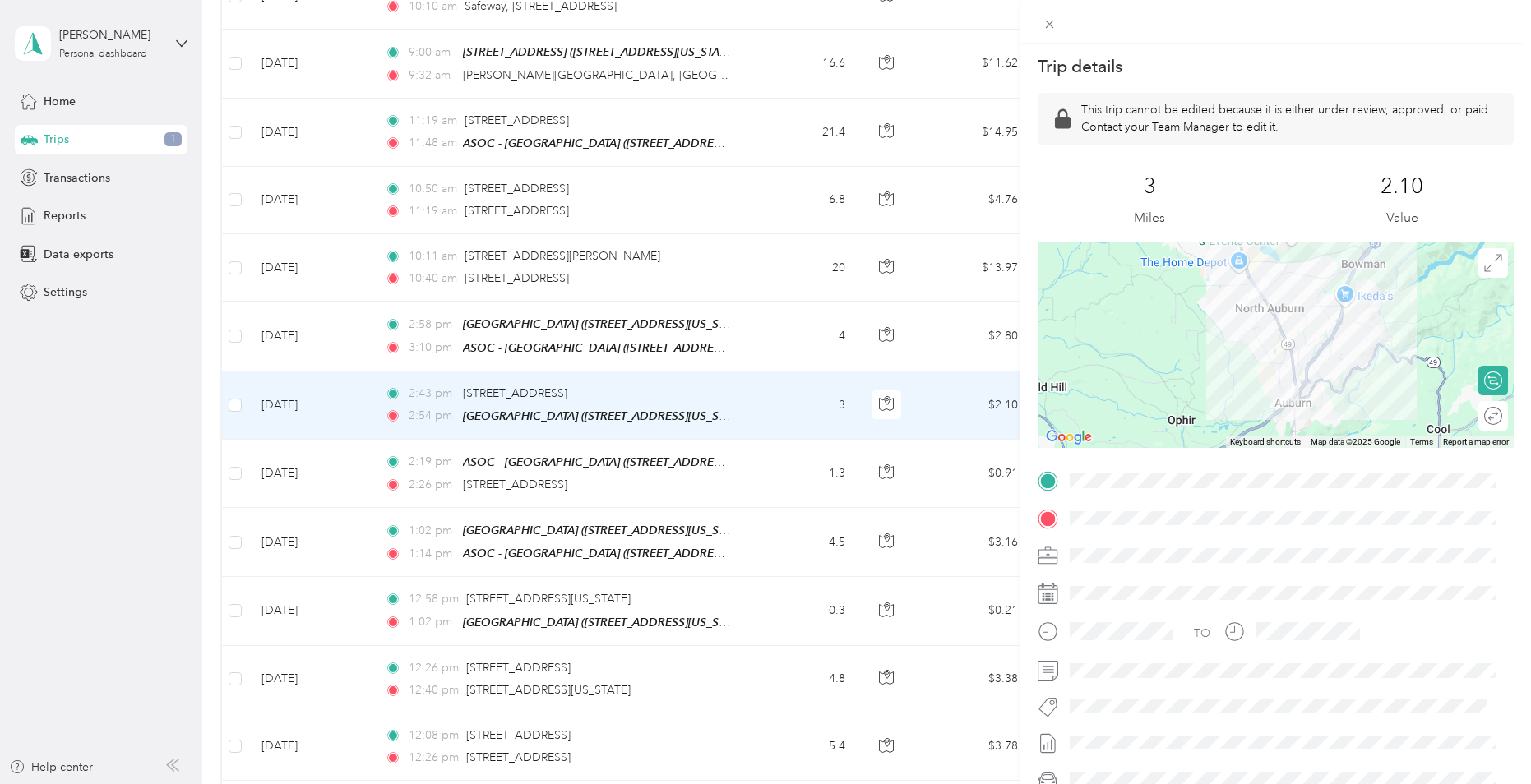
click at [352, 471] on div "Trip details This trip cannot be edited because it is either under review, appr…" at bounding box center [765, 392] width 1531 height 784
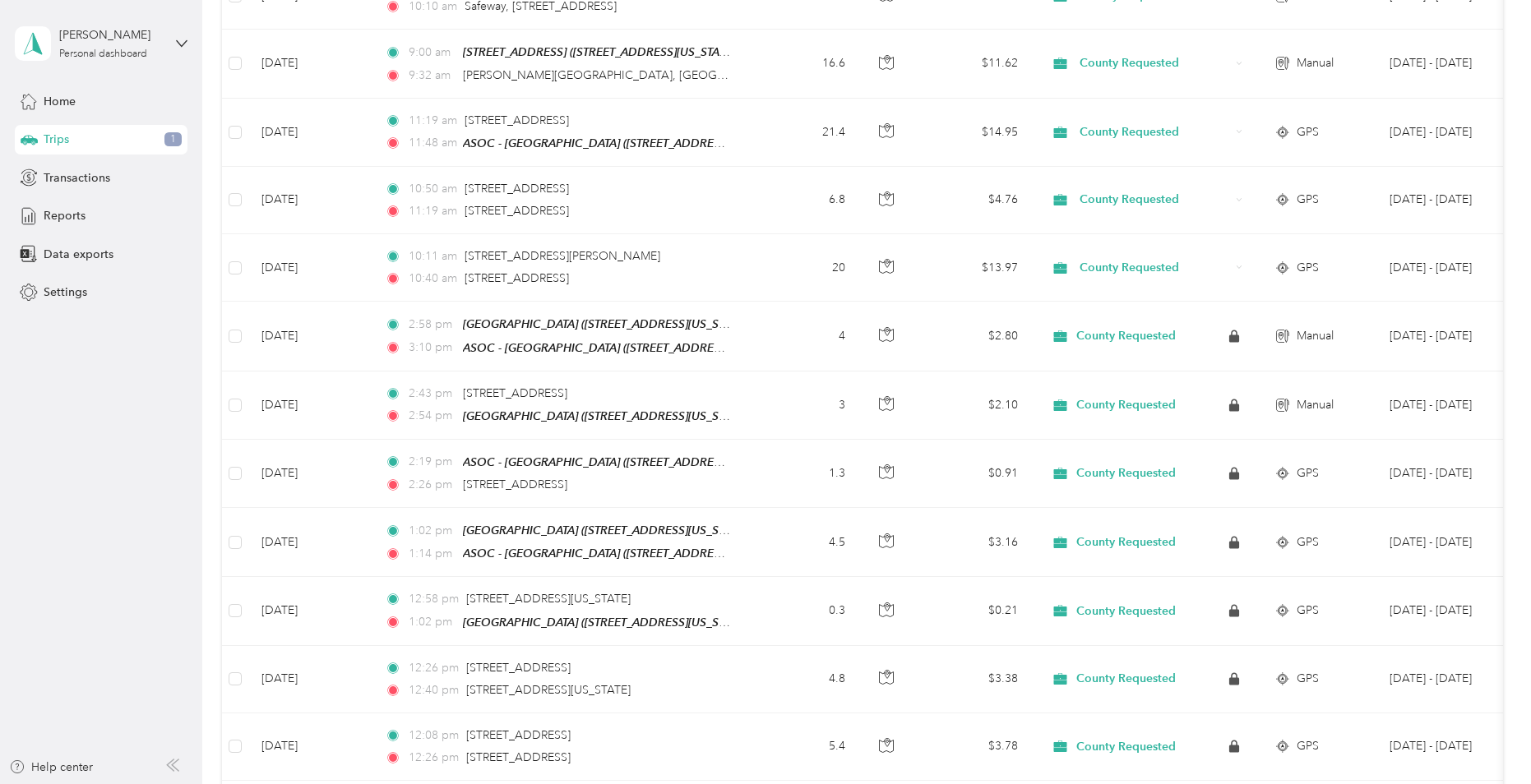
click at [352, 471] on div at bounding box center [765, 392] width 1531 height 784
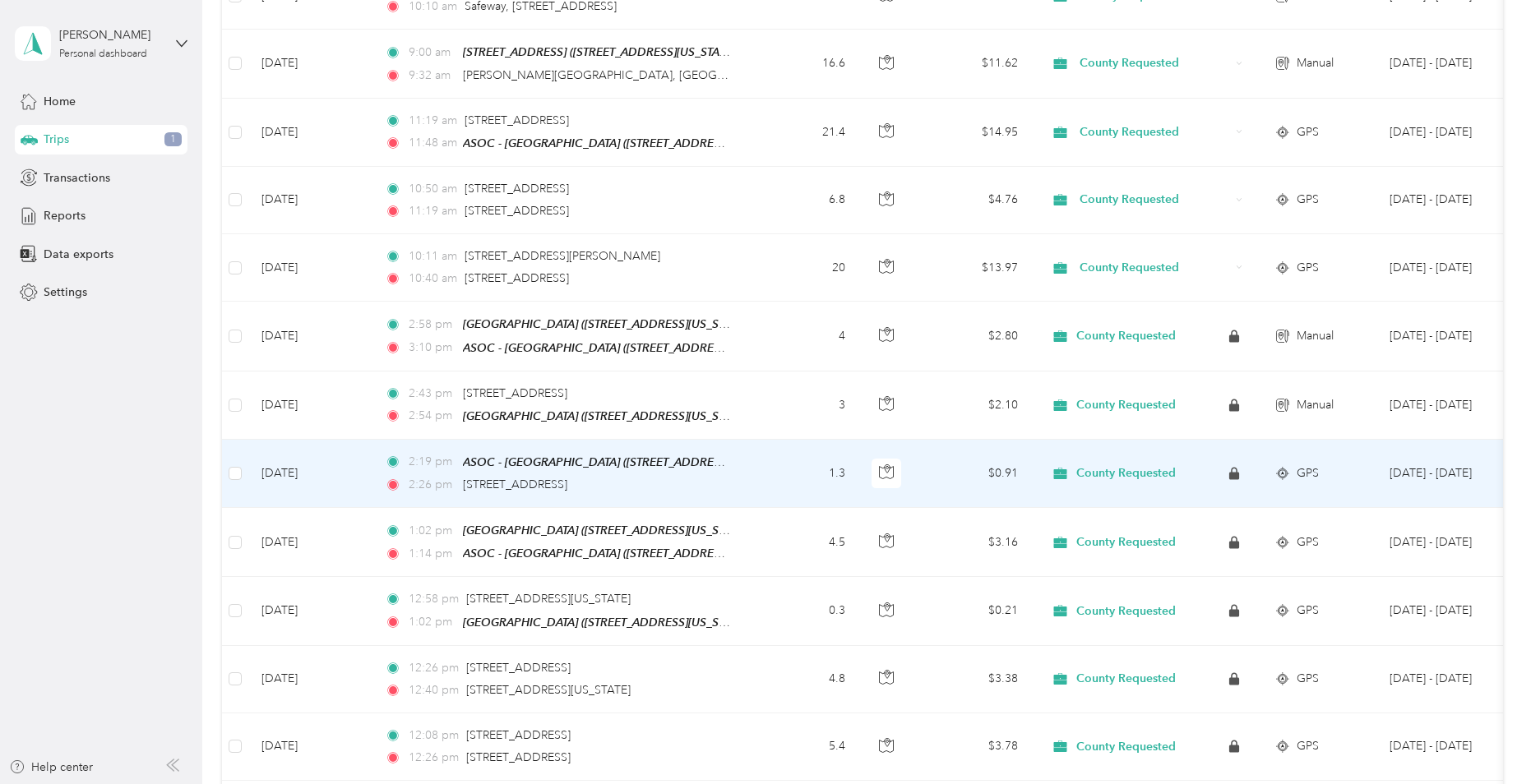
click at [352, 471] on td "[DATE]" at bounding box center [310, 474] width 123 height 68
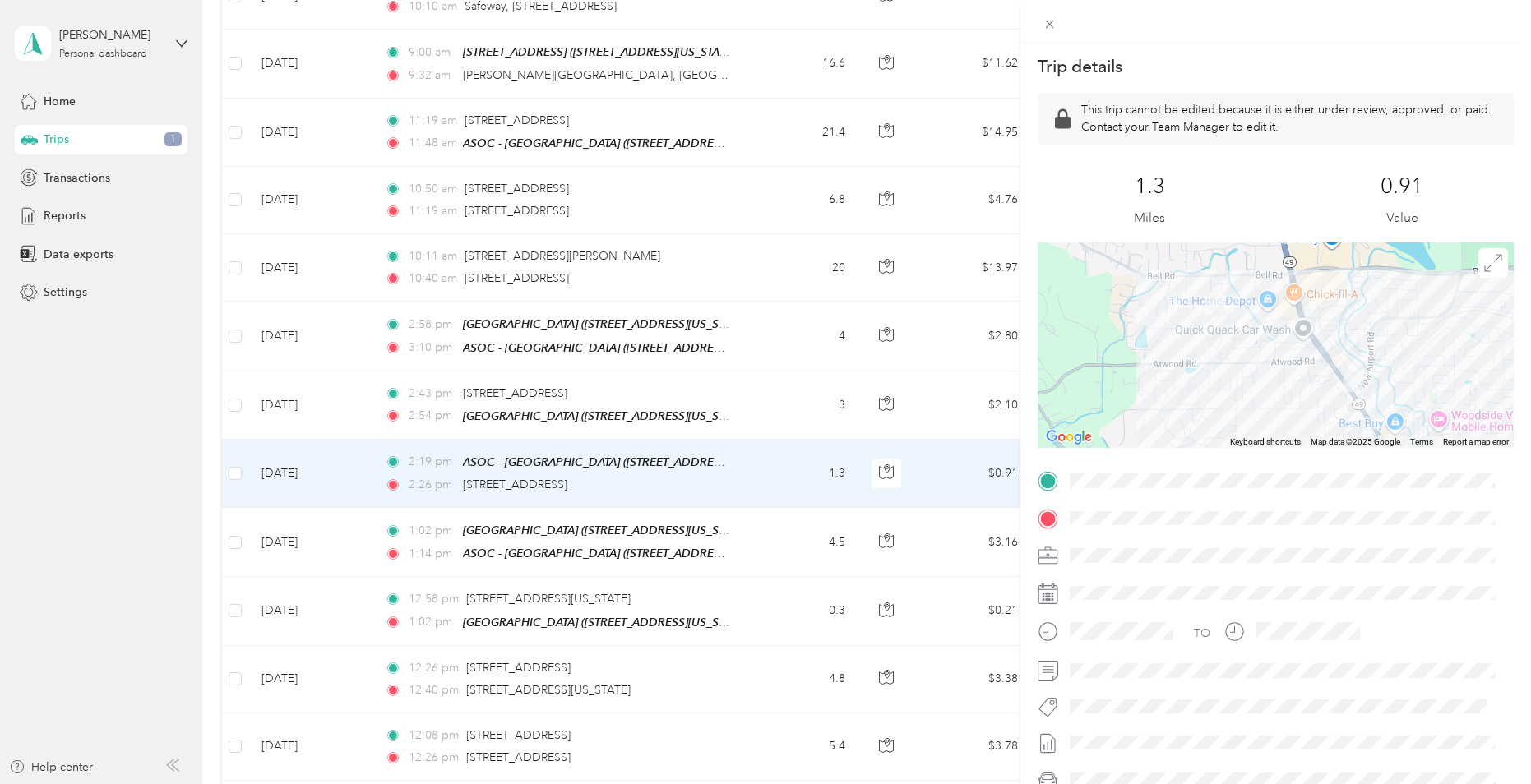
click at [372, 522] on div "Trip details This trip cannot be edited because it is either under review, appr…" at bounding box center [765, 392] width 1531 height 784
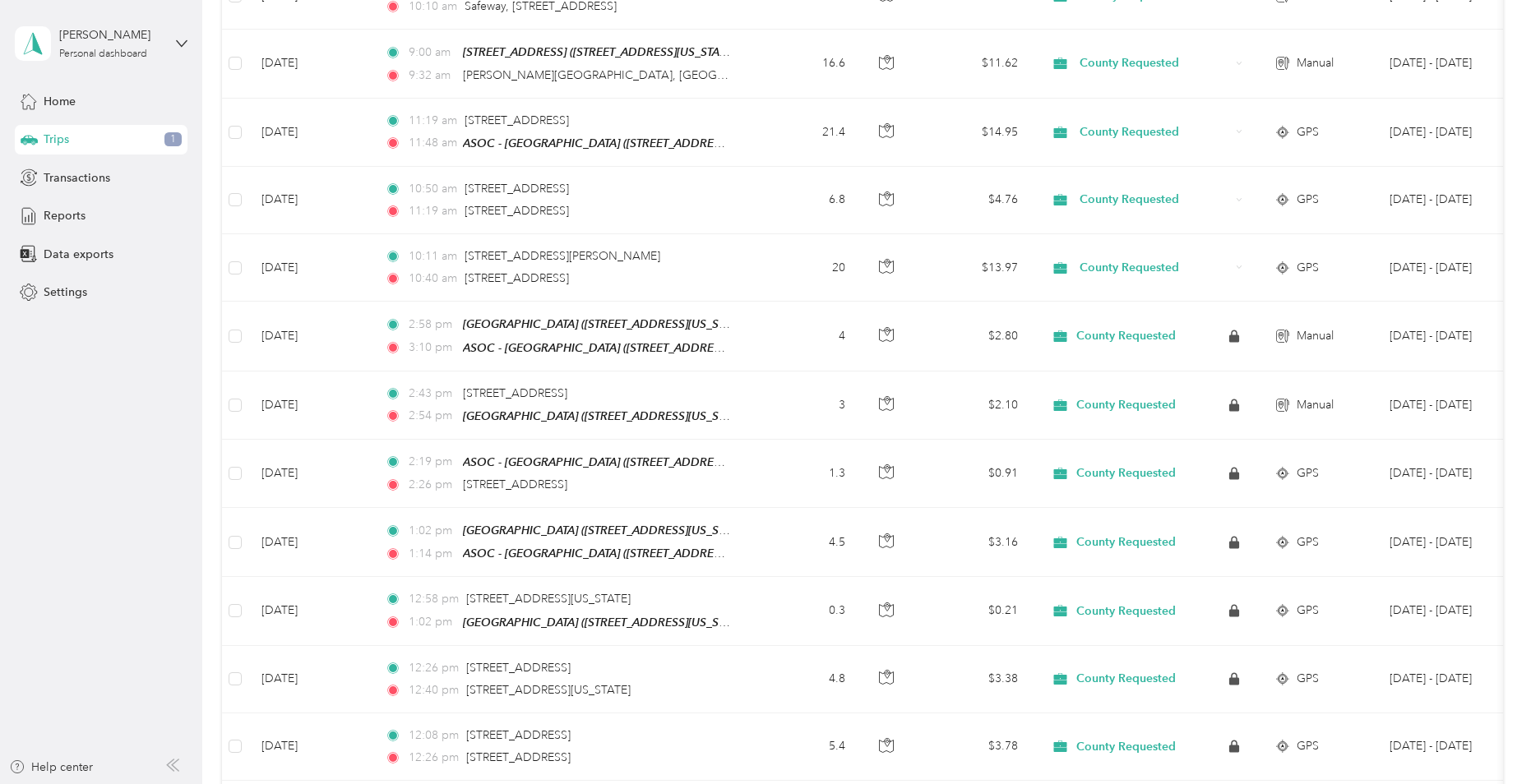
click at [372, 522] on div at bounding box center [765, 392] width 1531 height 784
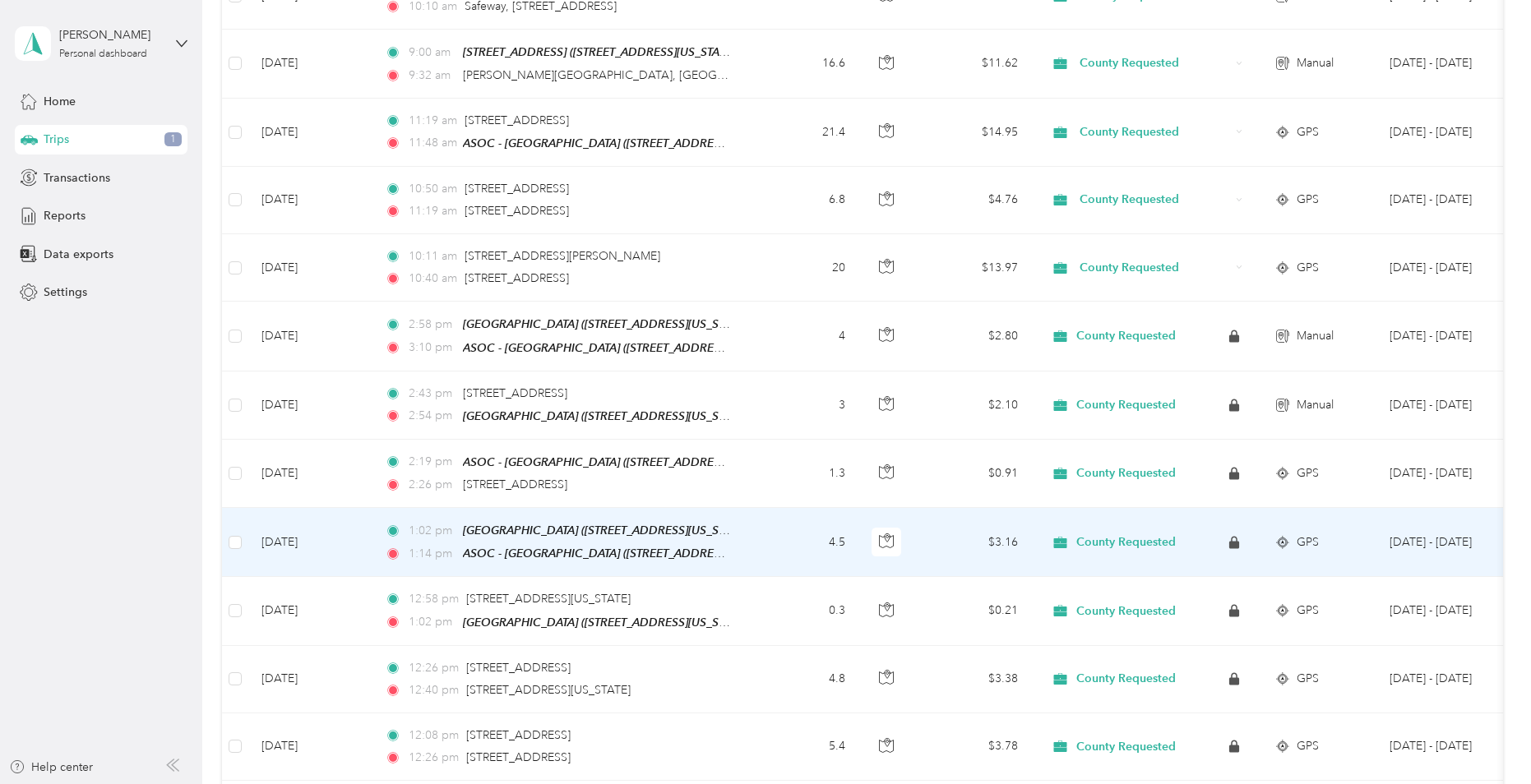
click at [372, 522] on td "1:02 pm [GEOGRAPHIC_DATA] ([STREET_ADDRESS][US_STATE]) 1:14 pm ASOC - [GEOGRAPH…" at bounding box center [561, 542] width 378 height 69
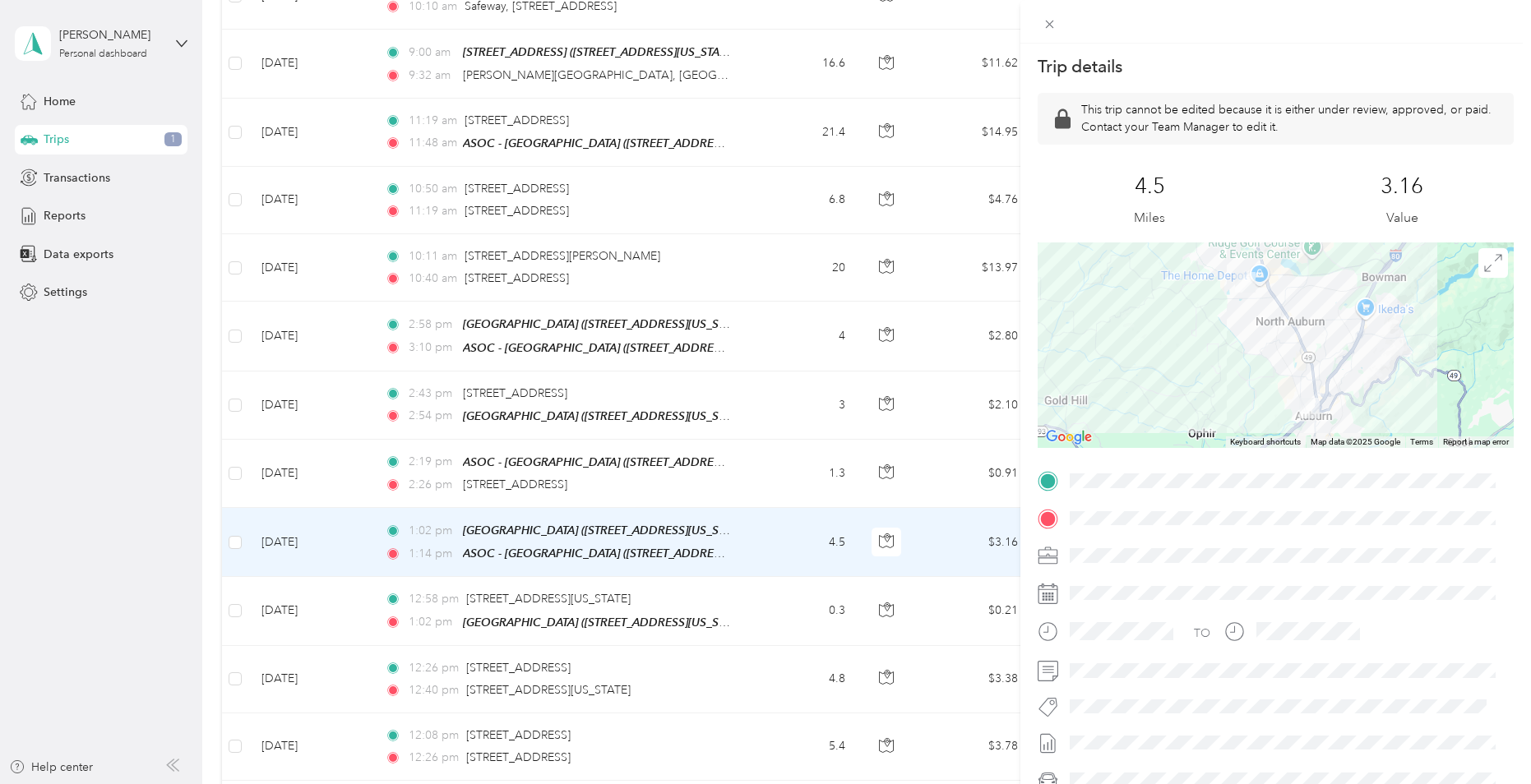
click at [357, 607] on div "Trip details This trip cannot be edited because it is either under review, appr…" at bounding box center [765, 392] width 1531 height 784
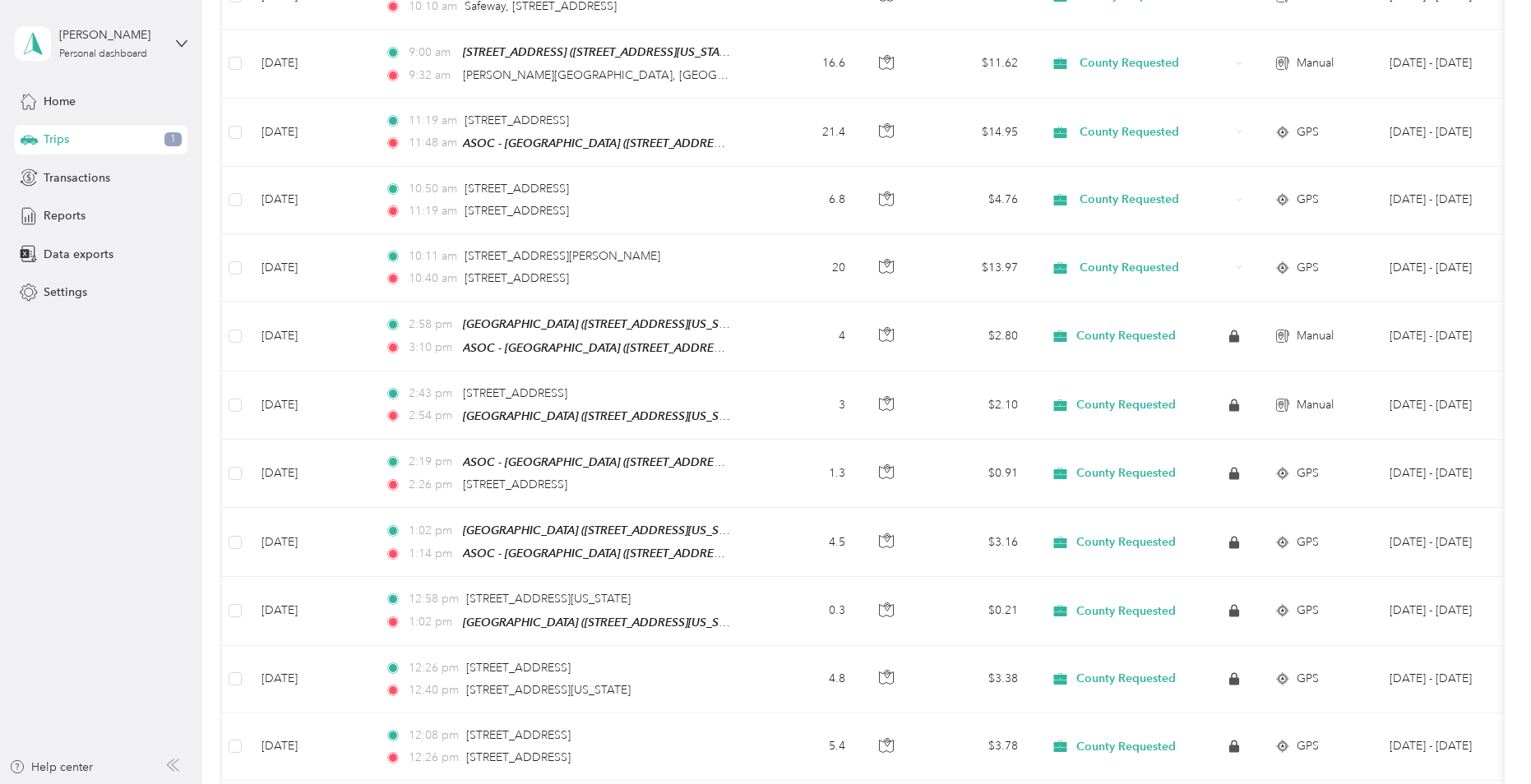
click at [357, 607] on div at bounding box center [765, 392] width 1531 height 784
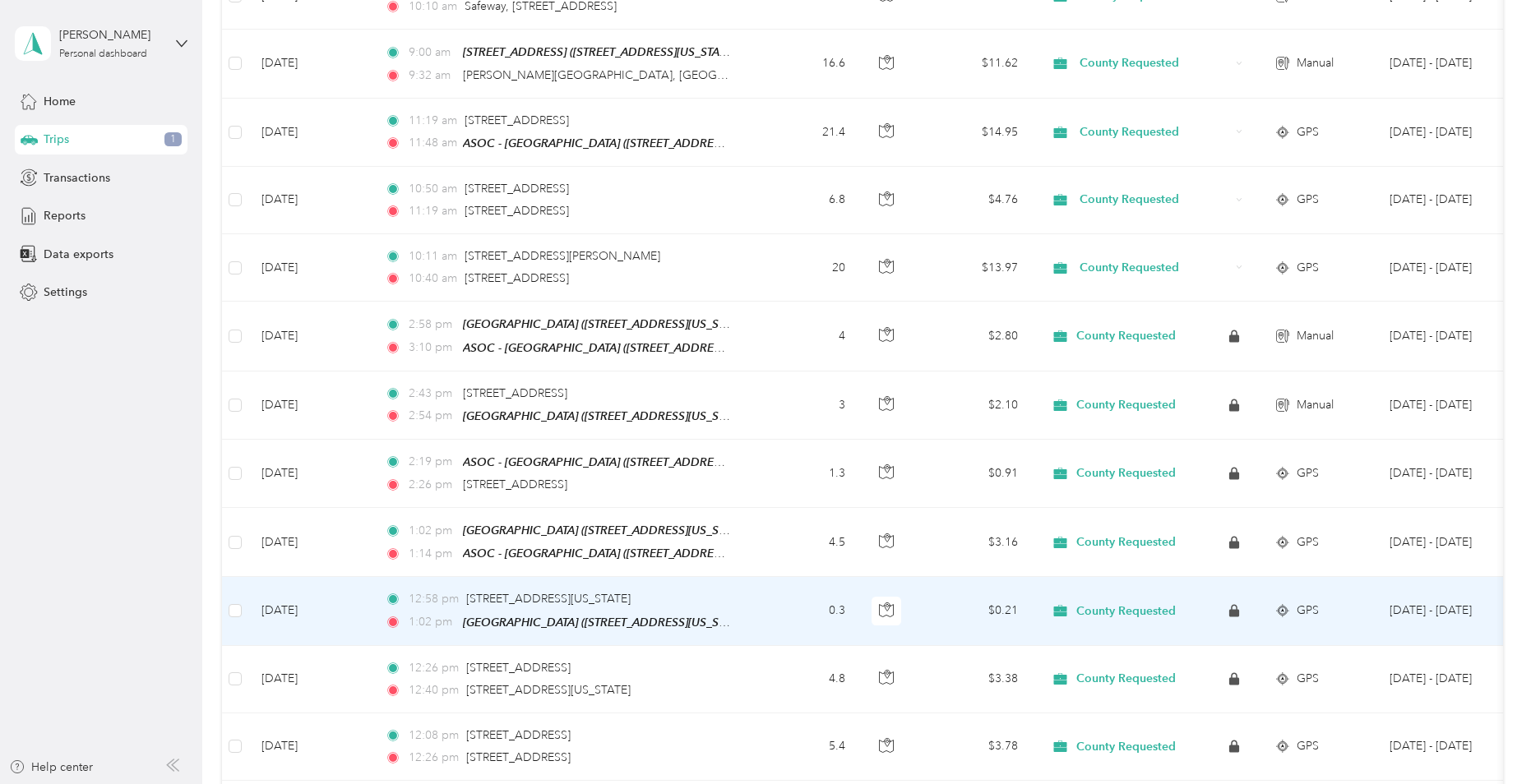
click at [357, 607] on td "[DATE]" at bounding box center [310, 610] width 123 height 68
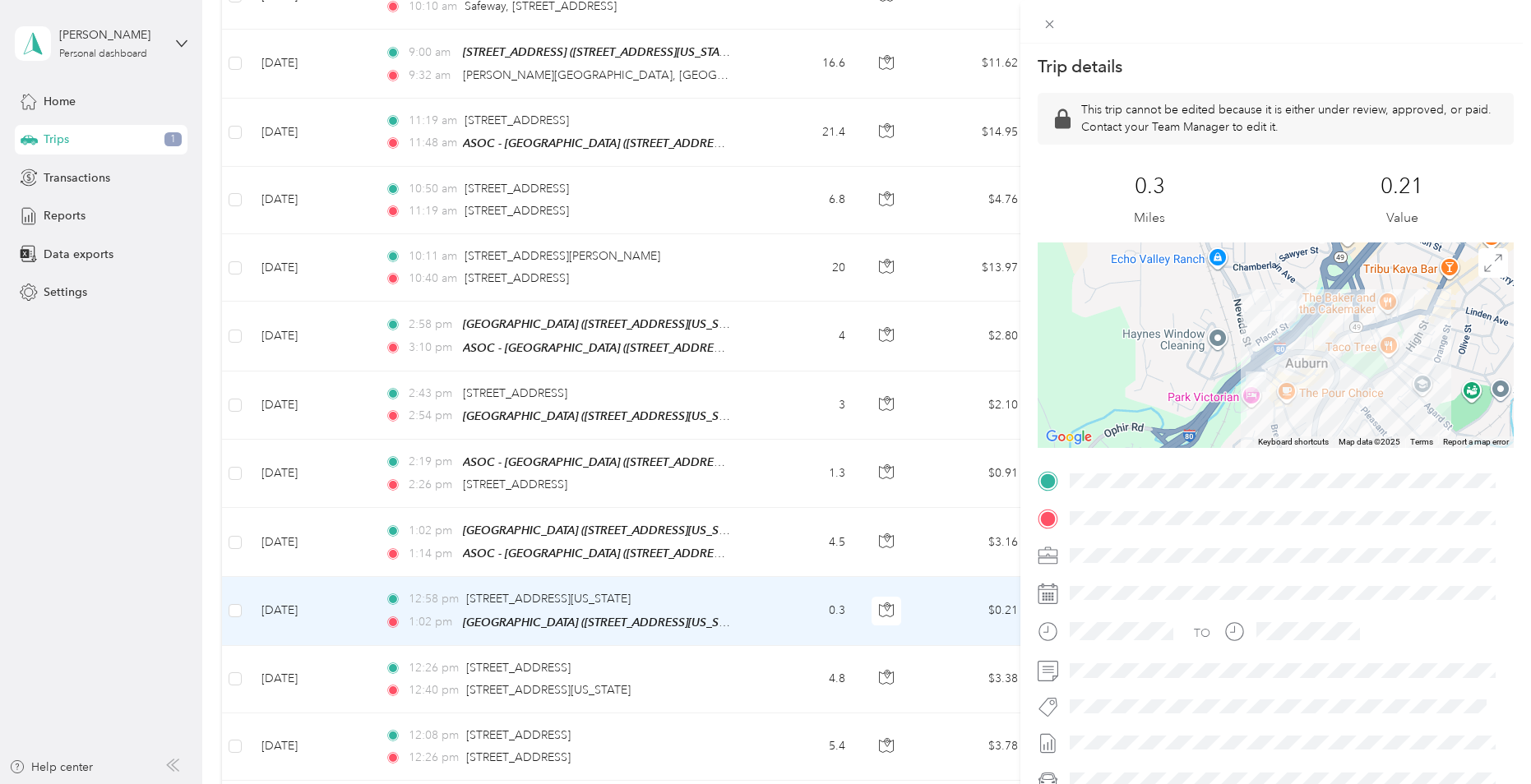
click at [361, 667] on div "Trip details This trip cannot be edited because it is either under review, appr…" at bounding box center [765, 392] width 1531 height 784
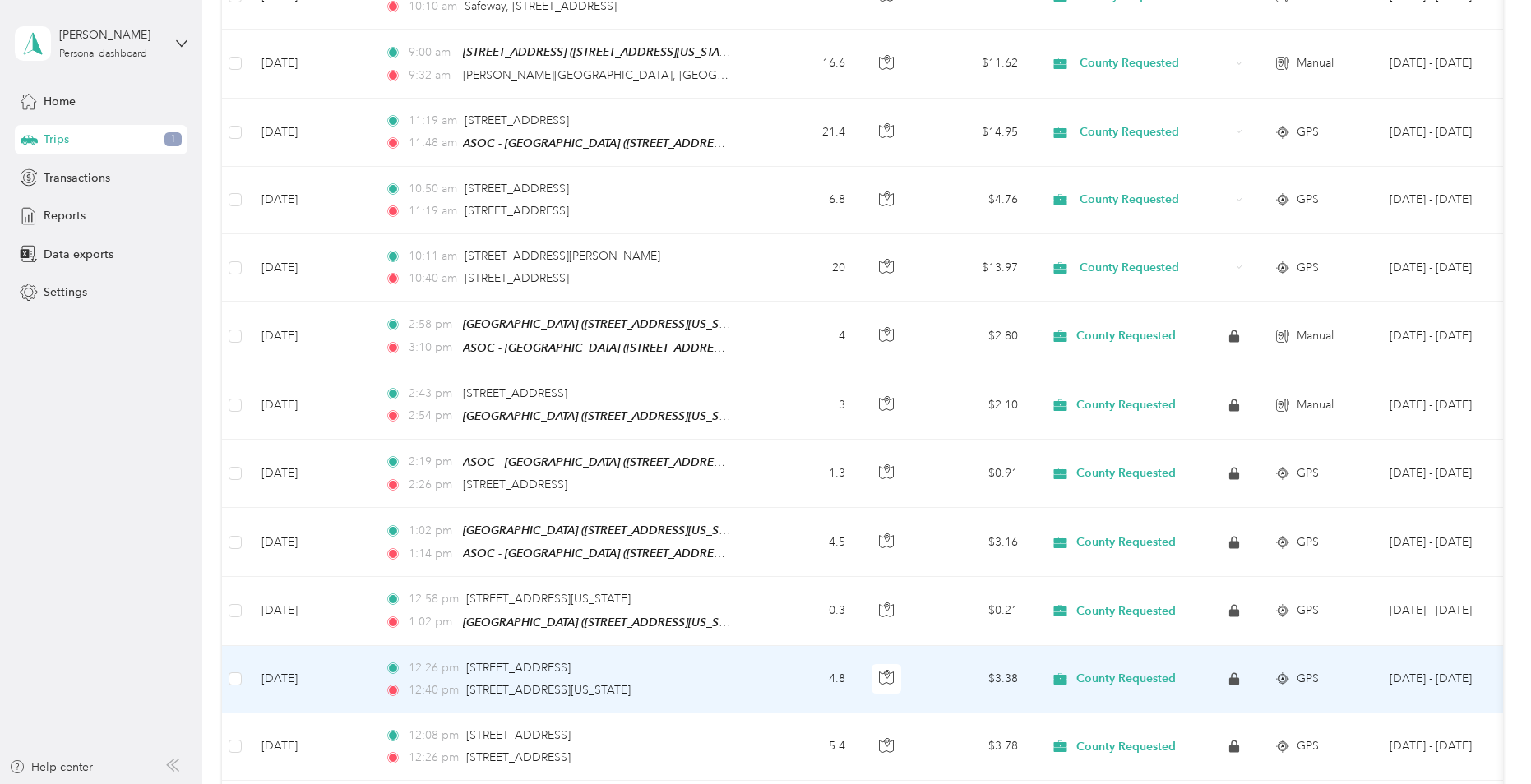
click at [361, 667] on td "[DATE]" at bounding box center [310, 679] width 123 height 67
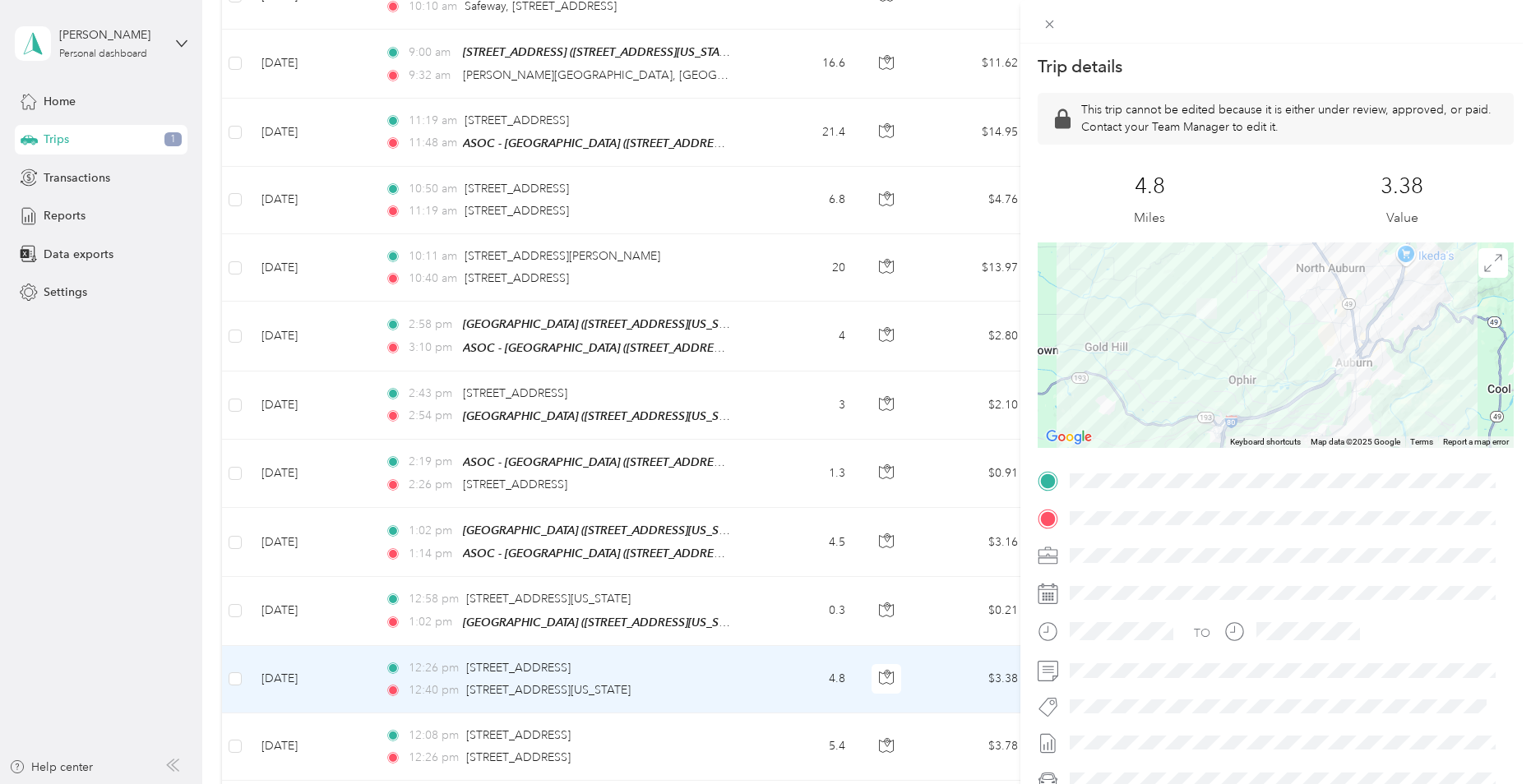
click at [234, 666] on div "Trip details This trip cannot be edited because it is either under review, appr…" at bounding box center [765, 392] width 1531 height 784
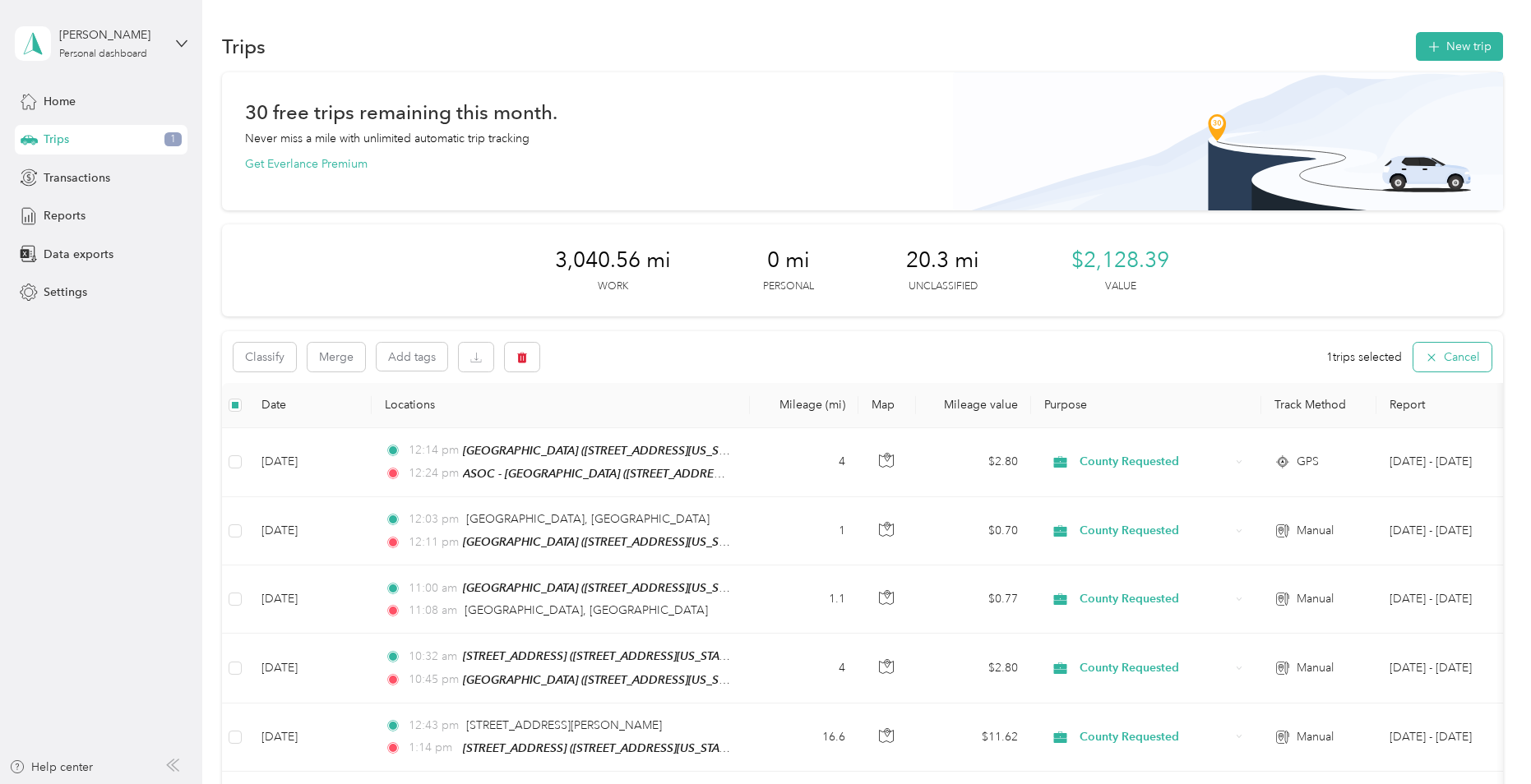
click at [1465, 367] on button "Cancel" at bounding box center [1453, 357] width 78 height 29
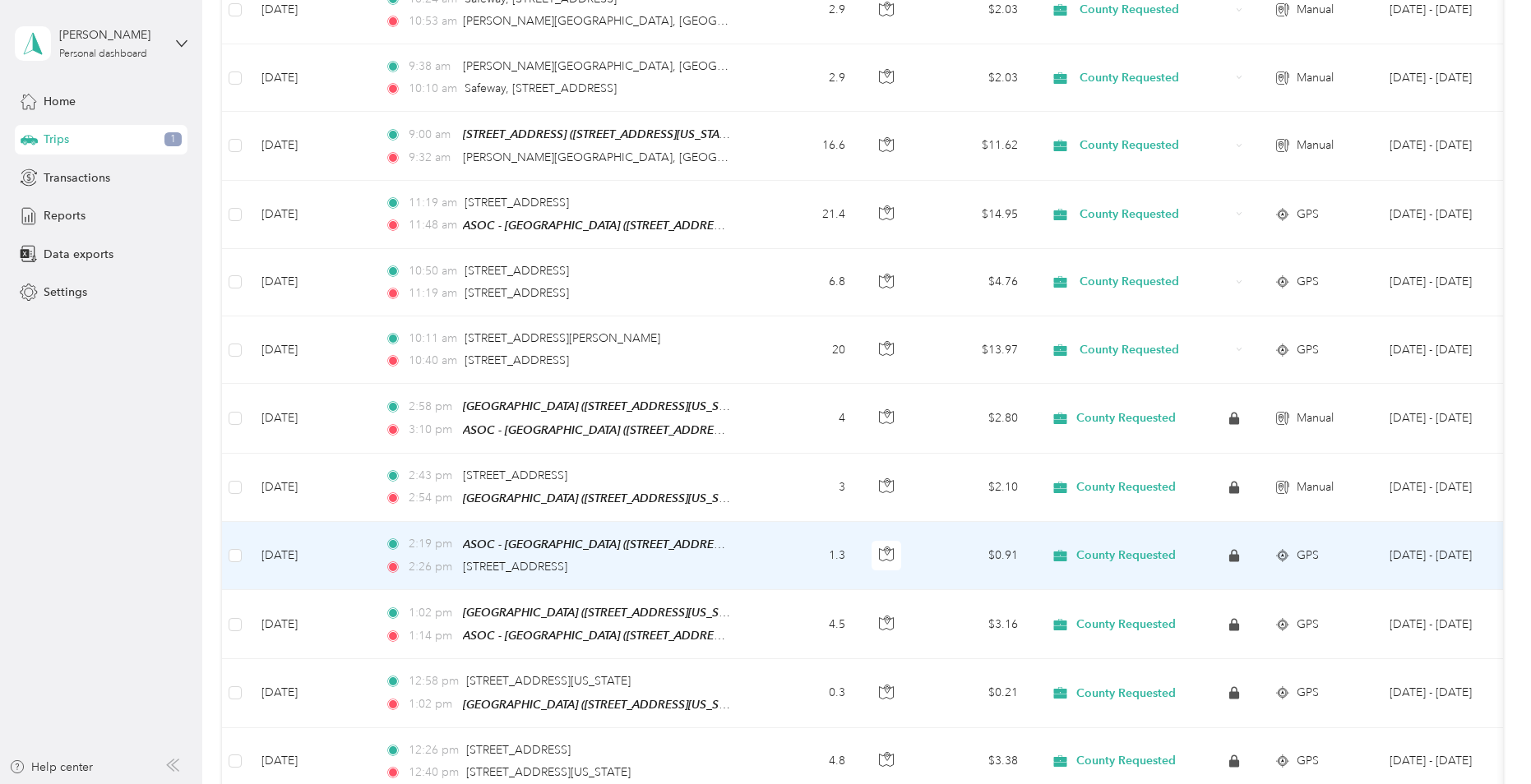
scroll to position [1232, 0]
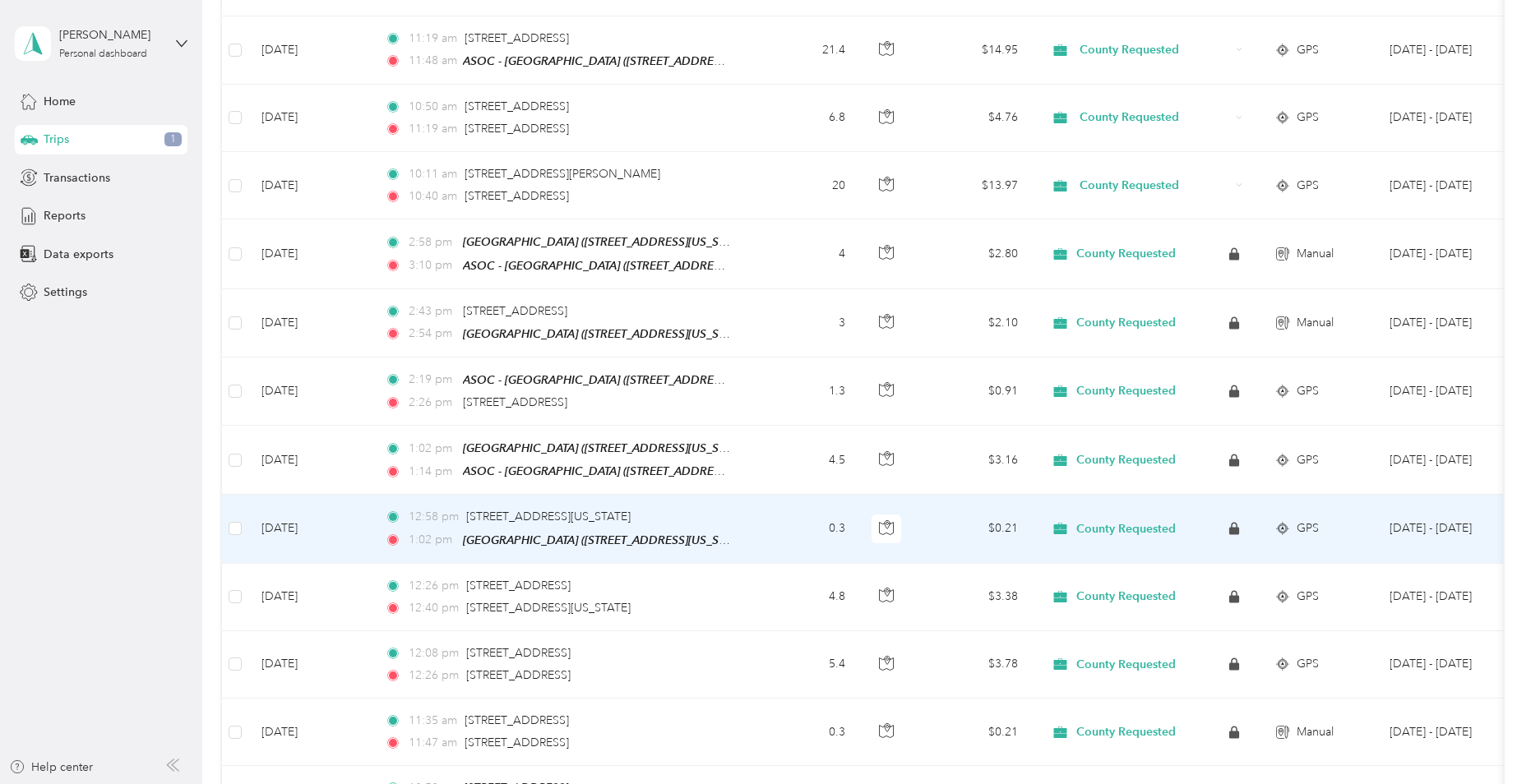
click at [343, 508] on td "[DATE]" at bounding box center [310, 529] width 123 height 68
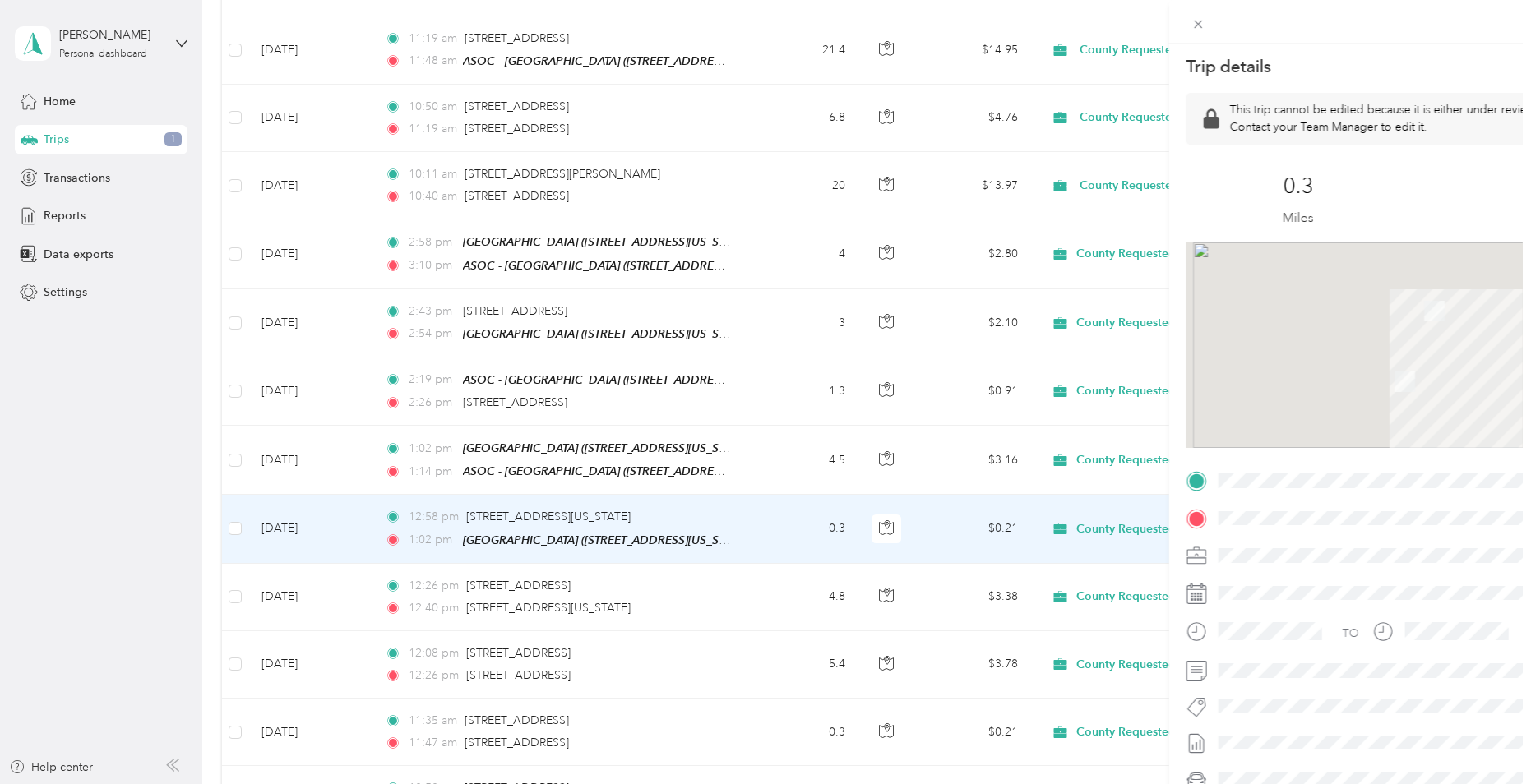
click at [343, 783] on div "Trip details This trip cannot be edited because it is either under review, appr…" at bounding box center [761, 784] width 1523 height 0
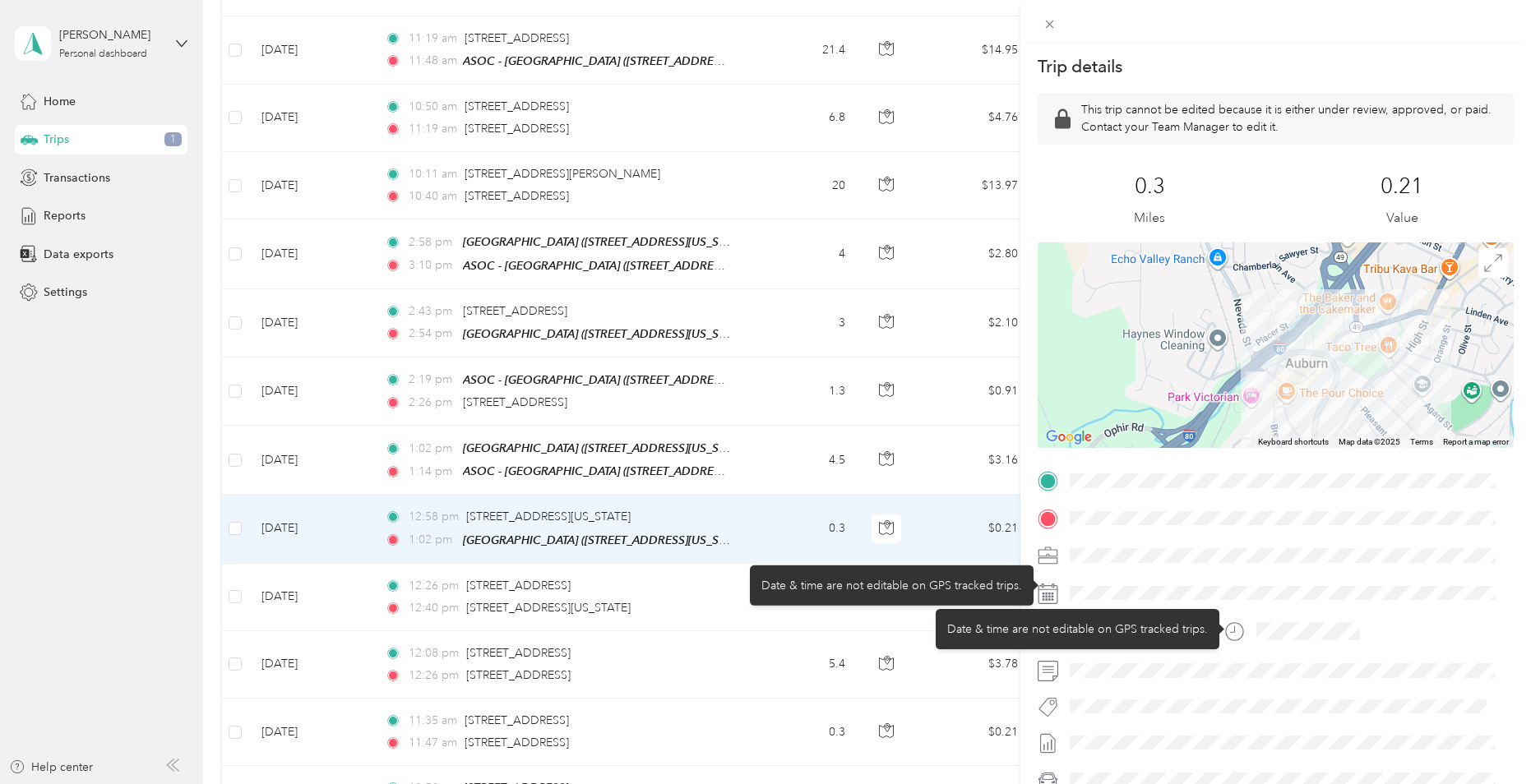
click at [1225, 580] on div at bounding box center [1288, 593] width 450 height 26
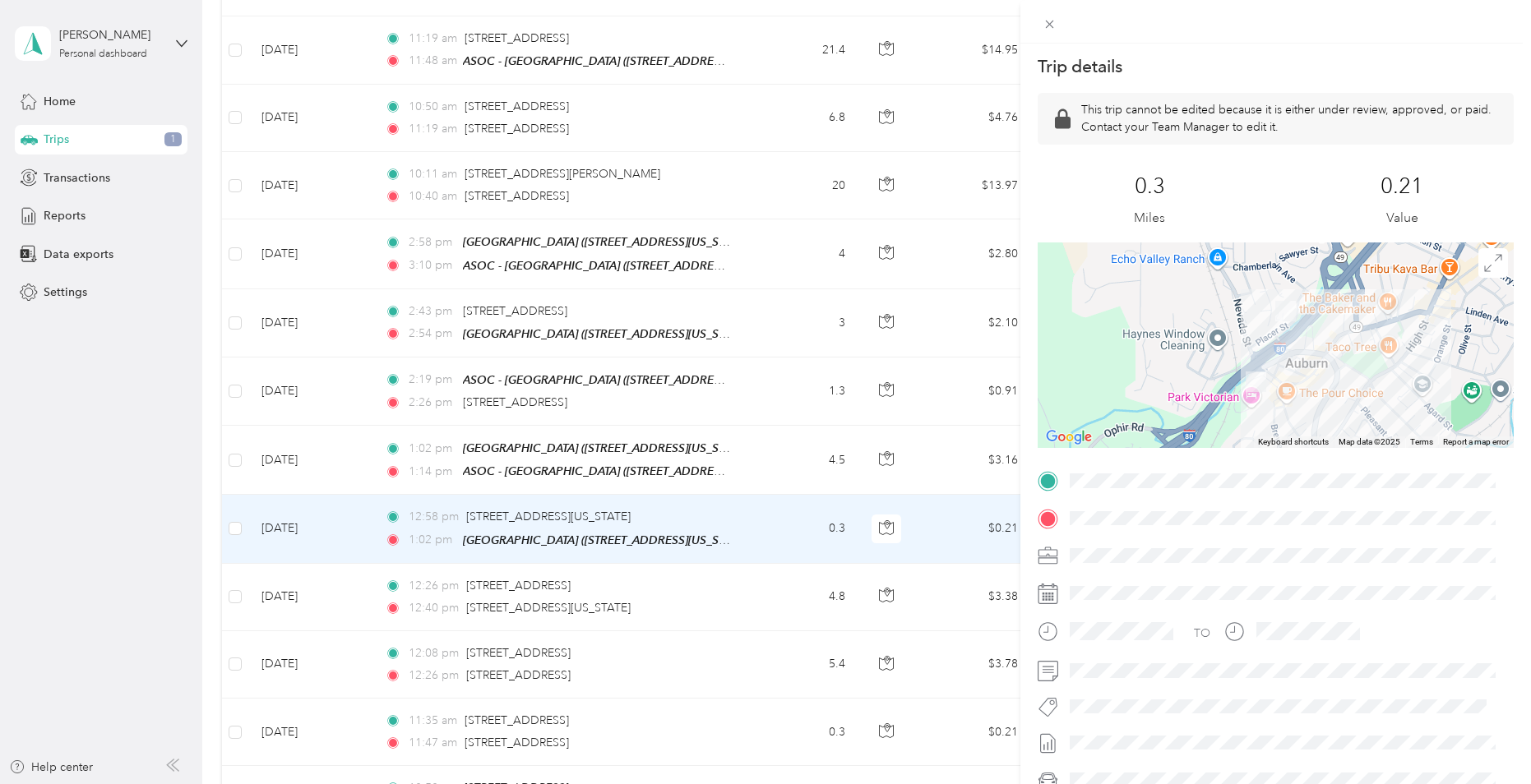
click at [370, 520] on div "Trip details This trip cannot be edited because it is either under review, appr…" at bounding box center [765, 392] width 1531 height 784
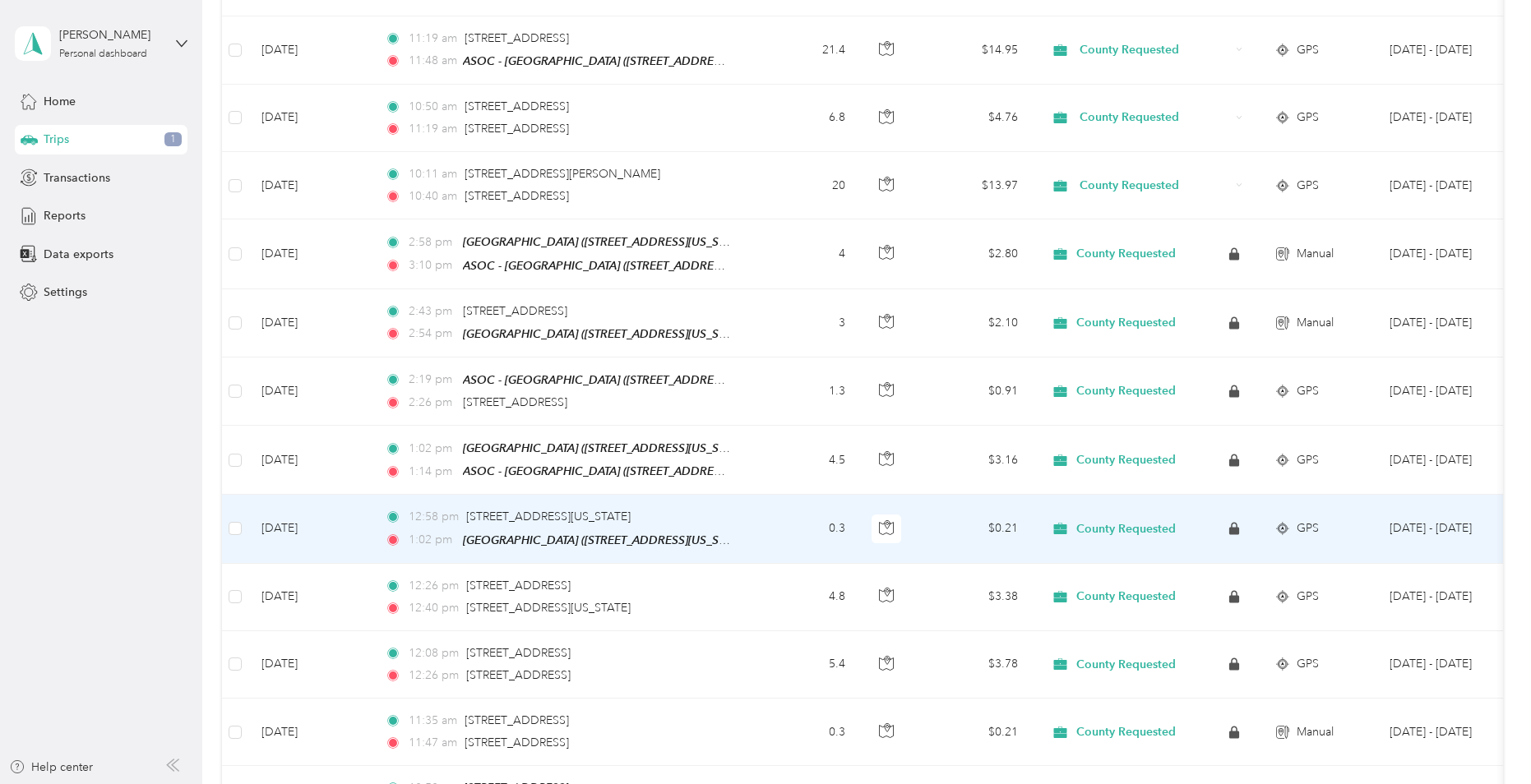
click at [370, 520] on td "[DATE]" at bounding box center [310, 529] width 123 height 68
click at [370, 783] on div "Trip details This trip cannot be edited because it is either under review, appr…" at bounding box center [761, 784] width 1523 height 0
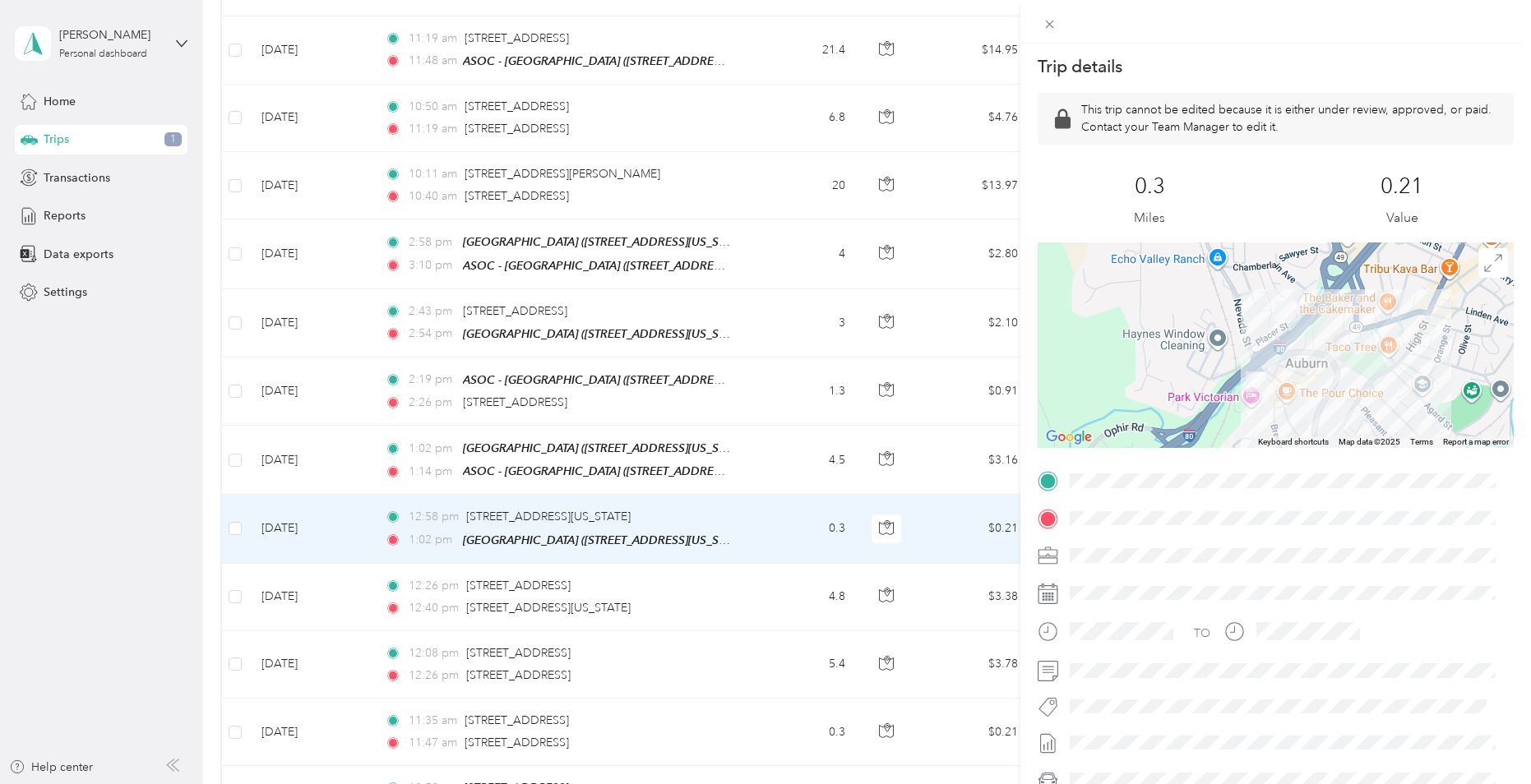
drag, startPoint x: 1134, startPoint y: 619, endPoint x: 95, endPoint y: 420, distance: 1057.9
click at [95, 420] on div "Trip details This trip cannot be edited because it is either under review, appr…" at bounding box center [765, 392] width 1531 height 784
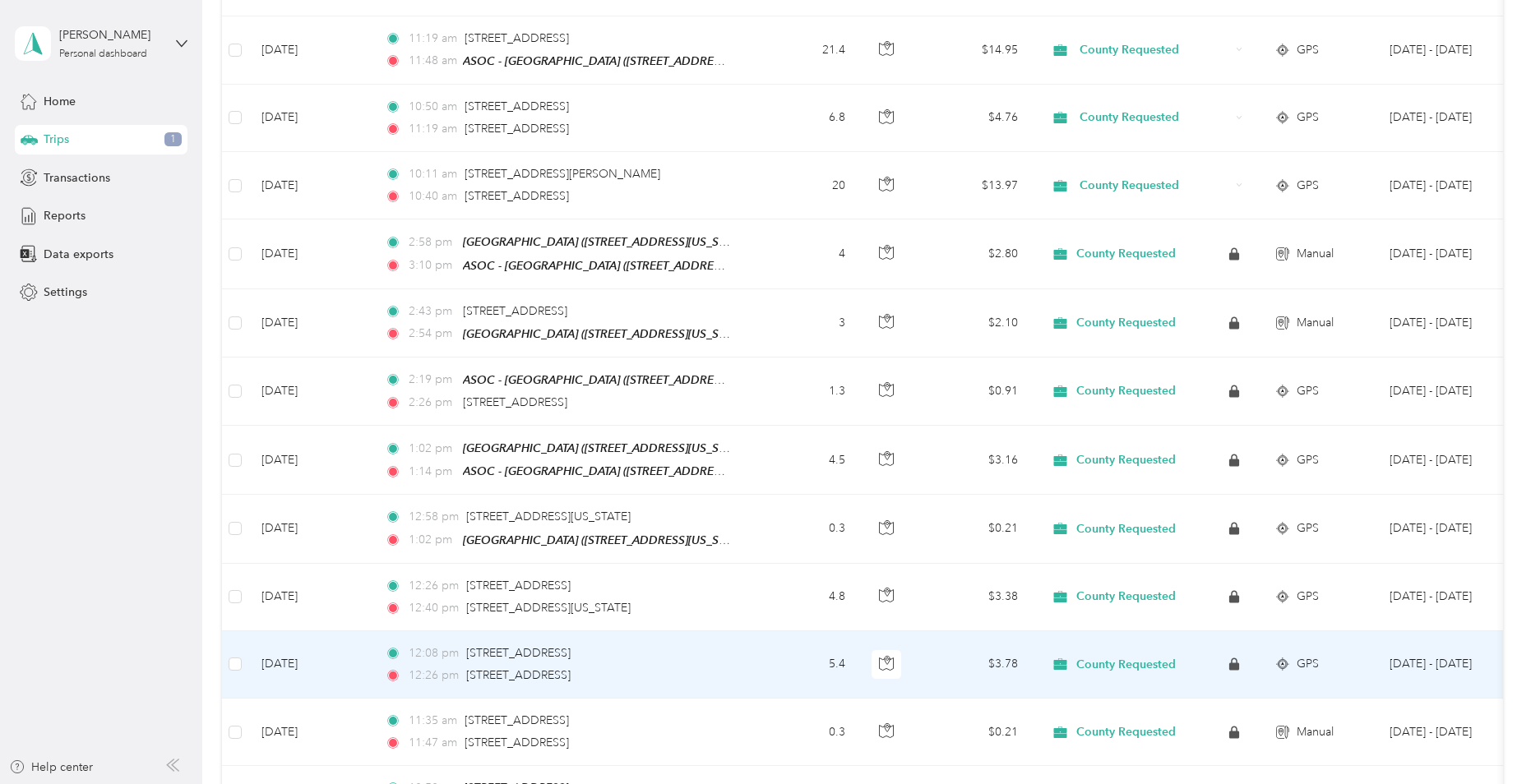
click at [328, 651] on td "[DATE]" at bounding box center [310, 665] width 123 height 67
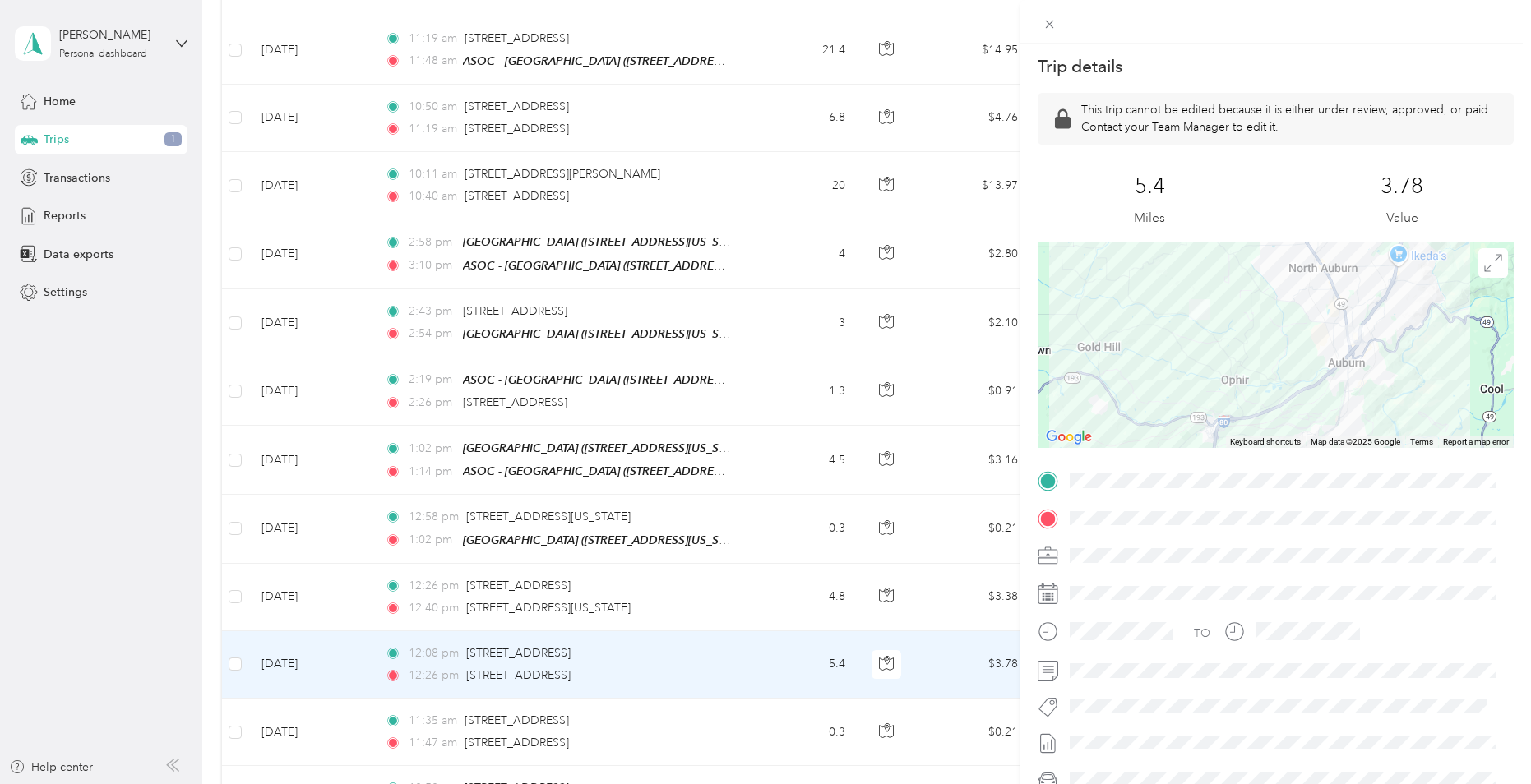
click at [380, 712] on div "Trip details This trip cannot be edited because it is either under review, appr…" at bounding box center [765, 392] width 1531 height 784
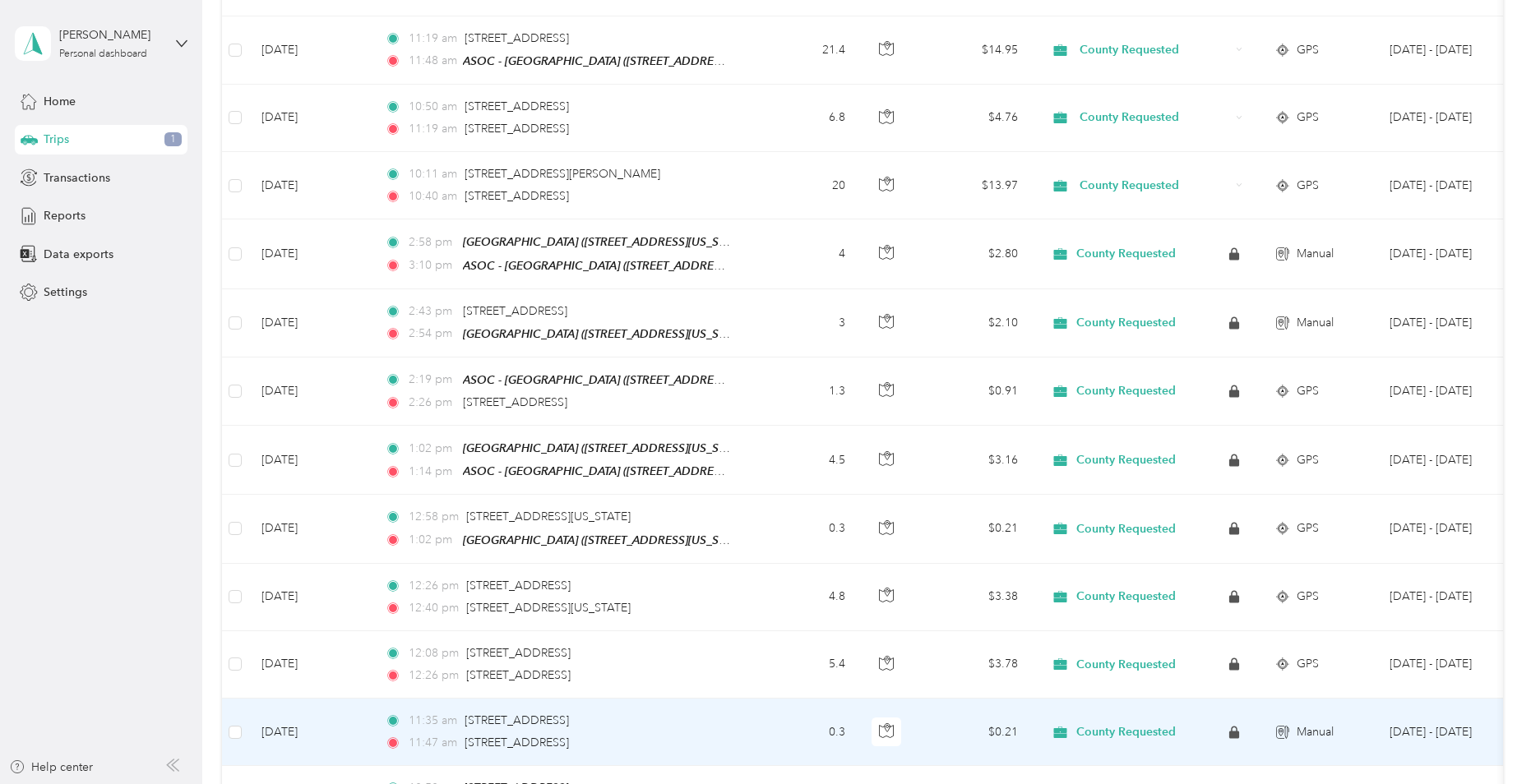
click at [380, 712] on td "11:35 am [STREET_ADDRESS] 11:47 am [STREET_ADDRESS]" at bounding box center [561, 733] width 378 height 67
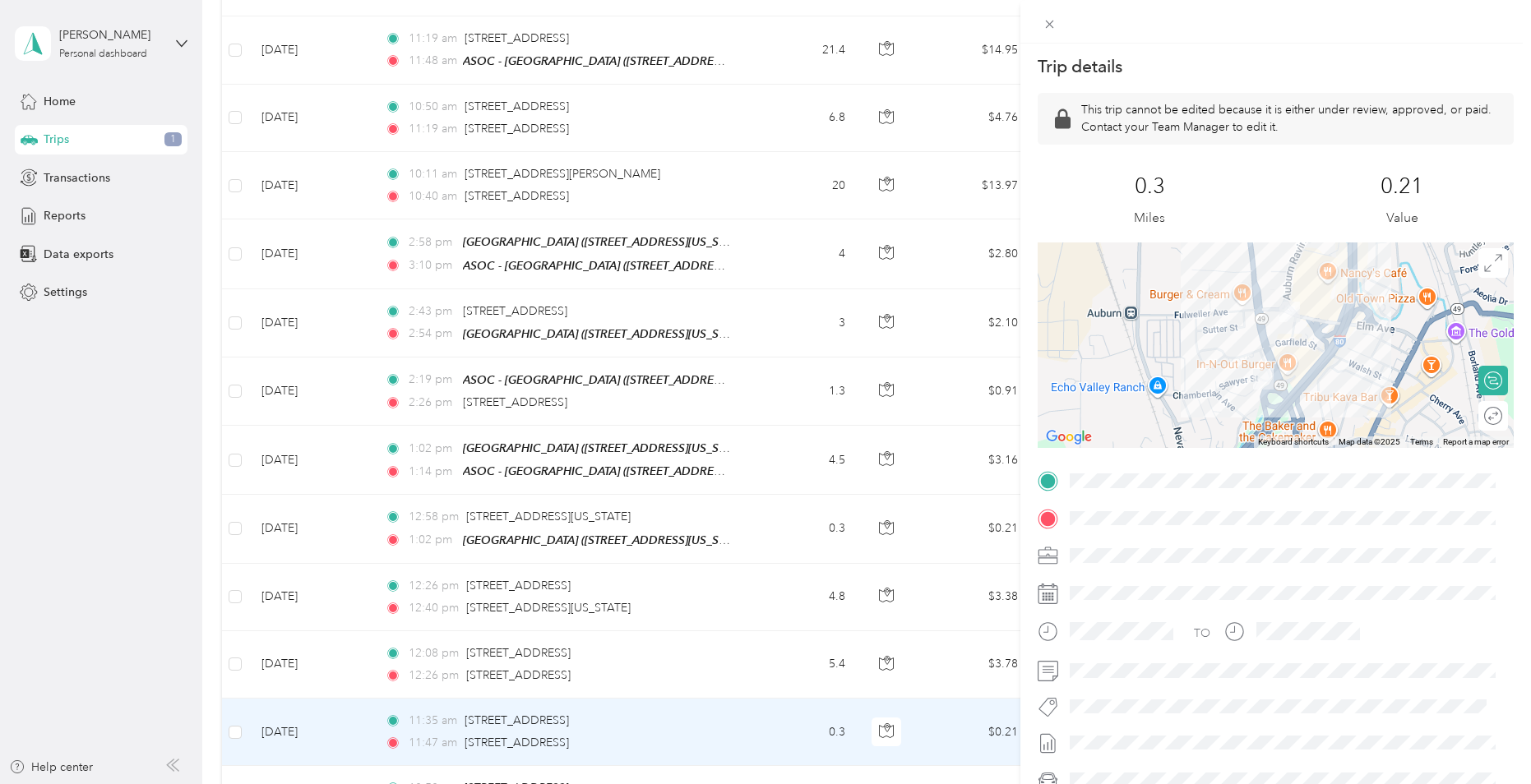
click at [363, 761] on div "Trip details This trip cannot be edited because it is either under review, appr…" at bounding box center [765, 392] width 1531 height 784
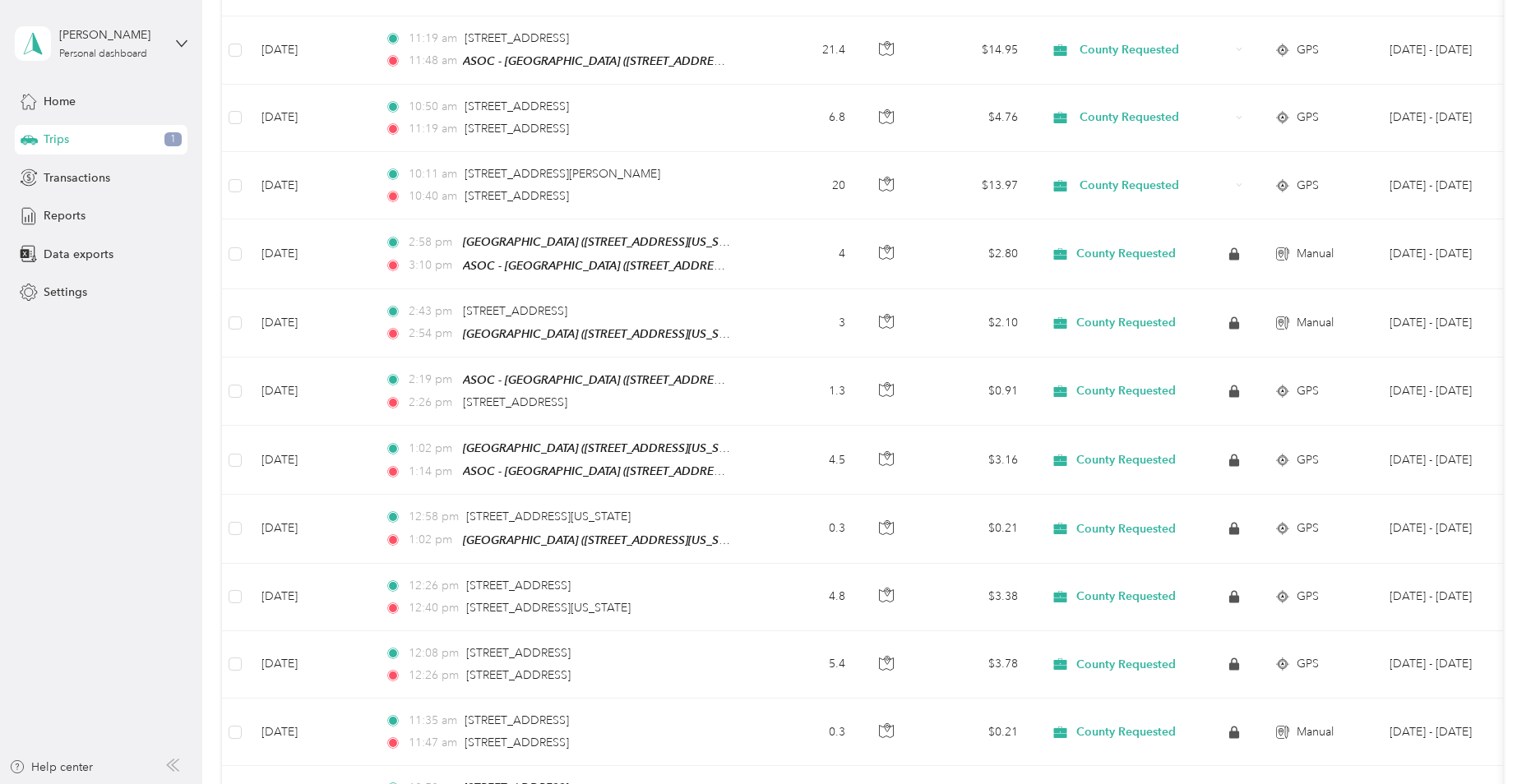
click at [363, 761] on div at bounding box center [765, 392] width 1531 height 784
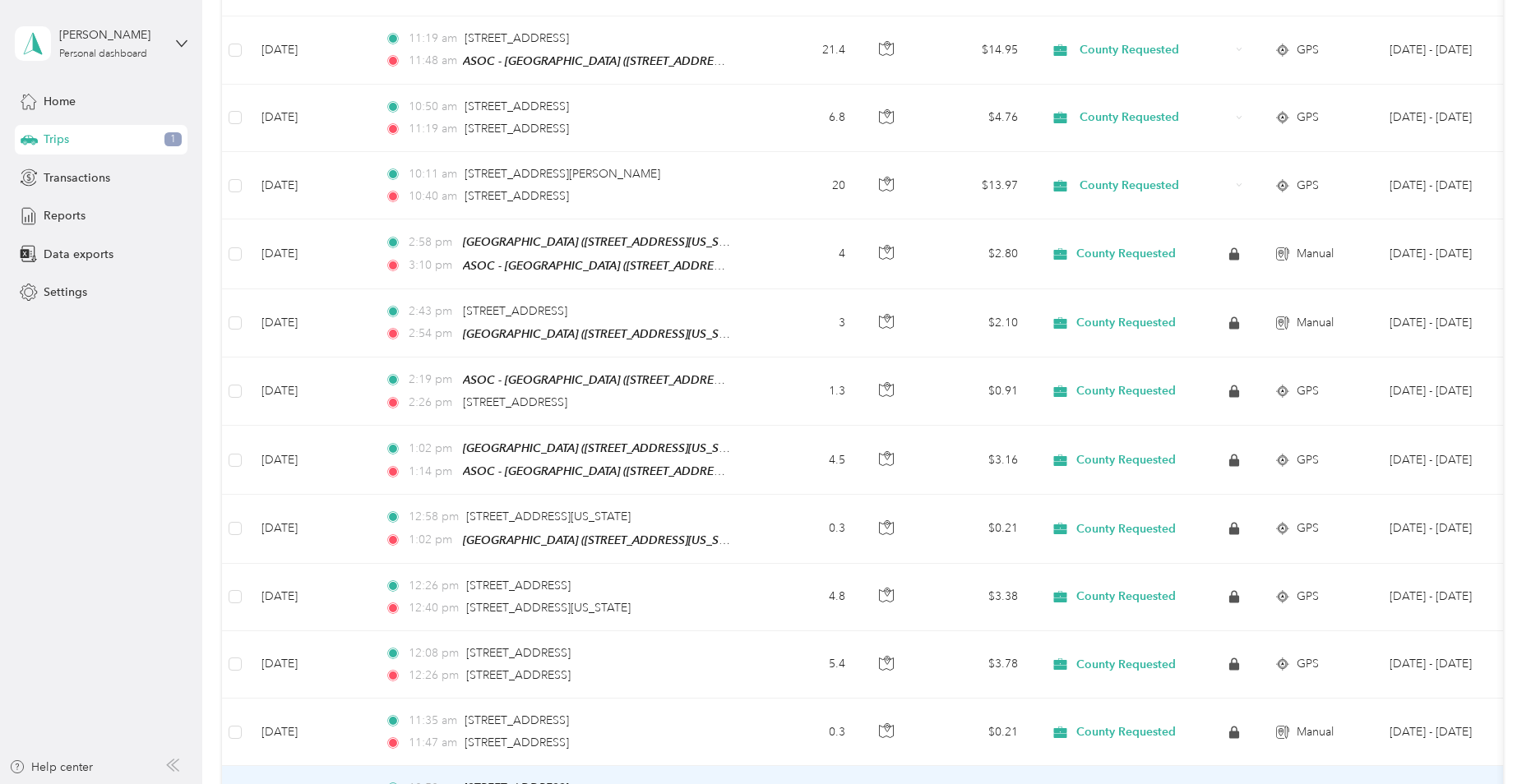
click at [363, 766] on td "[DATE]" at bounding box center [310, 800] width 123 height 67
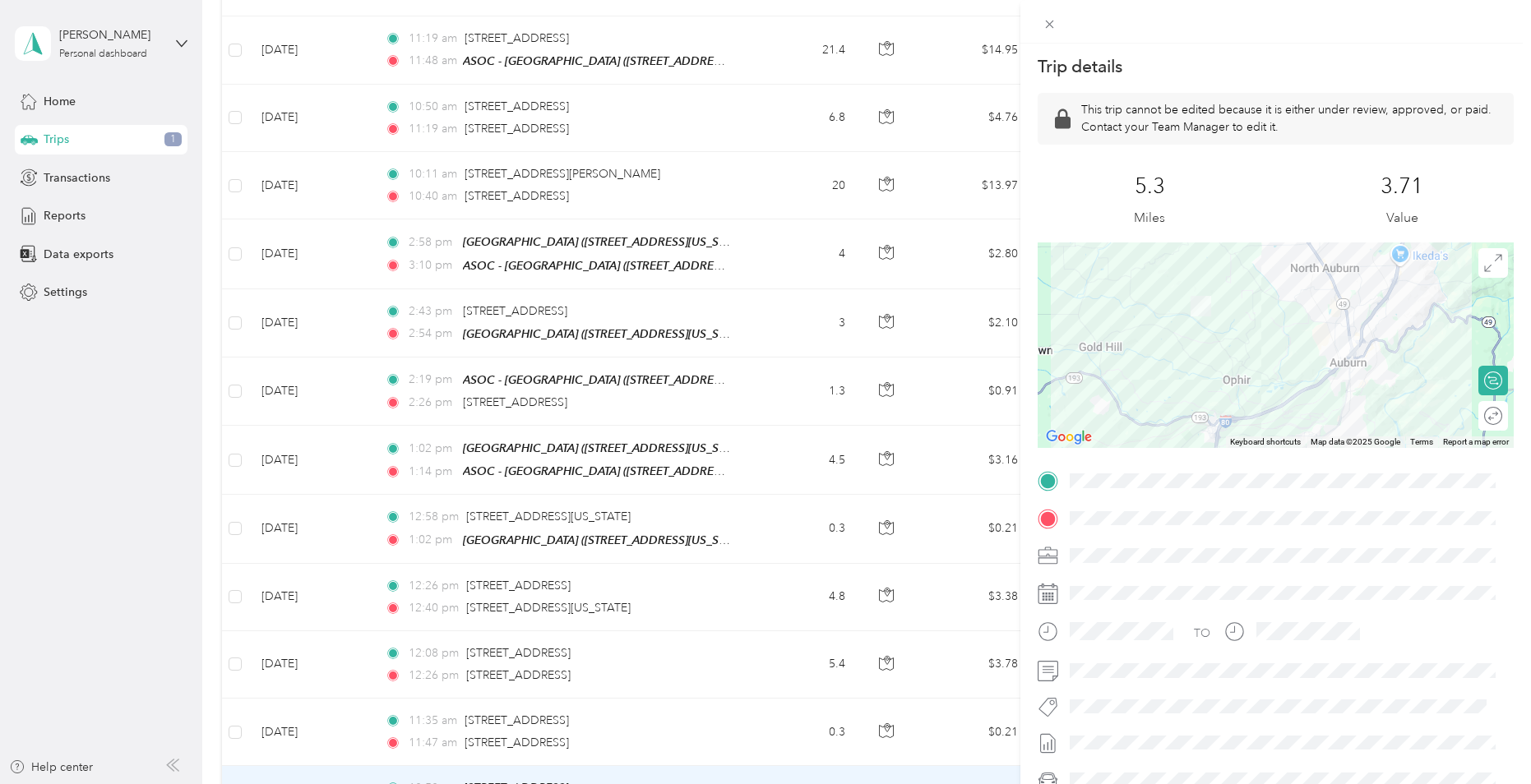
click at [379, 548] on div "Trip details This trip cannot be edited because it is either under review, appr…" at bounding box center [765, 392] width 1531 height 784
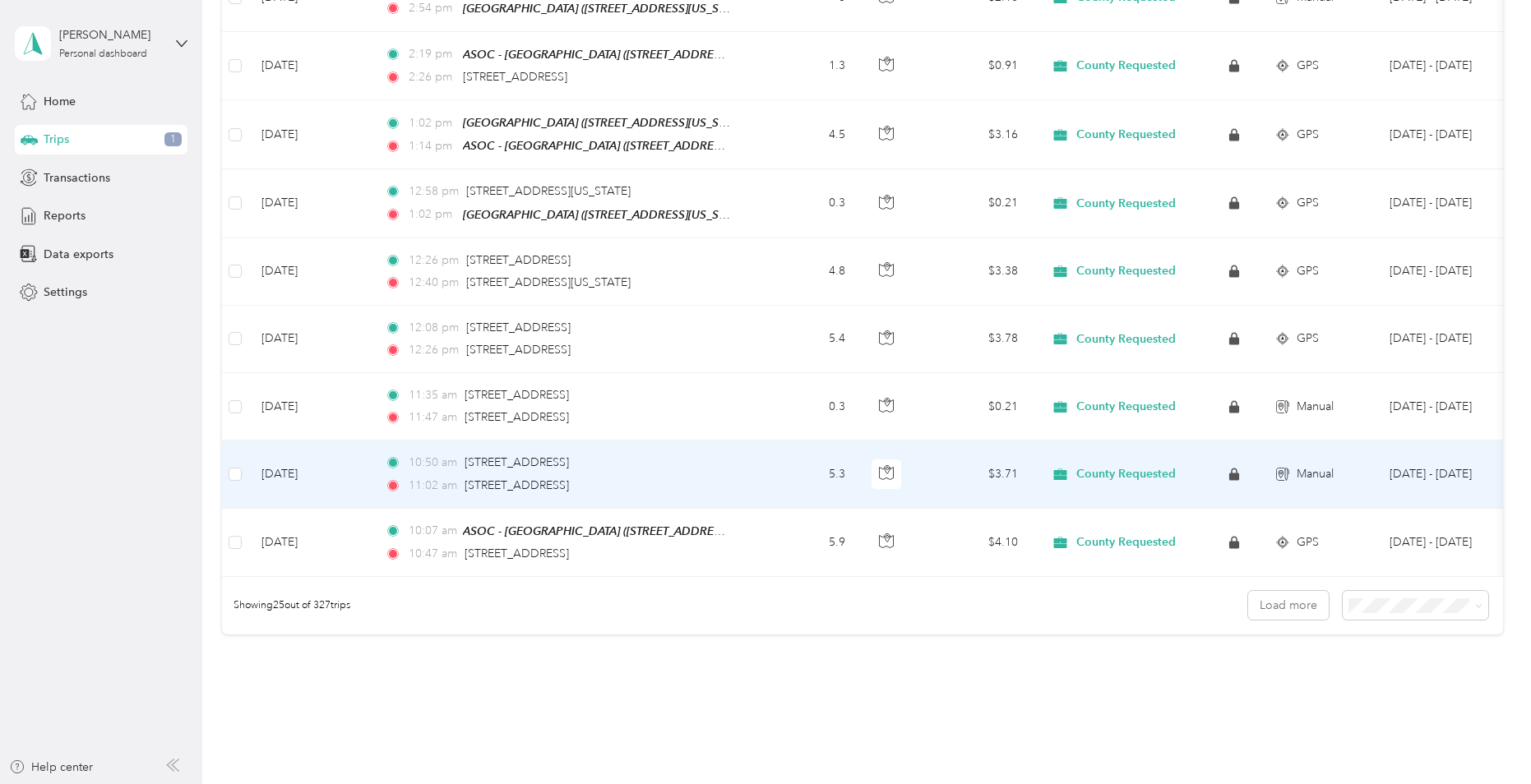
scroll to position [1632, 0]
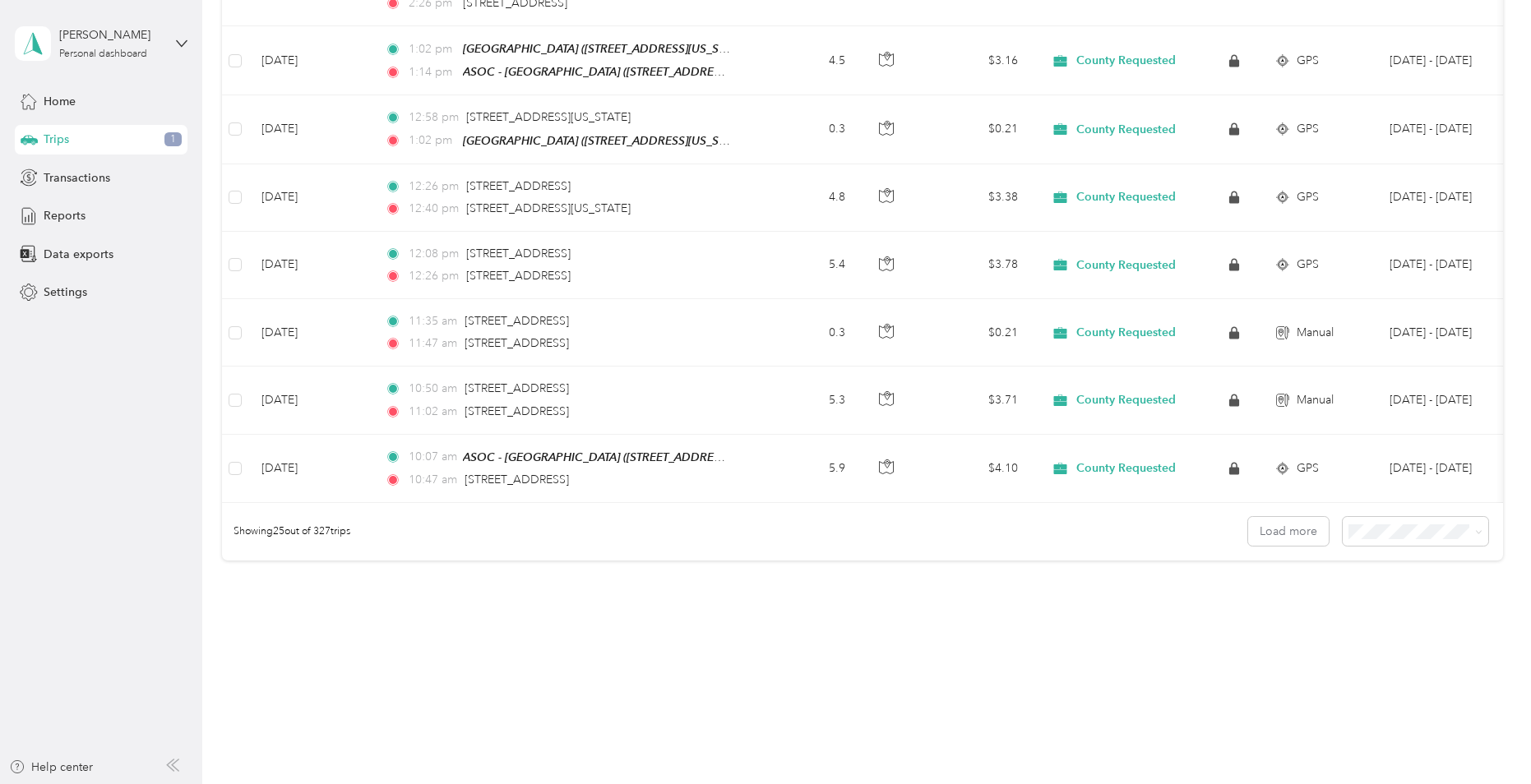
click at [85, 141] on div "Trips 1" at bounding box center [101, 139] width 173 height 30
click at [81, 180] on span "Transactions" at bounding box center [77, 178] width 67 height 17
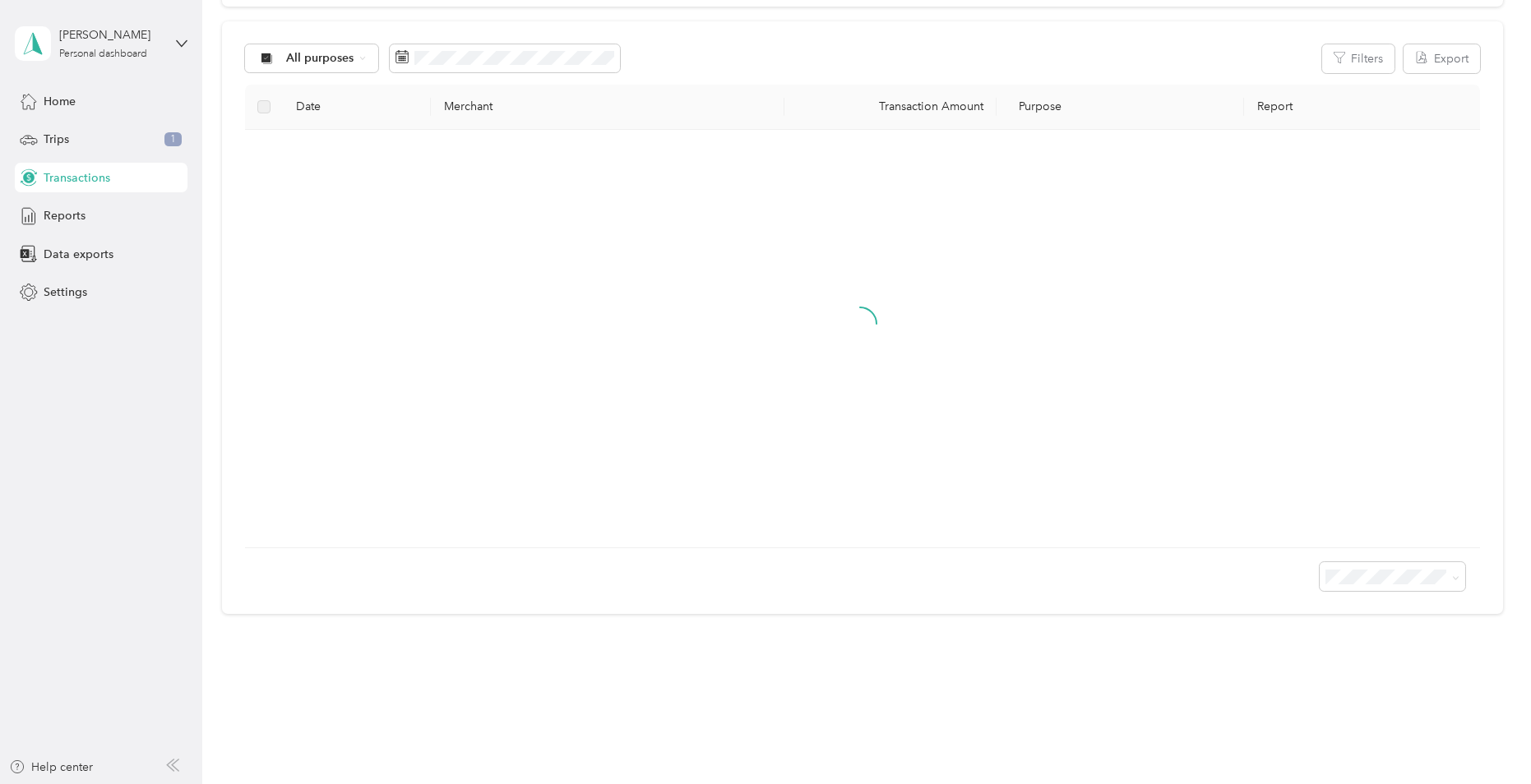
scroll to position [160, 0]
drag, startPoint x: 81, startPoint y: 180, endPoint x: 112, endPoint y: 134, distance: 55.5
click at [112, 134] on div "Trips 1" at bounding box center [101, 139] width 173 height 30
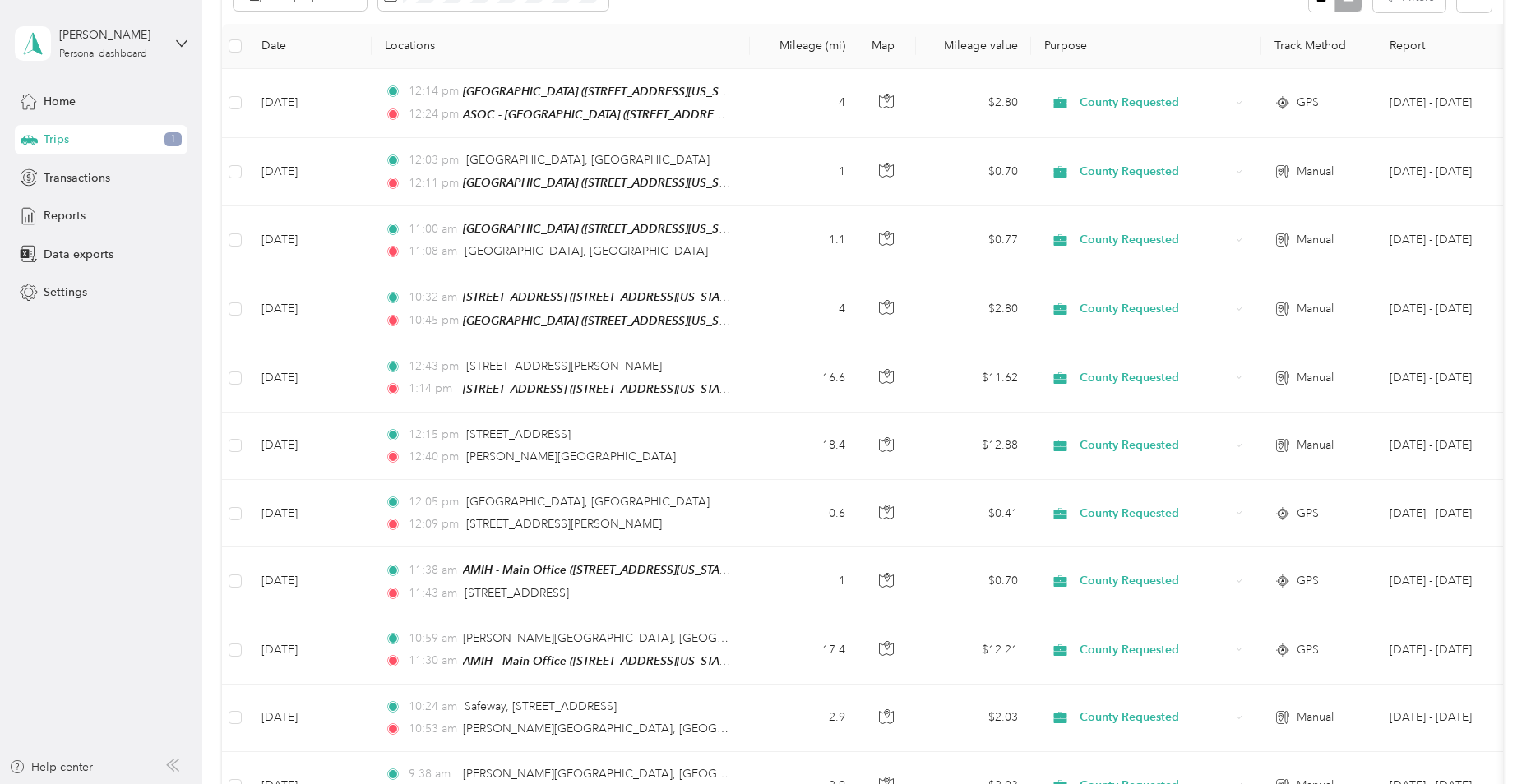
scroll to position [1632, 0]
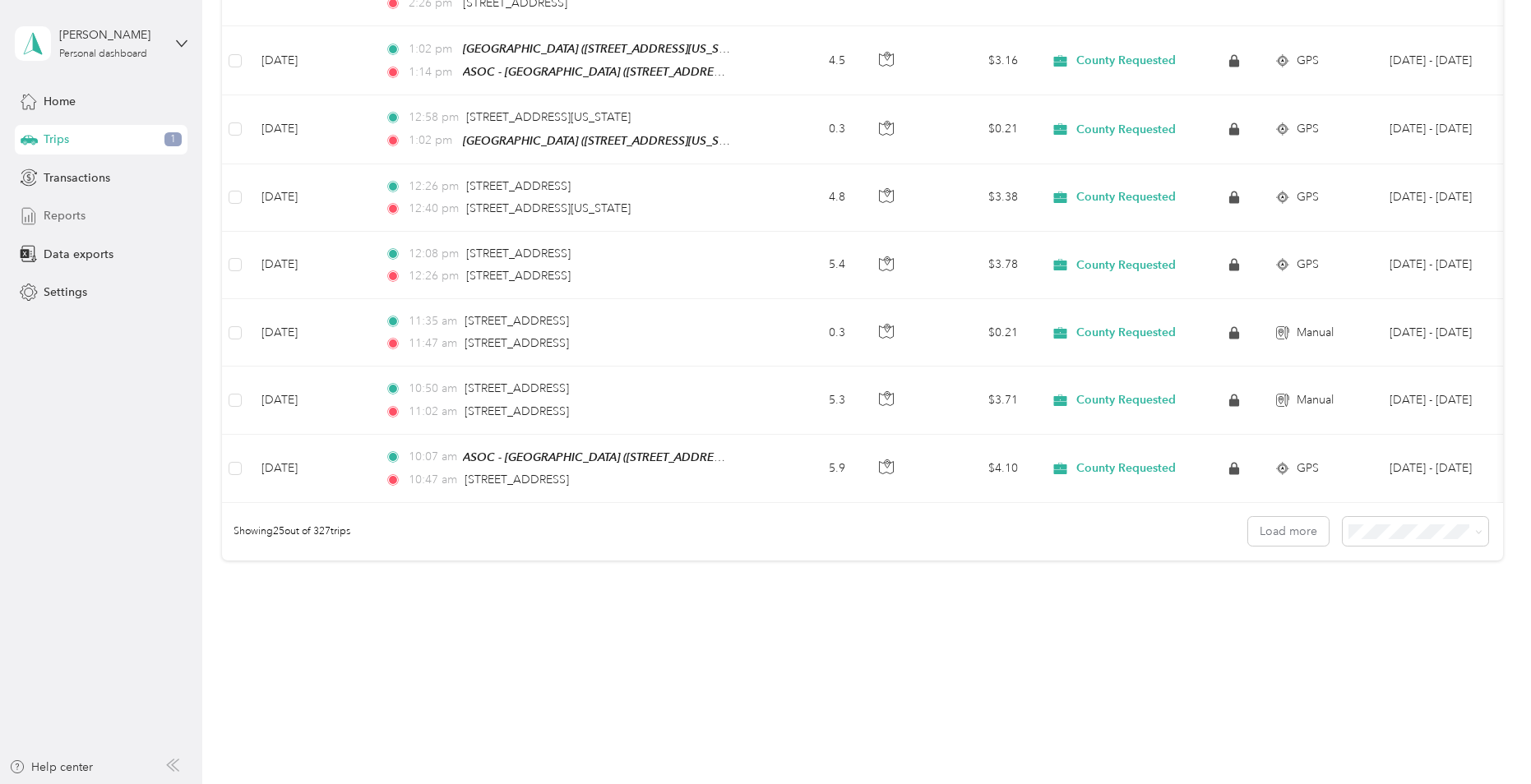
click at [82, 218] on span "Reports" at bounding box center [65, 216] width 42 height 17
